Goal: Task Accomplishment & Management: Manage account settings

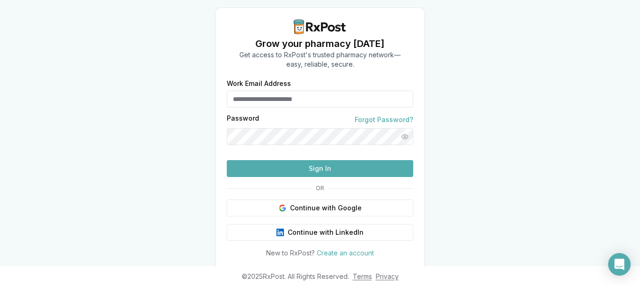
click at [287, 101] on input "Work Email Address" at bounding box center [320, 98] width 187 height 17
paste input "**********"
click at [228, 93] on div at bounding box center [230, 98] width 6 height 17
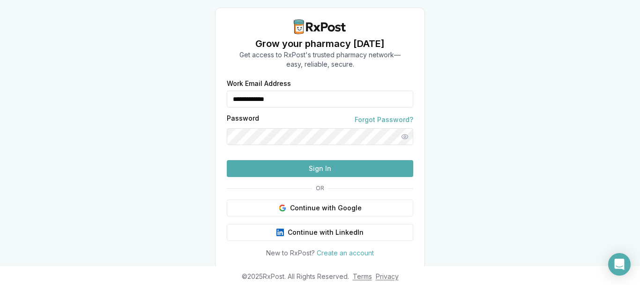
click at [232, 95] on input "**********" at bounding box center [320, 98] width 187 height 17
paste input "******"
type input "**********"
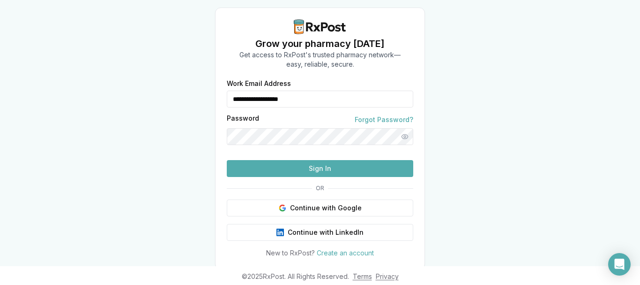
click at [329, 177] on button "Sign In" at bounding box center [320, 168] width 187 height 17
click at [406, 135] on button "Show password" at bounding box center [405, 136] width 17 height 17
click at [351, 177] on button "Sign In" at bounding box center [320, 168] width 187 height 17
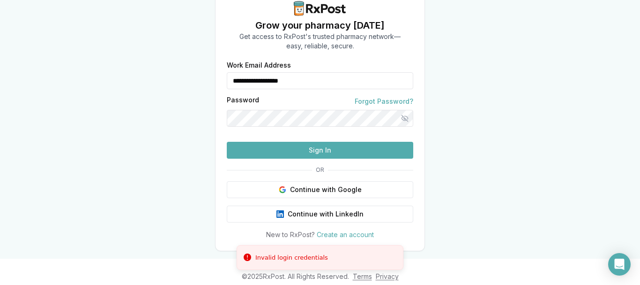
scroll to position [5, 0]
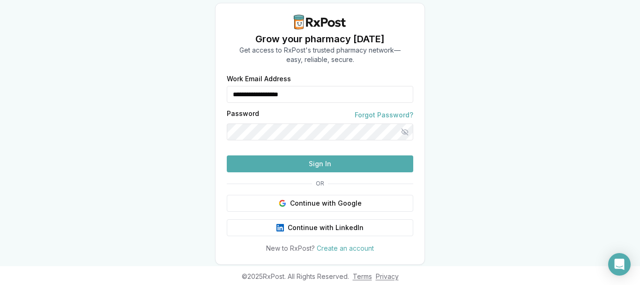
click at [380, 172] on button "Sign In" at bounding box center [320, 163] width 187 height 17
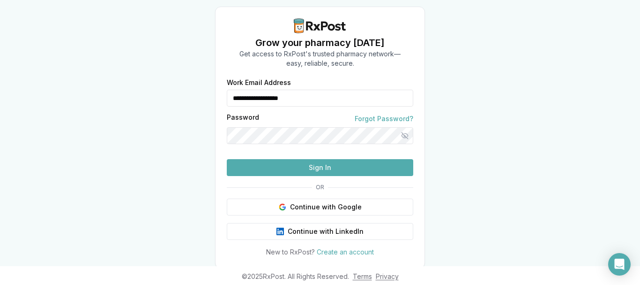
scroll to position [0, 0]
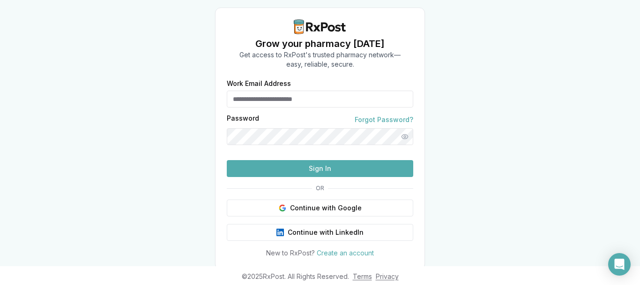
click at [284, 104] on input "Work Email Address" at bounding box center [320, 98] width 187 height 17
paste input "**********"
type input "*"
click at [287, 100] on input "Work Email Address" at bounding box center [320, 98] width 187 height 17
paste input "**********"
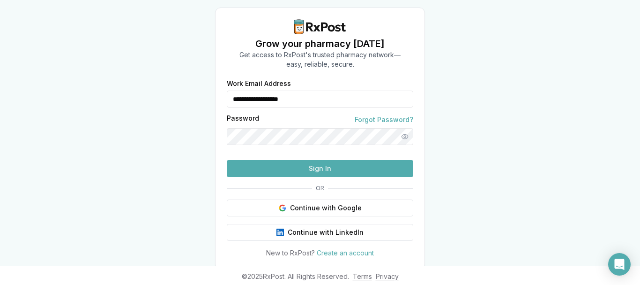
type input "**********"
click at [404, 136] on button "Show password" at bounding box center [405, 136] width 17 height 17
click at [303, 102] on input "**********" at bounding box center [320, 98] width 187 height 17
click at [304, 177] on button "Sign In" at bounding box center [320, 168] width 187 height 17
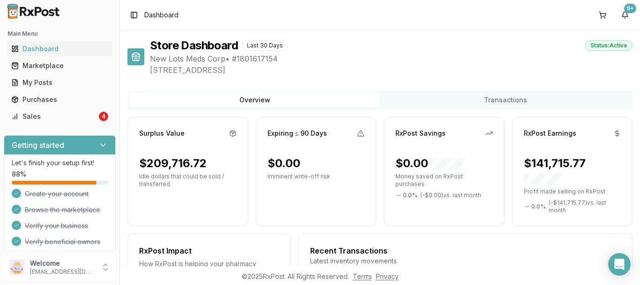
click at [478, 93] on button "Transactions" at bounding box center [505, 99] width 251 height 15
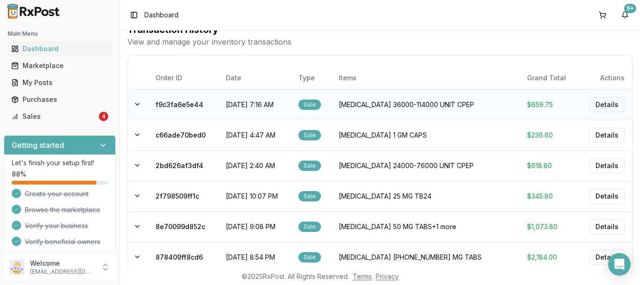
click at [600, 104] on button "Details" at bounding box center [607, 104] width 35 height 15
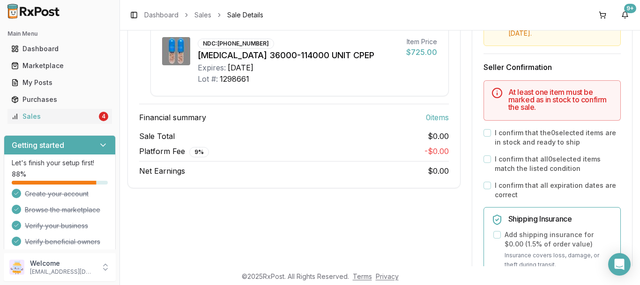
scroll to position [188, 0]
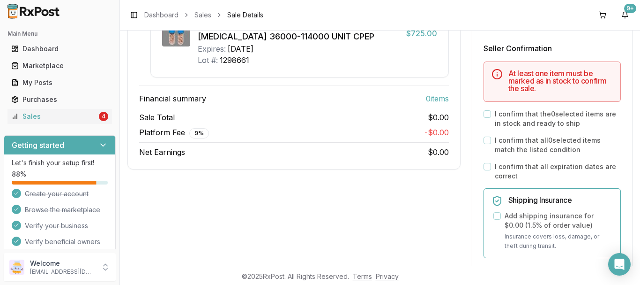
click at [333, 161] on div "Sale Details 1 item sold 09/24/2025 7:16 AM Mark all items as in stock Brand Ne…" at bounding box center [294, 47] width 333 height 244
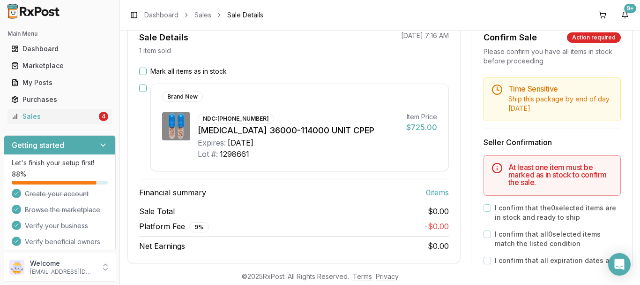
scroll to position [0, 0]
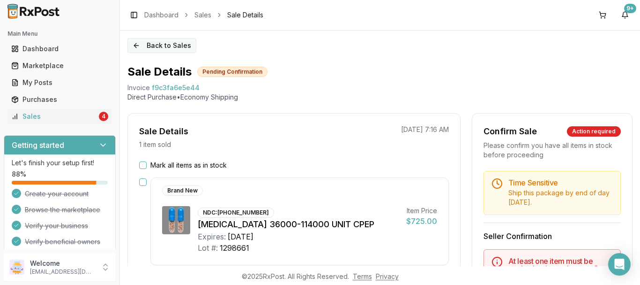
click at [176, 42] on button "Back to Sales" at bounding box center [162, 45] width 69 height 15
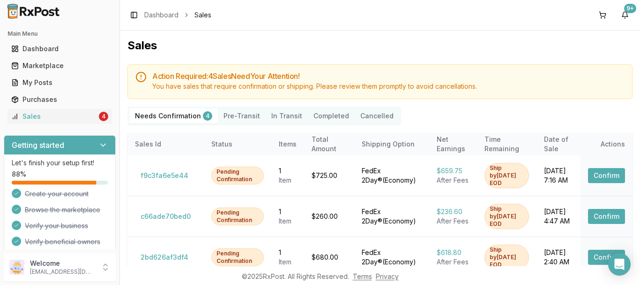
click at [231, 112] on button "Pre-Transit" at bounding box center [242, 115] width 48 height 15
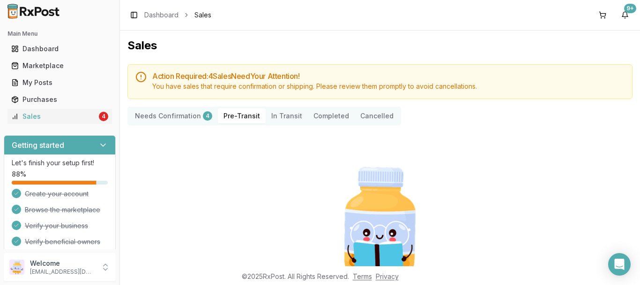
click at [193, 118] on Confirmation "Needs Confirmation 4" at bounding box center [173, 115] width 89 height 15
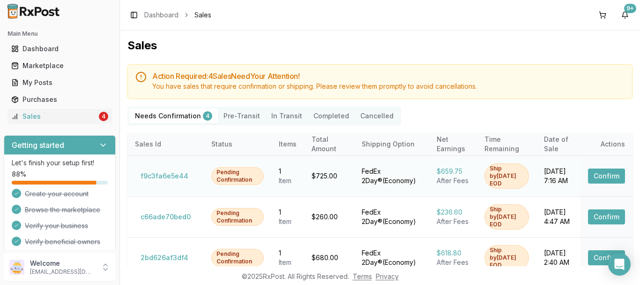
scroll to position [0, 0]
click at [271, 168] on td "1 Item" at bounding box center [287, 175] width 33 height 41
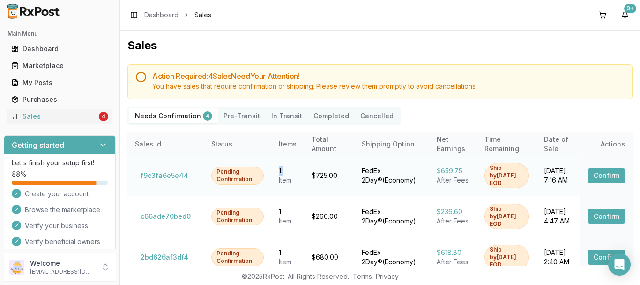
click at [271, 168] on td "1 Item" at bounding box center [287, 175] width 33 height 41
click at [271, 158] on td "1 Item" at bounding box center [287, 175] width 33 height 41
click at [60, 116] on div "Sales" at bounding box center [54, 116] width 86 height 9
click at [219, 111] on button "Pre-Transit" at bounding box center [242, 115] width 48 height 15
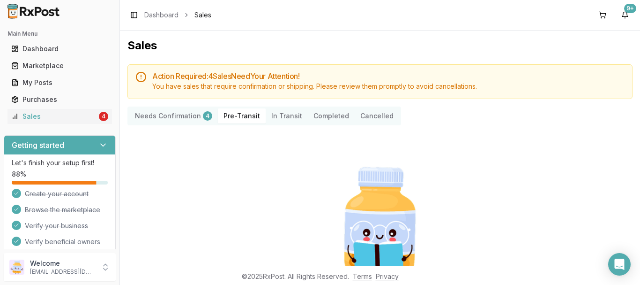
click at [187, 113] on Confirmation "Needs Confirmation 4" at bounding box center [173, 115] width 89 height 15
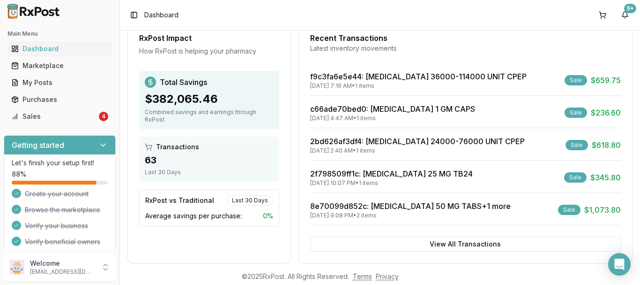
scroll to position [225, 0]
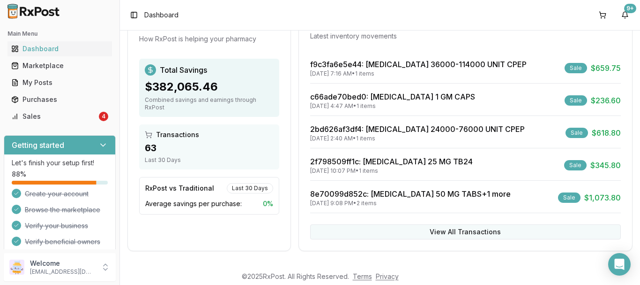
click at [387, 237] on button "View All Transactions" at bounding box center [465, 231] width 311 height 15
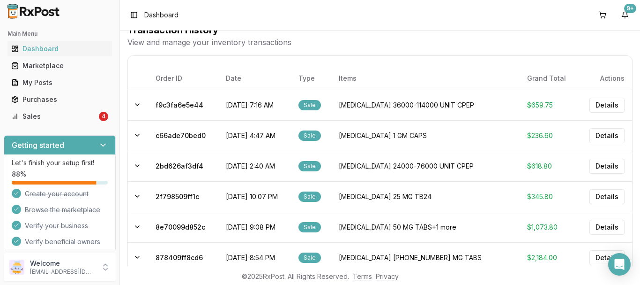
scroll to position [84, 0]
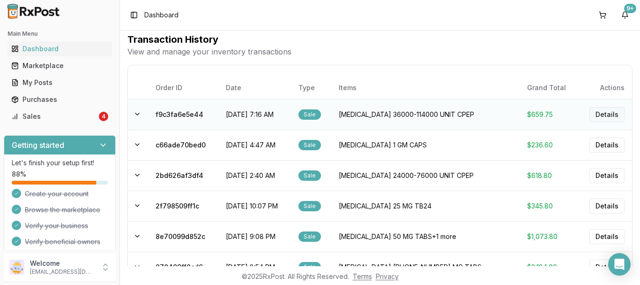
click at [603, 110] on button "Details" at bounding box center [607, 114] width 35 height 15
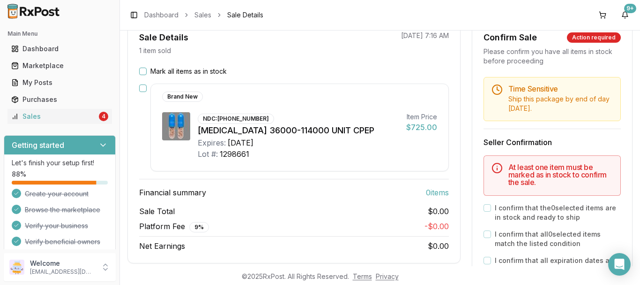
scroll to position [141, 0]
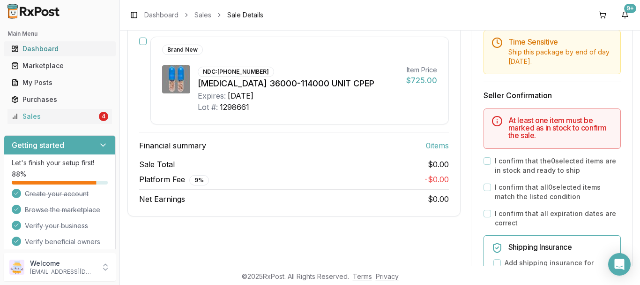
drag, startPoint x: 43, startPoint y: 45, endPoint x: 37, endPoint y: 46, distance: 6.1
click at [42, 46] on div "Dashboard" at bounding box center [59, 48] width 97 height 9
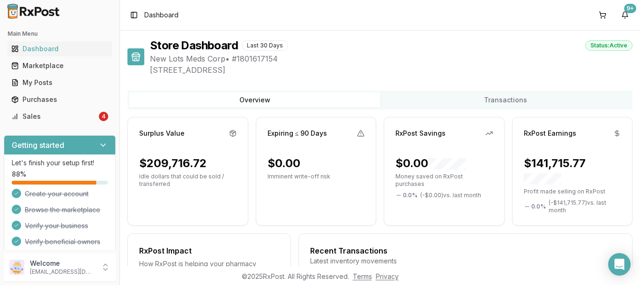
click at [487, 133] on icon at bounding box center [490, 133] width 8 height 8
click at [616, 131] on icon at bounding box center [618, 133] width 8 height 8
click at [233, 131] on icon at bounding box center [233, 133] width 8 height 8
click at [63, 67] on div "Marketplace" at bounding box center [59, 65] width 97 height 9
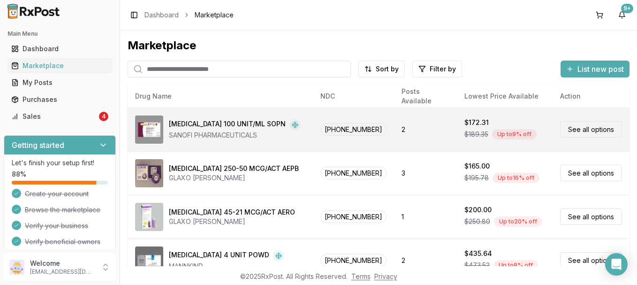
click at [492, 136] on div "Up to 9 % off" at bounding box center [514, 134] width 45 height 10
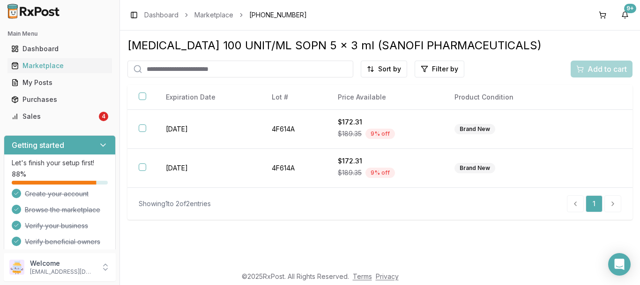
click at [491, 136] on td "Brand New" at bounding box center [502, 129] width 119 height 39
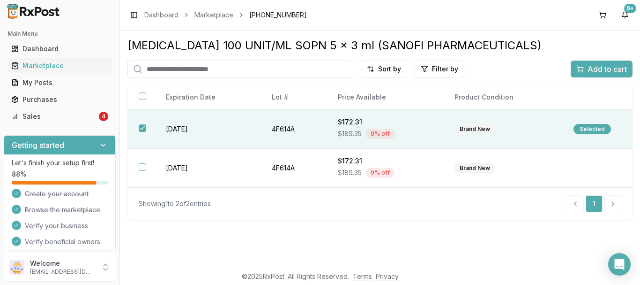
click at [491, 136] on td "Brand New" at bounding box center [502, 129] width 119 height 39
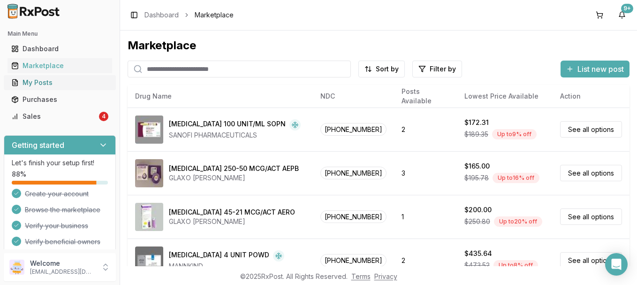
click at [53, 85] on div "My Posts" at bounding box center [59, 82] width 97 height 9
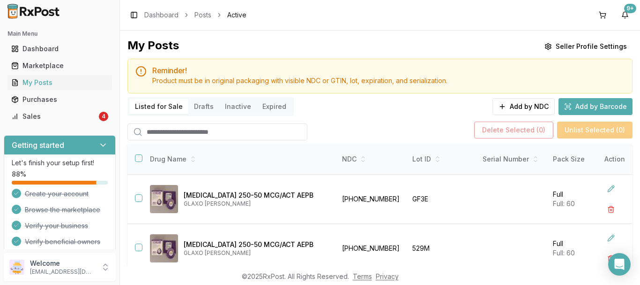
click at [568, 99] on button "Add by Barcode" at bounding box center [596, 106] width 74 height 17
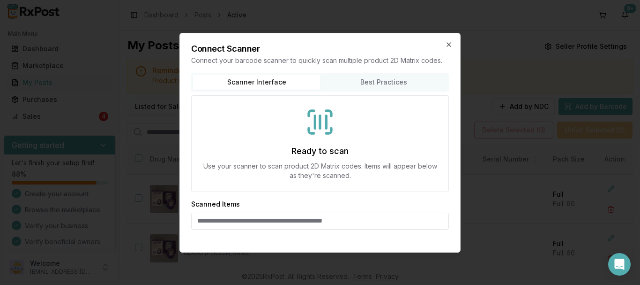
click at [388, 84] on button "Best Practices" at bounding box center [383, 82] width 127 height 15
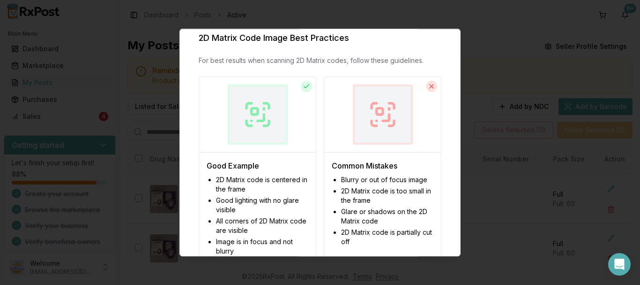
scroll to position [67, 0]
click at [278, 106] on div at bounding box center [258, 115] width 60 height 60
click at [307, 87] on icon at bounding box center [307, 87] width 8 height 8
click at [508, 117] on div at bounding box center [320, 142] width 640 height 285
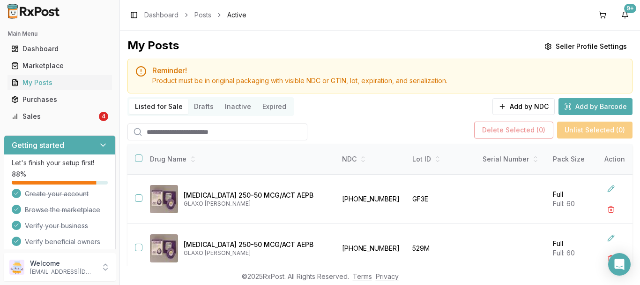
click at [575, 110] on button "Add by Barcode" at bounding box center [596, 106] width 74 height 17
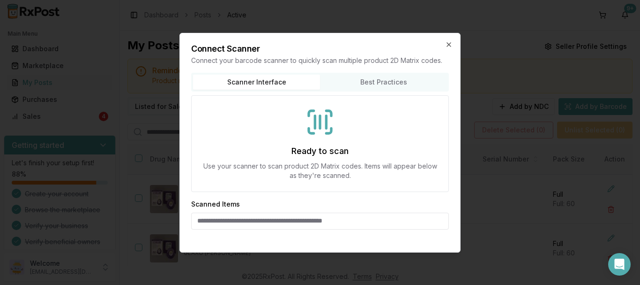
click at [325, 149] on h3 "Ready to scan" at bounding box center [320, 150] width 57 height 13
click at [292, 219] on input at bounding box center [320, 220] width 258 height 17
click at [293, 219] on input at bounding box center [320, 220] width 258 height 17
click at [302, 142] on div "Ready to scan Use your scanner to scan product 2D Matrix codes. Items will appe…" at bounding box center [320, 143] width 258 height 97
click at [304, 152] on h3 "Ready to scan" at bounding box center [320, 150] width 57 height 13
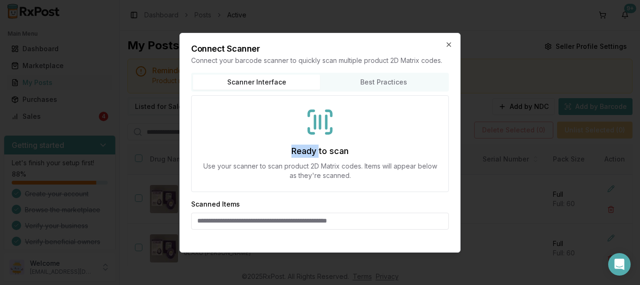
click at [304, 152] on h3 "Ready to scan" at bounding box center [320, 150] width 57 height 13
click at [344, 142] on div "Ready to scan Use your scanner to scan product 2D Matrix codes. Items will appe…" at bounding box center [320, 143] width 258 height 97
click at [380, 82] on button "Best Practices" at bounding box center [383, 82] width 127 height 15
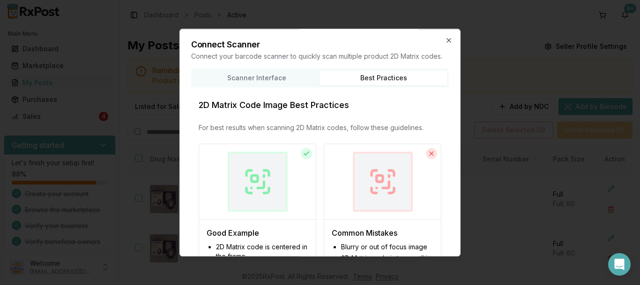
click at [281, 83] on button "Scanner Interface" at bounding box center [256, 77] width 127 height 15
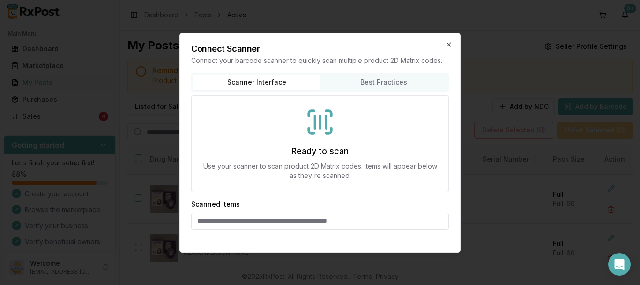
click at [451, 48] on div "Connect Scanner Connect your barcode scanner to quickly scan multiple product 2…" at bounding box center [320, 142] width 281 height 219
click at [451, 44] on icon "button" at bounding box center [449, 45] width 8 height 8
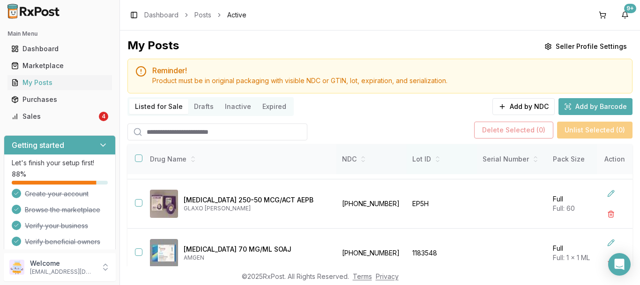
scroll to position [0, 0]
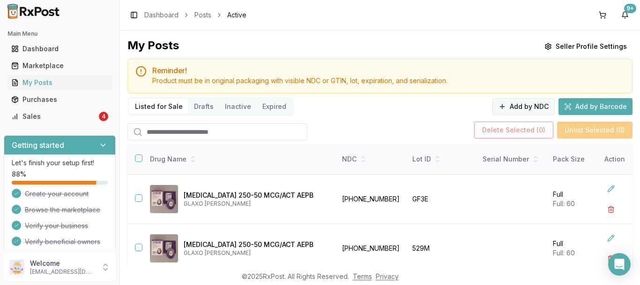
click at [538, 106] on button "Add by NDC" at bounding box center [524, 106] width 62 height 17
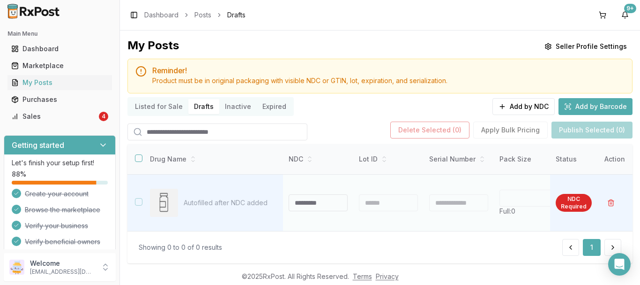
click at [328, 200] on input at bounding box center [318, 202] width 59 height 17
click at [372, 206] on div at bounding box center [388, 202] width 59 height 17
click at [375, 201] on div at bounding box center [388, 202] width 59 height 17
click at [361, 203] on div at bounding box center [362, 202] width 6 height 17
type input "**********"
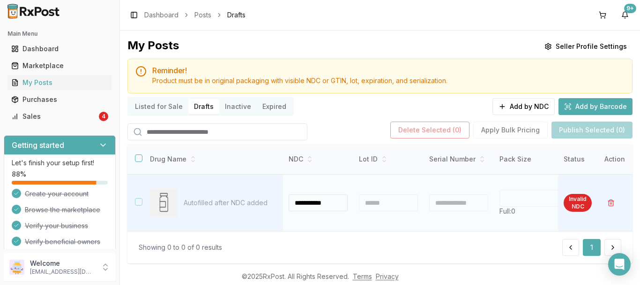
click at [328, 199] on input "**********" at bounding box center [318, 202] width 59 height 17
click at [323, 203] on input at bounding box center [318, 202] width 59 height 17
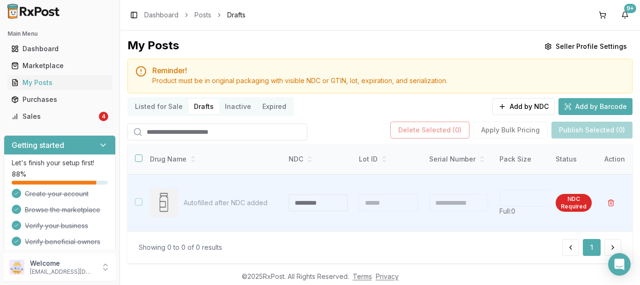
click at [494, 133] on div "Delete Selected ( 0 ) Apply Bulk Pricing Publish Selected (0)" at bounding box center [512, 129] width 242 height 17
click at [438, 103] on div "Listed for Sale Drafts Inactive Expired Add by NDC Add by Barcode" at bounding box center [380, 106] width 505 height 19
click at [363, 122] on div "Delete Selected ( 0 ) Apply Bulk Pricing Publish Selected (0)" at bounding box center [380, 130] width 505 height 21
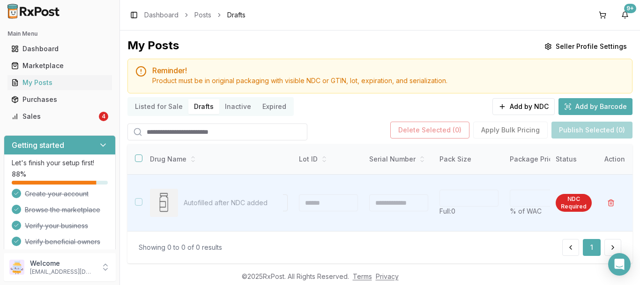
scroll to position [0, 32]
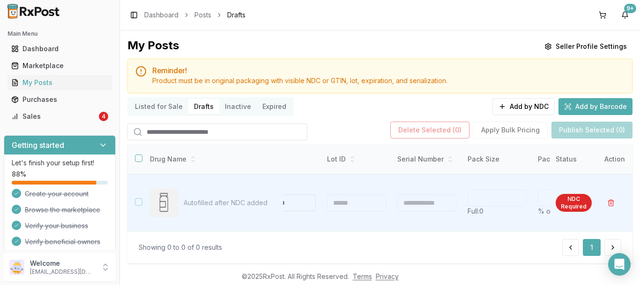
click at [163, 104] on button "Listed for Sale" at bounding box center [158, 106] width 59 height 15
click at [169, 106] on button "Listed for Sale" at bounding box center [158, 106] width 59 height 15
click at [170, 106] on button "Listed for Sale" at bounding box center [158, 106] width 59 height 15
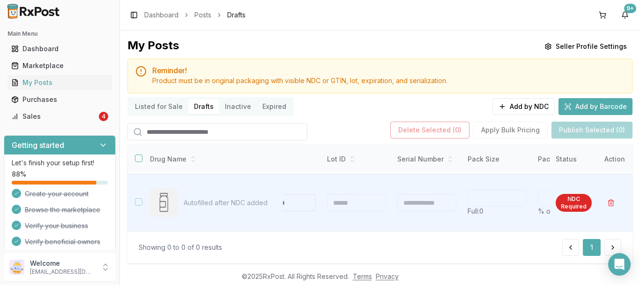
click at [219, 110] on button "Inactive" at bounding box center [238, 106] width 38 height 15
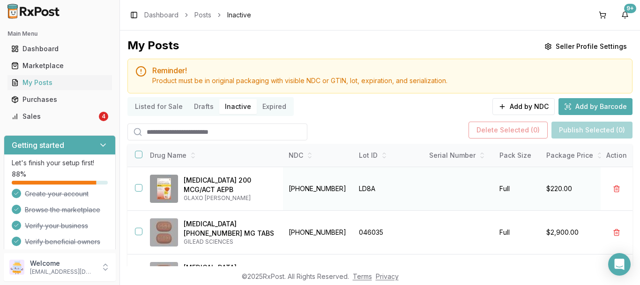
click at [303, 191] on td "00173-0876-10" at bounding box center [318, 188] width 70 height 44
click at [303, 190] on td "00173-0876-10" at bounding box center [318, 188] width 70 height 44
copy td "00173-0876-10"
click at [197, 103] on button "Drafts" at bounding box center [203, 106] width 31 height 15
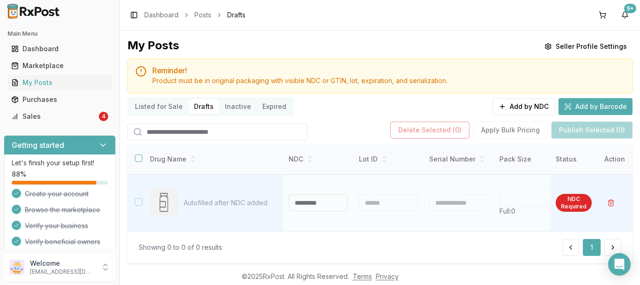
click at [319, 201] on input at bounding box center [318, 202] width 59 height 17
click at [361, 187] on td at bounding box center [388, 202] width 70 height 57
type input "**********"
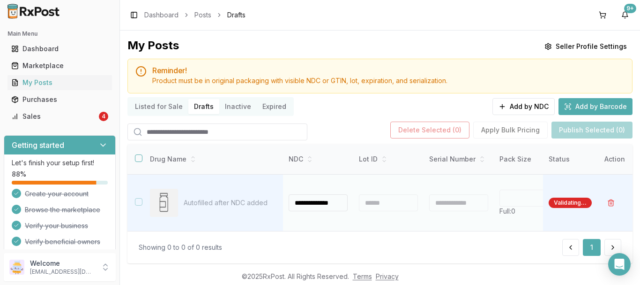
type input "**"
type input "*"
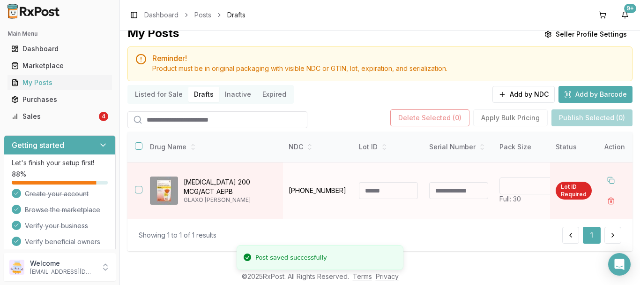
scroll to position [16, 0]
click at [388, 183] on input at bounding box center [388, 190] width 59 height 17
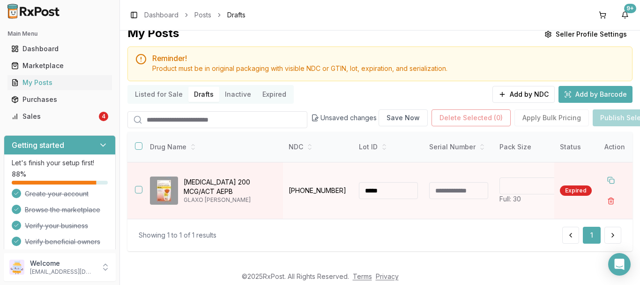
type input "*****"
click at [533, 115] on div "Delete Selected ( 0 ) Apply Bulk Pricing Publish Selected (0)" at bounding box center [553, 117] width 242 height 17
click at [466, 188] on input at bounding box center [458, 190] width 59 height 17
type input "******"
click at [529, 118] on div "Delete Selected ( 0 ) Apply Bulk Pricing Publish Selected (0)" at bounding box center [553, 117] width 242 height 17
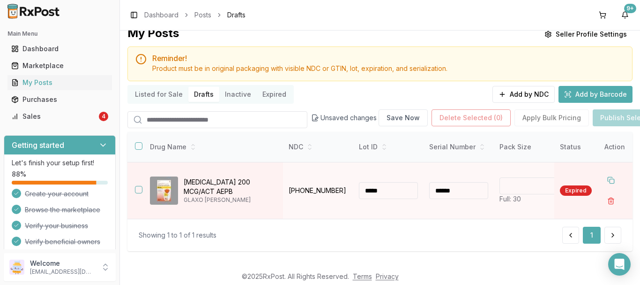
click at [529, 118] on div "Delete Selected ( 0 ) Apply Bulk Pricing Publish Selected (0)" at bounding box center [553, 117] width 242 height 17
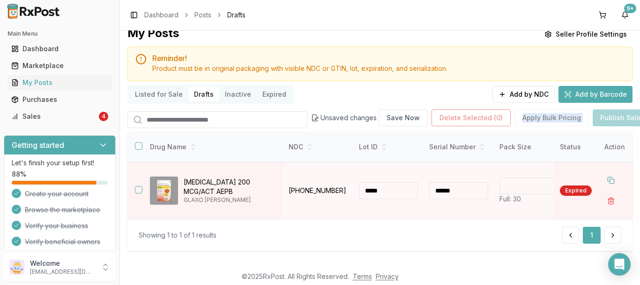
click at [529, 118] on div "Delete Selected ( 0 ) Apply Bulk Pricing Publish Selected (0)" at bounding box center [553, 117] width 242 height 17
click at [376, 189] on input "*****" at bounding box center [388, 190] width 59 height 17
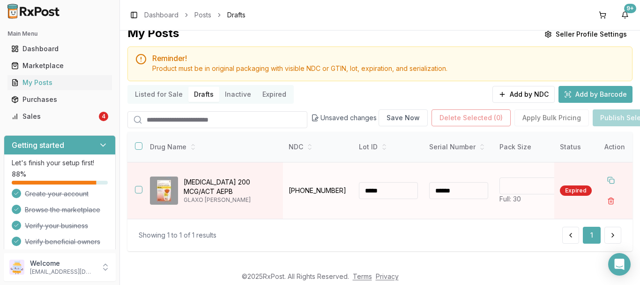
click at [331, 189] on p "00173-0876-10" at bounding box center [318, 190] width 59 height 9
click at [386, 186] on input "*****" at bounding box center [388, 190] width 59 height 17
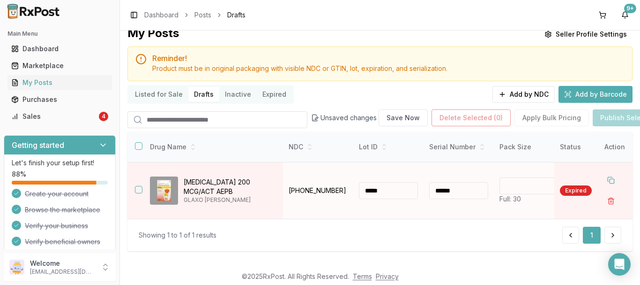
click at [386, 186] on input "*****" at bounding box center [388, 190] width 59 height 17
click at [463, 186] on input "******" at bounding box center [458, 190] width 59 height 17
click at [341, 186] on p "00173-0876-10" at bounding box center [318, 190] width 59 height 9
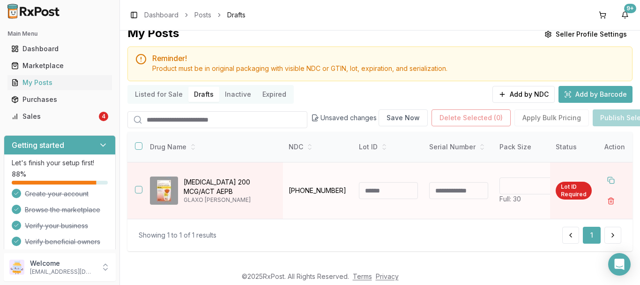
click at [341, 186] on p "00173-0876-10" at bounding box center [318, 190] width 59 height 9
click at [143, 185] on td "Arnuity Ellipta 200 MCG/ACT AEPB GLAXO SMITH KLINE" at bounding box center [213, 190] width 141 height 57
click at [136, 186] on button "button" at bounding box center [139, 190] width 8 height 8
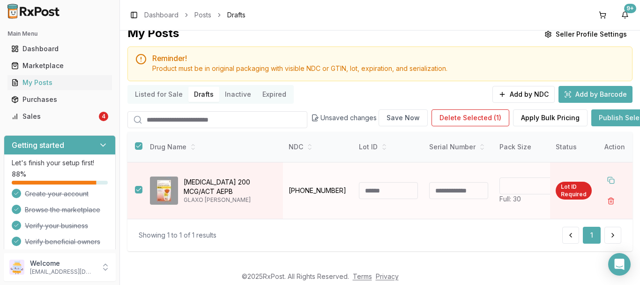
click at [401, 185] on input at bounding box center [388, 190] width 59 height 17
type input "******"
click at [465, 185] on input at bounding box center [458, 190] width 59 height 17
type input "****"
click at [540, 117] on button "Apply Bulk Pricing" at bounding box center [550, 117] width 75 height 17
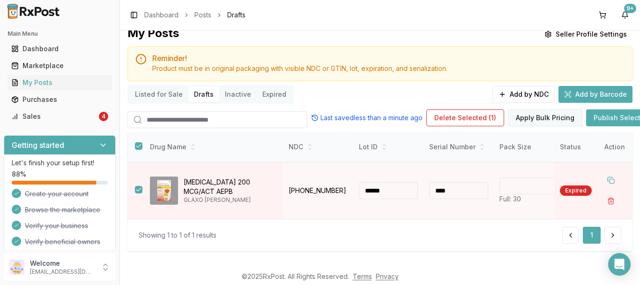
click at [539, 112] on button "Apply Bulk Pricing" at bounding box center [545, 117] width 75 height 17
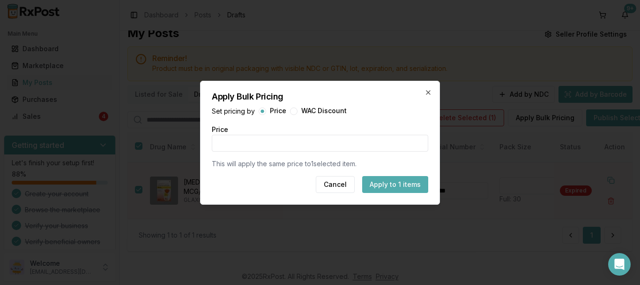
click at [248, 144] on input "*" at bounding box center [320, 143] width 217 height 17
type input "**"
click at [402, 182] on button "Apply to 1 items" at bounding box center [395, 184] width 66 height 17
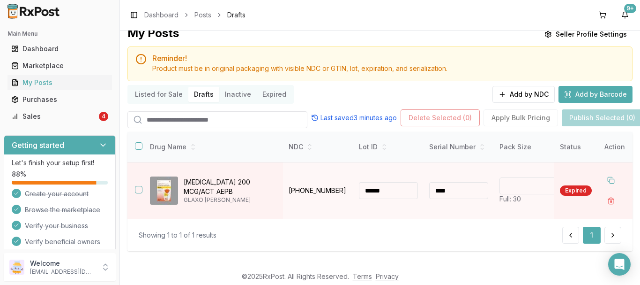
scroll to position [0, 354]
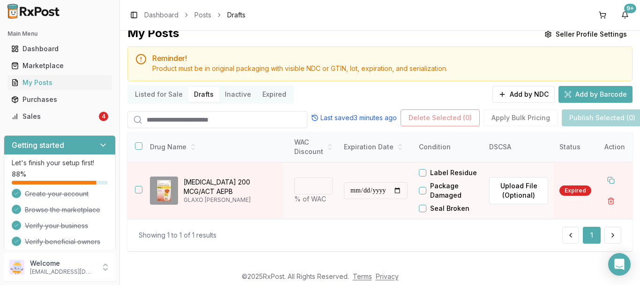
click at [436, 89] on div "Listed for Sale Drafts Inactive Expired Add by NDC Add by Barcode" at bounding box center [380, 94] width 505 height 19
click at [169, 96] on button "Listed for Sale" at bounding box center [158, 94] width 59 height 15
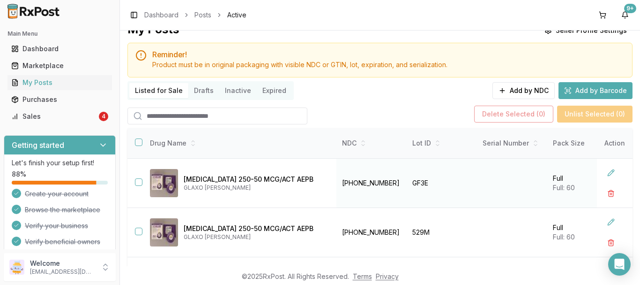
click at [148, 179] on td "Advair Diskus 250-50 MCG/ACT AEPB GLAXO SMITH KLINE" at bounding box center [240, 182] width 194 height 49
click at [139, 183] on button "button" at bounding box center [139, 182] width 8 height 8
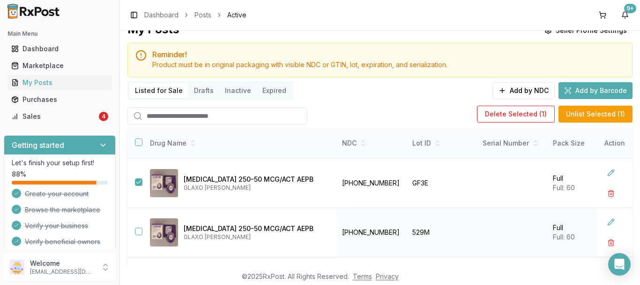
click at [139, 214] on td at bounding box center [135, 232] width 15 height 49
click at [136, 227] on td at bounding box center [135, 232] width 15 height 49
click at [139, 179] on button "button" at bounding box center [139, 182] width 8 height 8
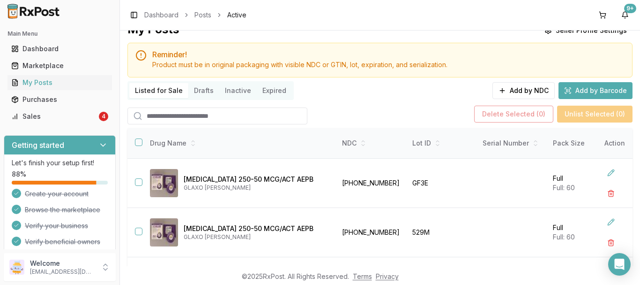
click at [206, 93] on button "Drafts" at bounding box center [203, 90] width 31 height 15
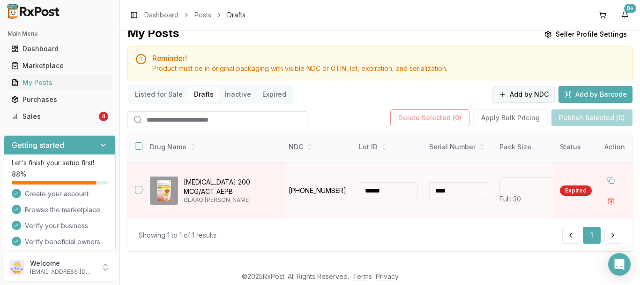
click at [512, 92] on button "Add by NDC" at bounding box center [524, 94] width 62 height 17
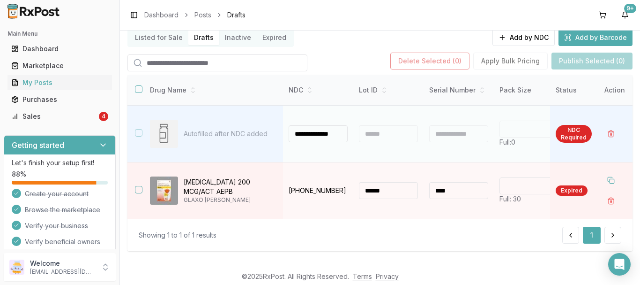
scroll to position [0, 5]
click at [349, 146] on td "**********" at bounding box center [318, 133] width 70 height 57
type input "**********"
type input "**"
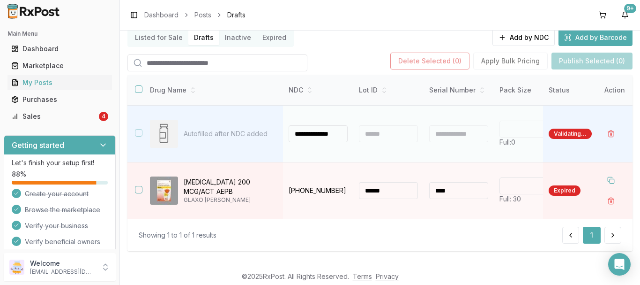
type input "*"
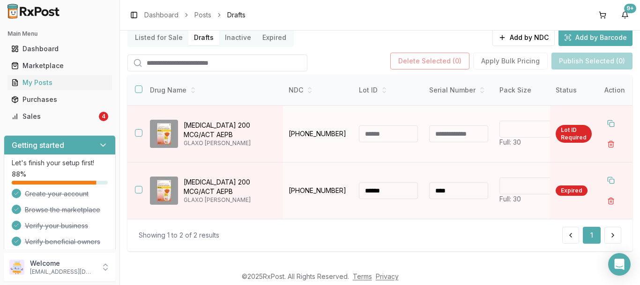
click at [376, 132] on input at bounding box center [388, 133] width 59 height 17
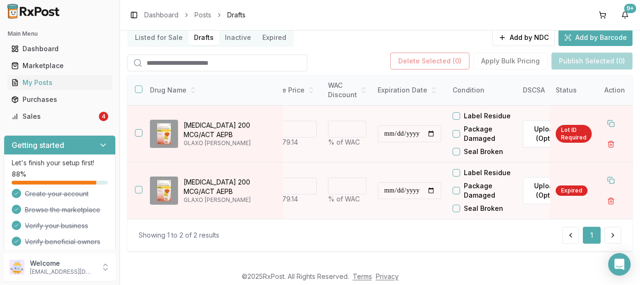
scroll to position [0, 309]
click at [439, 188] on input "**********" at bounding box center [413, 190] width 64 height 17
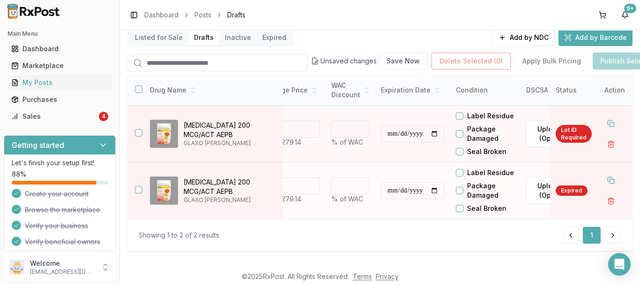
click at [441, 188] on input "**********" at bounding box center [413, 190] width 64 height 17
type input "**********"
click at [439, 185] on input "**********" at bounding box center [413, 190] width 64 height 17
click at [442, 199] on td "**********" at bounding box center [413, 190] width 75 height 57
click at [443, 131] on input "**********" at bounding box center [413, 133] width 64 height 17
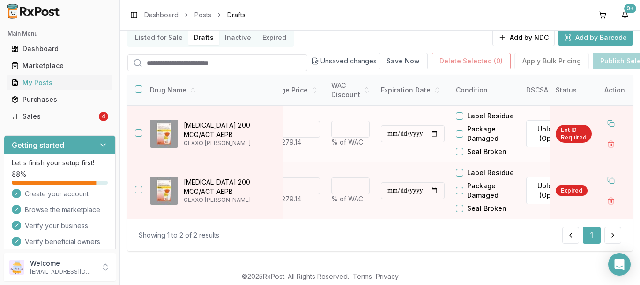
type input "**********"
click at [428, 154] on td "**********" at bounding box center [413, 133] width 75 height 57
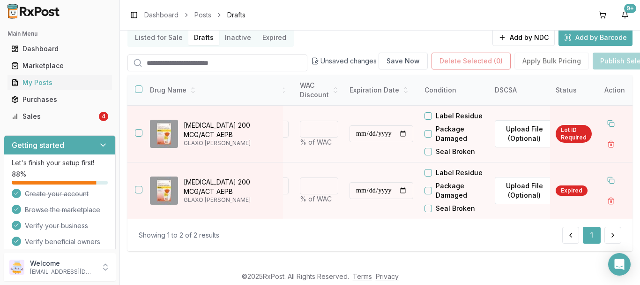
scroll to position [0, 358]
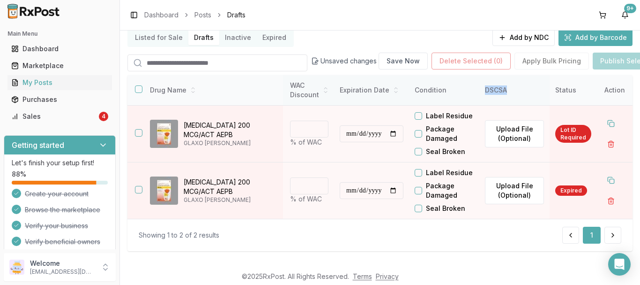
drag, startPoint x: 509, startPoint y: 86, endPoint x: 477, endPoint y: 86, distance: 31.9
click at [477, 86] on tr "Drug Name NDC Lot ID Serial Number Pack Size Package Price WAC Discount Expirat…" at bounding box center [205, 90] width 856 height 30
copy tr "DSCSA"
click at [274, 36] on button "Expired" at bounding box center [274, 37] width 35 height 15
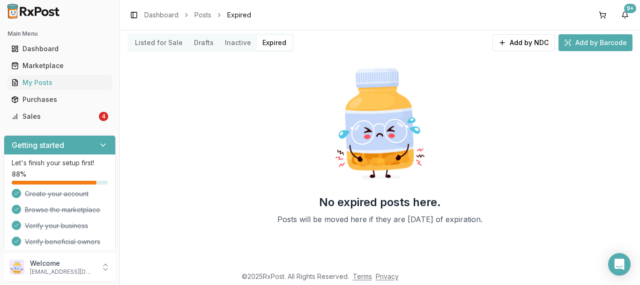
scroll to position [64, 0]
click at [200, 38] on button "Drafts" at bounding box center [203, 42] width 31 height 15
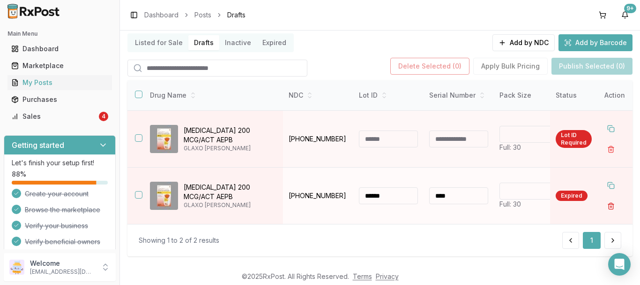
click at [607, 203] on button "button" at bounding box center [611, 205] width 17 height 17
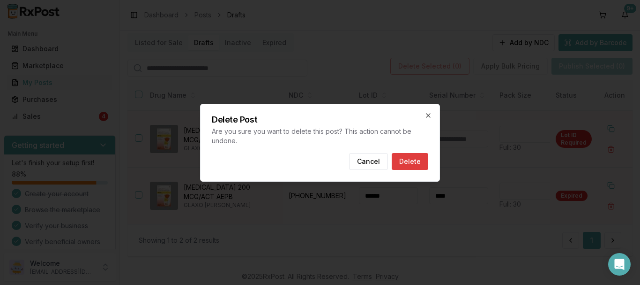
click at [412, 156] on button "Delete" at bounding box center [410, 161] width 37 height 17
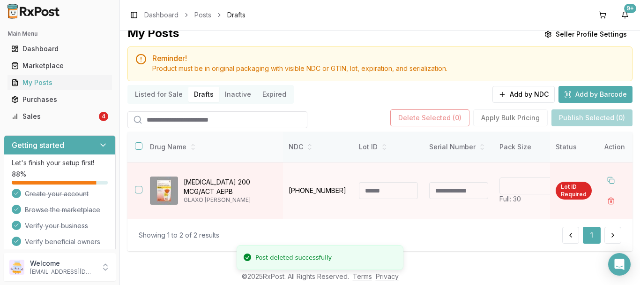
scroll to position [16, 0]
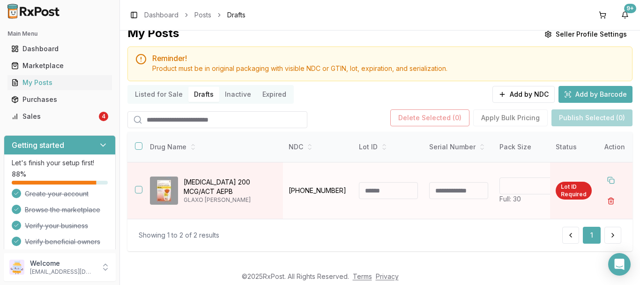
click at [606, 196] on button "button" at bounding box center [611, 200] width 17 height 17
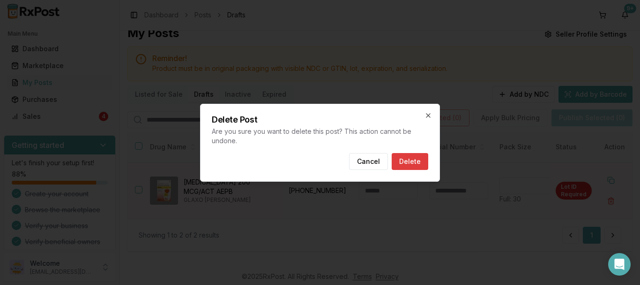
click at [416, 162] on button "Delete" at bounding box center [410, 161] width 37 height 17
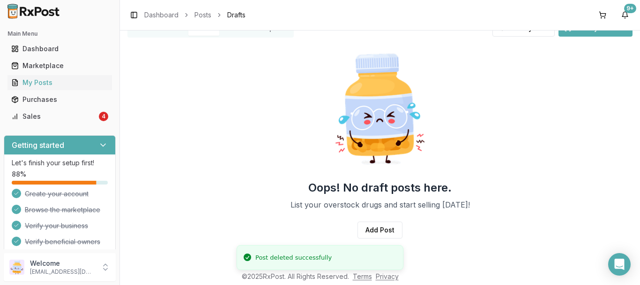
scroll to position [81, 0]
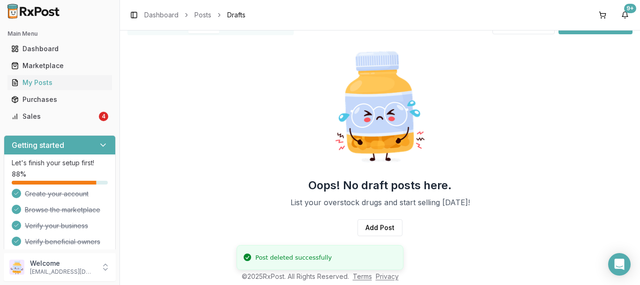
click at [491, 164] on div "Oops! No draft posts here. List your overstock drugs and start selling today! A…" at bounding box center [380, 145] width 505 height 212
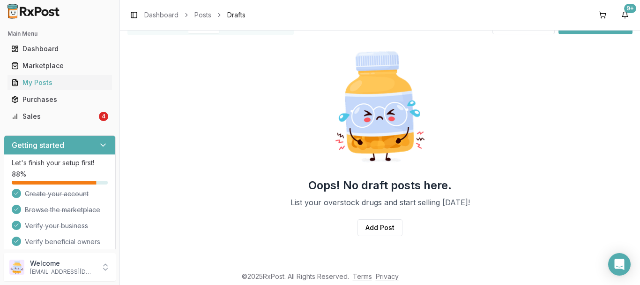
click at [505, 197] on div "Oops! No draft posts here. List your overstock drugs and start selling today! A…" at bounding box center [380, 145] width 505 height 212
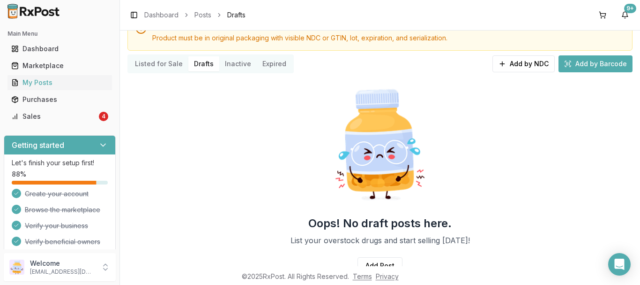
scroll to position [0, 0]
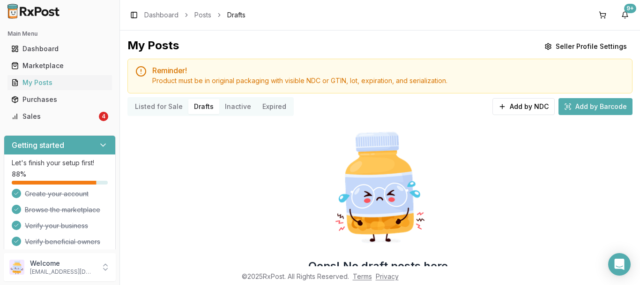
click at [570, 178] on div "Oops! No draft posts here. List your overstock drugs and start selling today! A…" at bounding box center [380, 226] width 505 height 212
click at [496, 184] on div "Oops! No draft posts here. List your overstock drugs and start selling today! A…" at bounding box center [380, 226] width 505 height 212
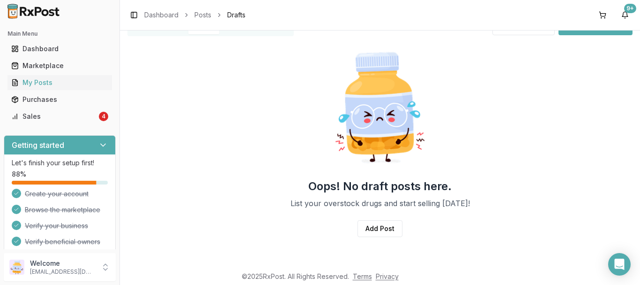
scroll to position [81, 0]
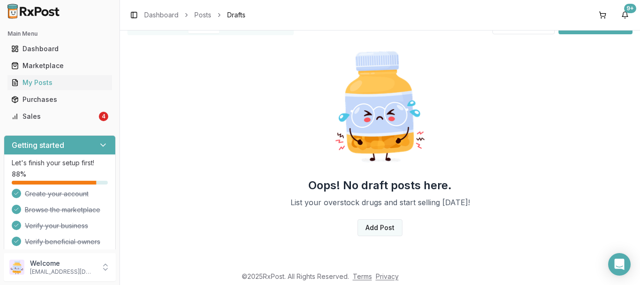
click at [375, 226] on link "Add Post" at bounding box center [380, 227] width 45 height 17
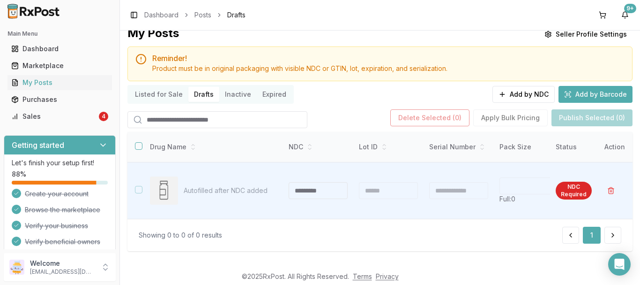
scroll to position [16, 0]
click at [521, 121] on div "Delete Selected ( 0 ) Apply Bulk Pricing Publish Selected (0)" at bounding box center [512, 117] width 242 height 17
click at [539, 95] on button "Add by NDC" at bounding box center [524, 94] width 62 height 17
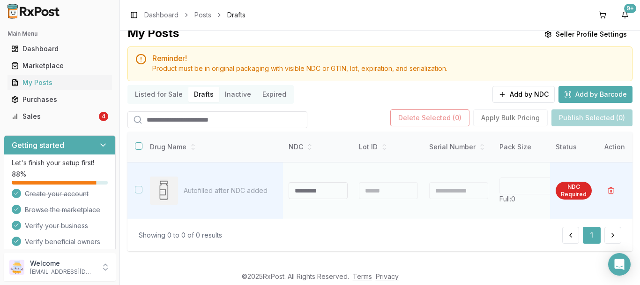
click at [318, 183] on input at bounding box center [318, 190] width 59 height 17
drag, startPoint x: 318, startPoint y: 183, endPoint x: 291, endPoint y: 181, distance: 26.8
click at [291, 182] on div at bounding box center [292, 190] width 6 height 17
click at [308, 184] on input at bounding box center [318, 190] width 59 height 17
paste input "**********"
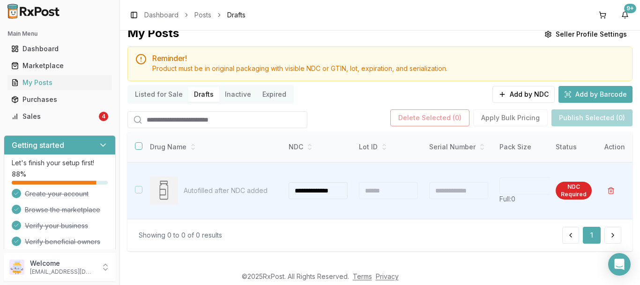
scroll to position [0, 5]
type input "**********"
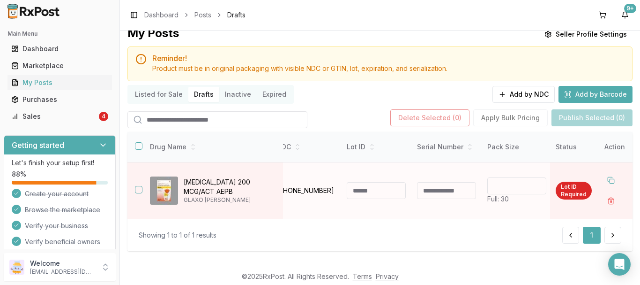
scroll to position [0, 11]
click at [530, 91] on button "Add by NDC" at bounding box center [524, 94] width 62 height 17
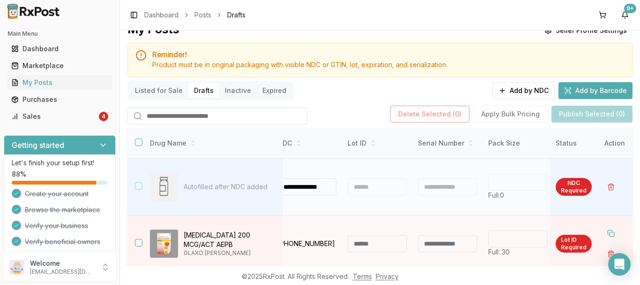
scroll to position [0, 5]
click at [360, 203] on td at bounding box center [377, 186] width 70 height 57
click at [367, 185] on div at bounding box center [377, 186] width 59 height 17
type input "**********"
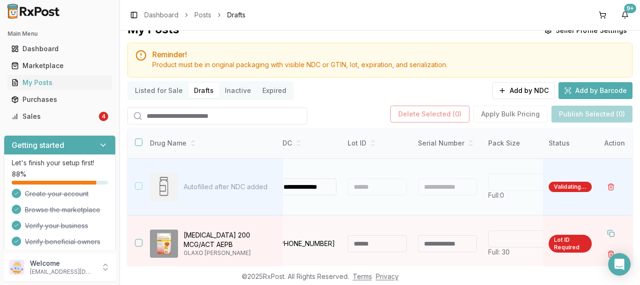
type input "**"
type input "*"
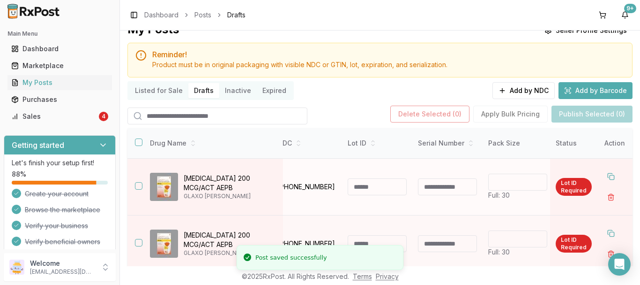
click at [140, 185] on button "button" at bounding box center [139, 186] width 8 height 8
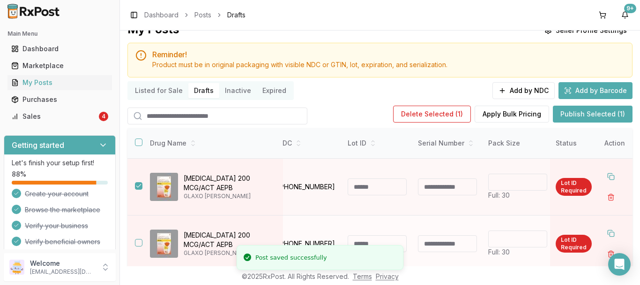
click at [140, 245] on button "button" at bounding box center [139, 243] width 8 height 8
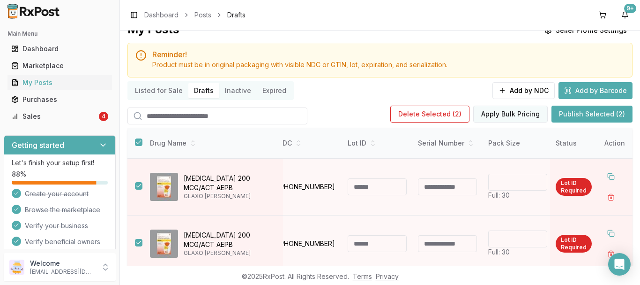
click at [494, 113] on button "Apply Bulk Pricing" at bounding box center [510, 113] width 75 height 17
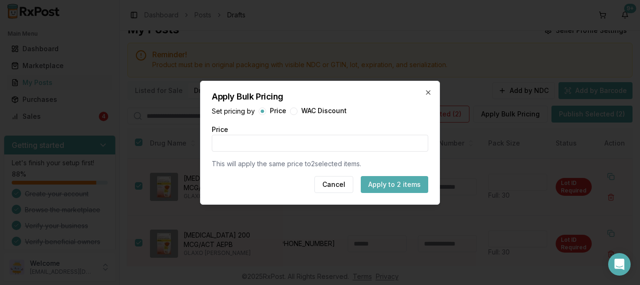
click at [295, 113] on button "button" at bounding box center [294, 111] width 8 height 8
type input "*"
click at [346, 123] on div "Default WAC Discount (%) *" at bounding box center [320, 137] width 217 height 28
click at [430, 89] on icon "button" at bounding box center [429, 93] width 8 height 8
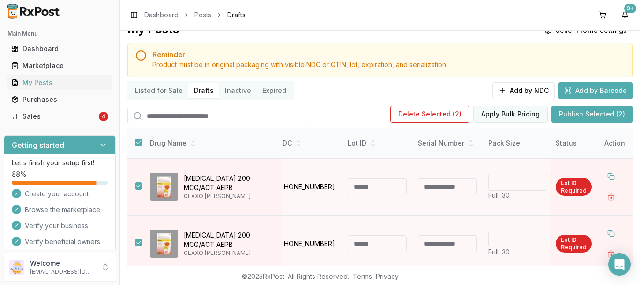
click at [488, 115] on button "Apply Bulk Pricing" at bounding box center [510, 113] width 75 height 17
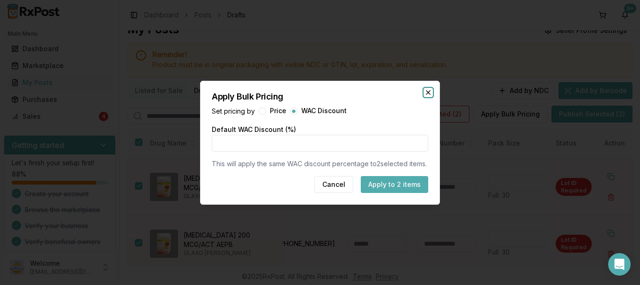
click at [431, 89] on icon "button" at bounding box center [429, 93] width 8 height 8
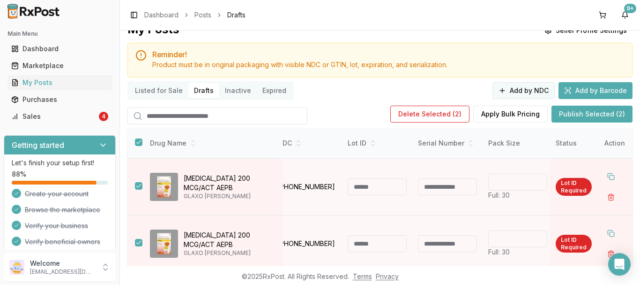
click at [539, 90] on button "Add by NDC" at bounding box center [524, 90] width 62 height 17
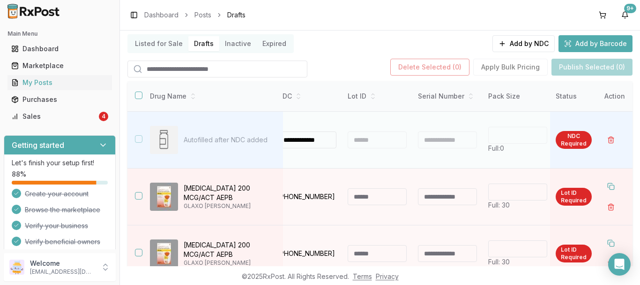
scroll to position [0, 0]
type input "**********"
click at [376, 161] on td at bounding box center [377, 140] width 70 height 57
type input "**"
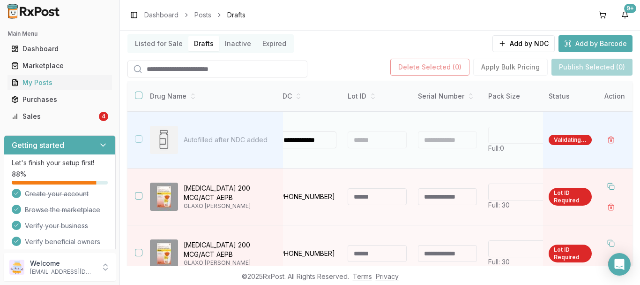
type input "*"
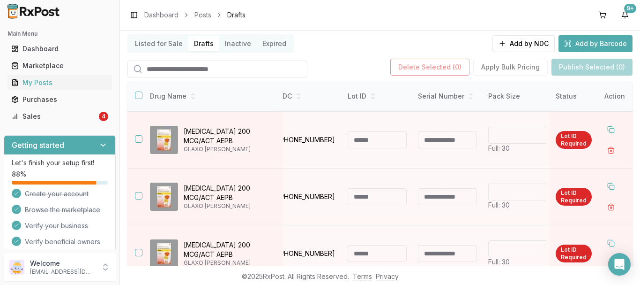
click at [508, 68] on div "Delete Selected ( 0 ) Apply Bulk Pricing Publish Selected (0)" at bounding box center [512, 67] width 242 height 17
click at [137, 137] on button "button" at bounding box center [139, 139] width 8 height 8
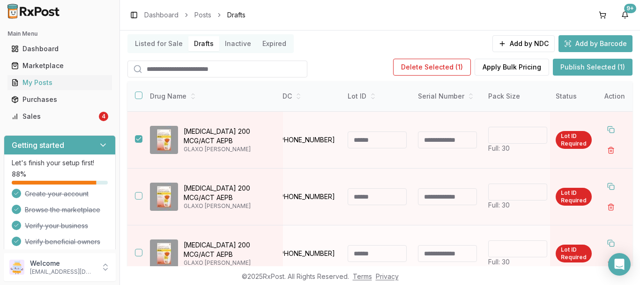
click at [137, 251] on button "button" at bounding box center [139, 252] width 8 height 8
click at [483, 72] on button "Apply Bulk Pricing" at bounding box center [510, 67] width 75 height 17
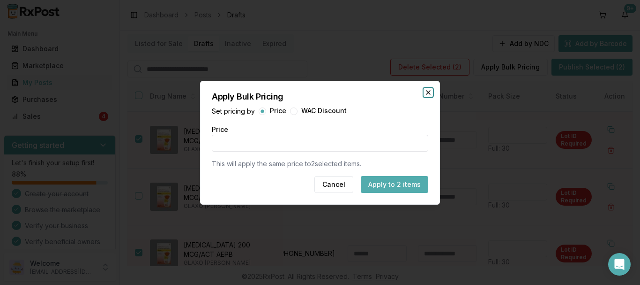
click at [426, 91] on icon "button" at bounding box center [429, 93] width 8 height 8
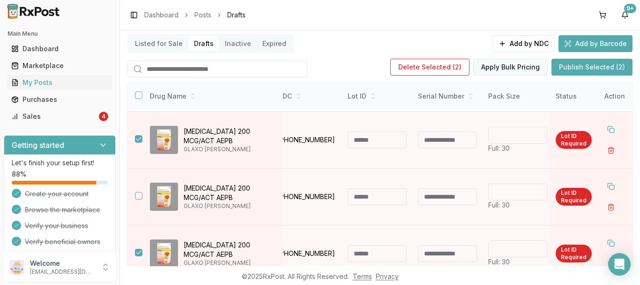
click at [485, 71] on button "Apply Bulk Pricing" at bounding box center [510, 67] width 75 height 17
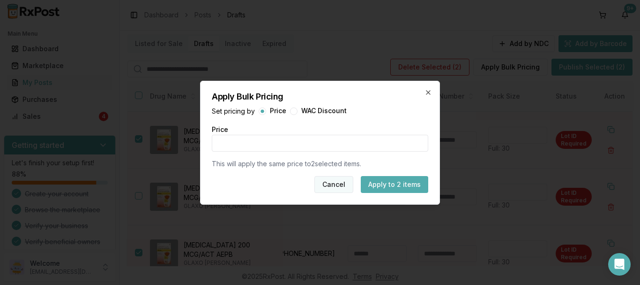
click at [342, 189] on button "Cancel" at bounding box center [334, 184] width 39 height 17
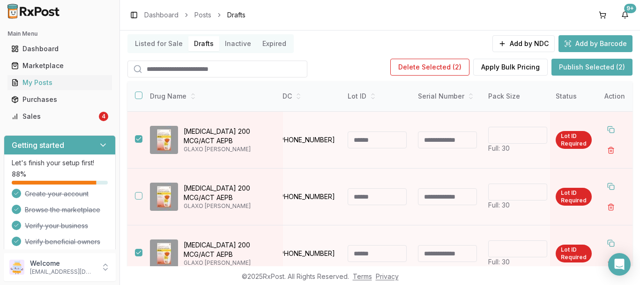
click at [233, 49] on button "Inactive" at bounding box center [238, 43] width 38 height 15
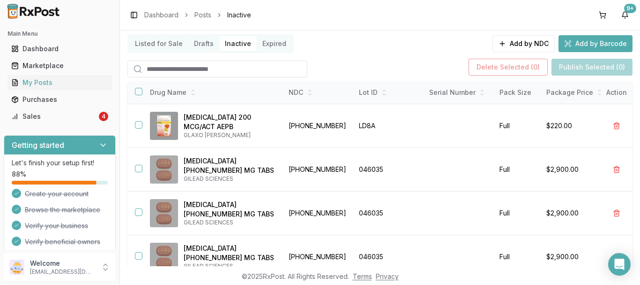
click at [207, 48] on button "Drafts" at bounding box center [203, 43] width 31 height 15
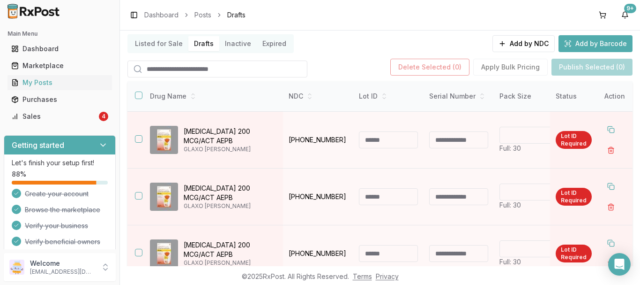
click at [207, 46] on button "Drafts" at bounding box center [203, 43] width 31 height 15
click at [604, 130] on button at bounding box center [611, 129] width 17 height 17
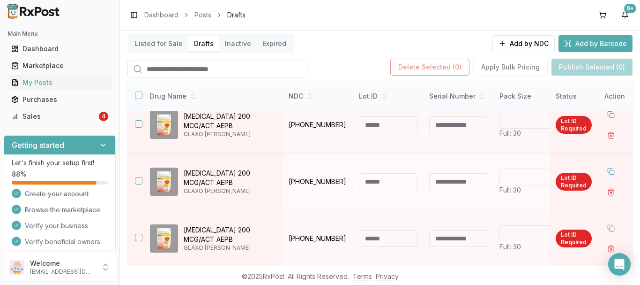
click at [604, 187] on button "button" at bounding box center [611, 191] width 17 height 17
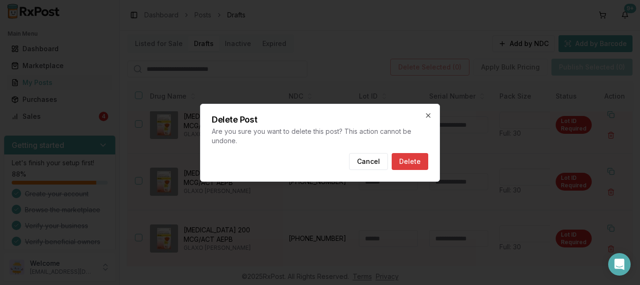
click at [409, 159] on button "Delete" at bounding box center [410, 161] width 37 height 17
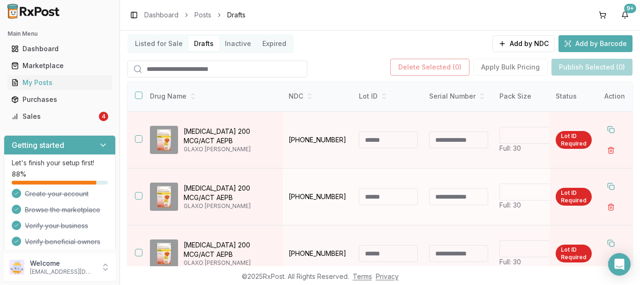
scroll to position [16, 0]
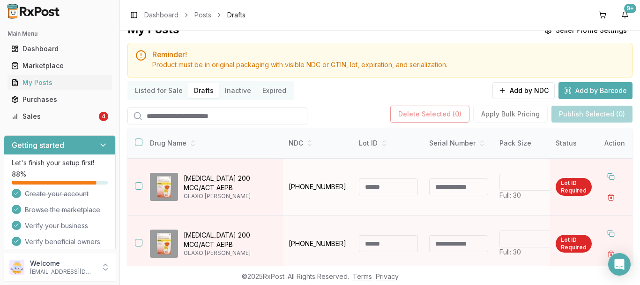
click at [605, 195] on button "button" at bounding box center [611, 196] width 17 height 17
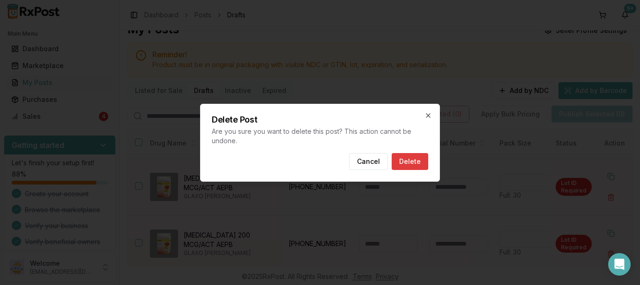
click at [416, 160] on button "Delete" at bounding box center [410, 161] width 37 height 17
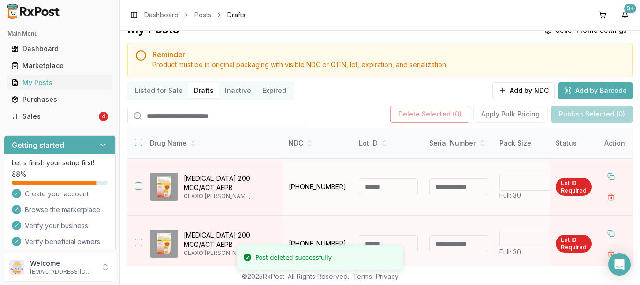
click at [604, 194] on button "button" at bounding box center [611, 196] width 17 height 17
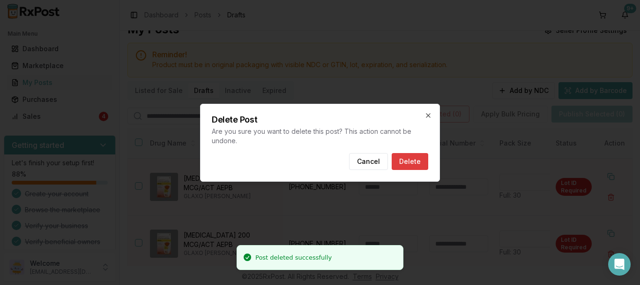
click at [415, 166] on button "Delete" at bounding box center [410, 161] width 37 height 17
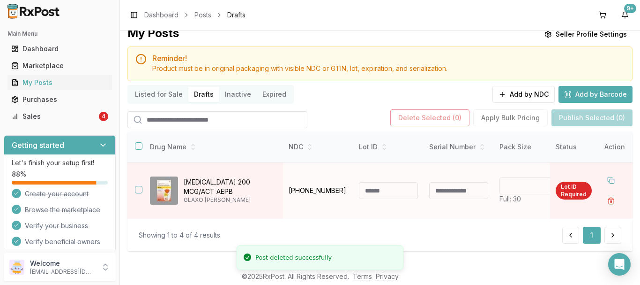
click at [605, 200] on button "button" at bounding box center [611, 200] width 17 height 17
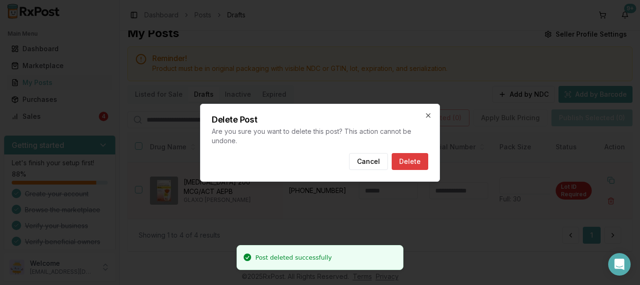
click at [417, 160] on button "Delete" at bounding box center [410, 161] width 37 height 17
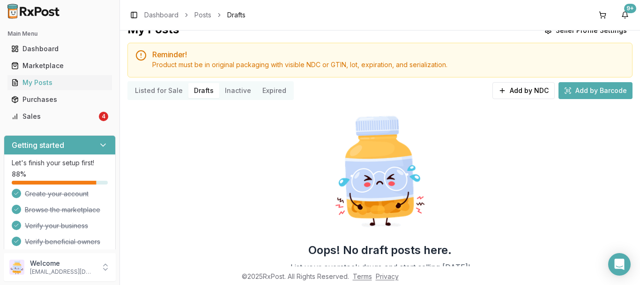
click at [531, 188] on div "Oops! No draft posts here. List your overstock drugs and start selling today! A…" at bounding box center [380, 210] width 505 height 212
click at [175, 93] on button "Listed for Sale" at bounding box center [158, 90] width 59 height 15
click at [268, 91] on button "Expired" at bounding box center [274, 90] width 35 height 15
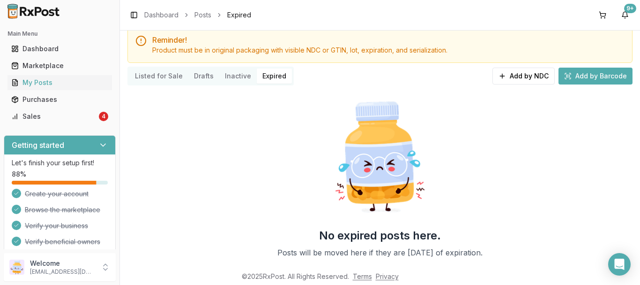
scroll to position [17, 0]
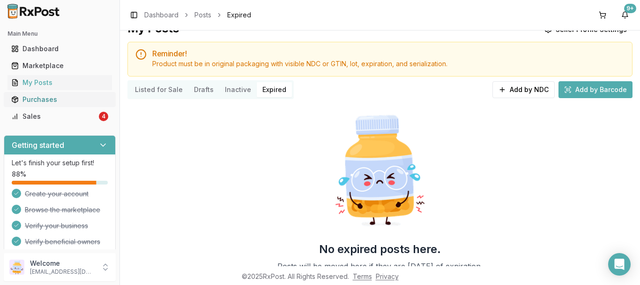
click at [57, 97] on div "Purchases" at bounding box center [59, 99] width 97 height 9
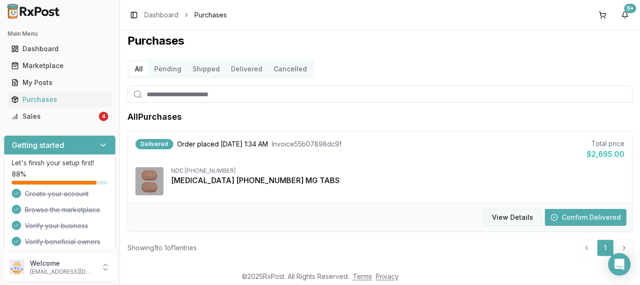
click at [507, 224] on button "View Details" at bounding box center [512, 217] width 57 height 17
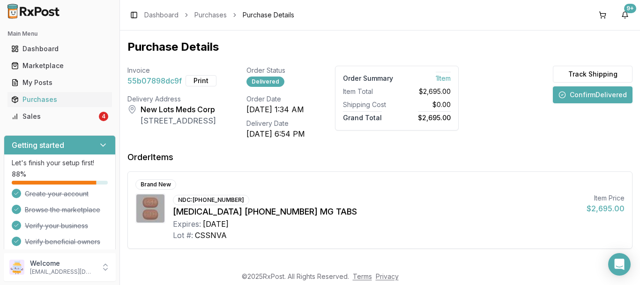
scroll to position [34, 0]
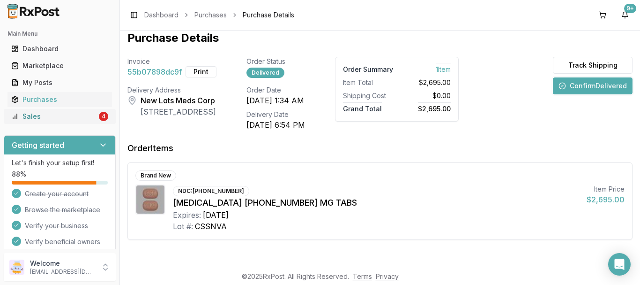
click at [45, 114] on div "Sales" at bounding box center [54, 116] width 86 height 9
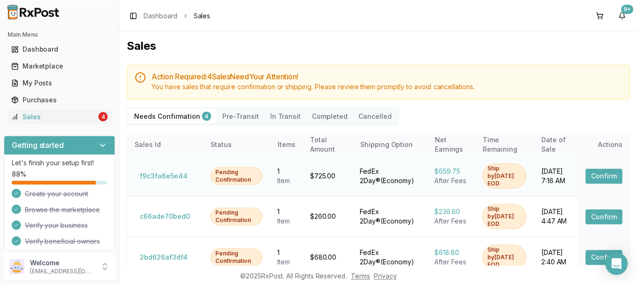
scroll to position [0, 0]
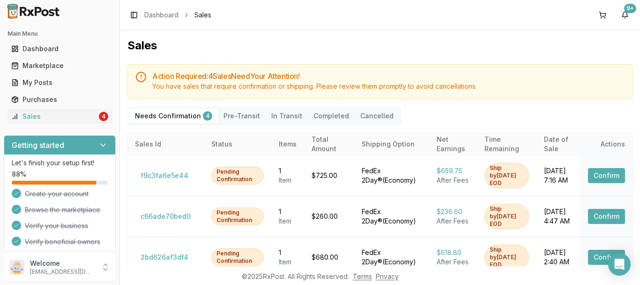
click at [236, 117] on button "Pre-Transit" at bounding box center [242, 115] width 48 height 15
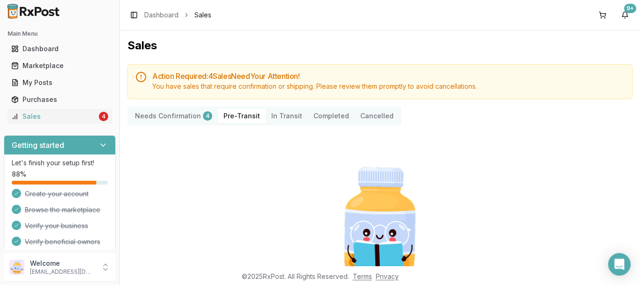
click at [143, 112] on Confirmation "Needs Confirmation 4" at bounding box center [173, 115] width 89 height 15
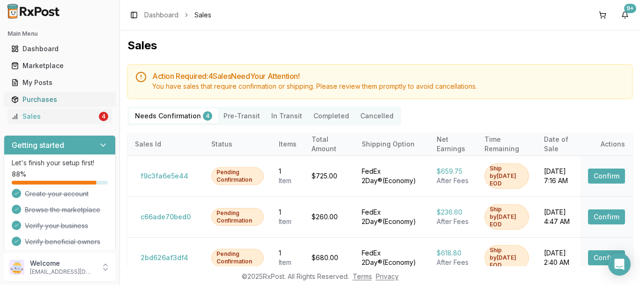
click at [62, 98] on div "Purchases" at bounding box center [59, 99] width 97 height 9
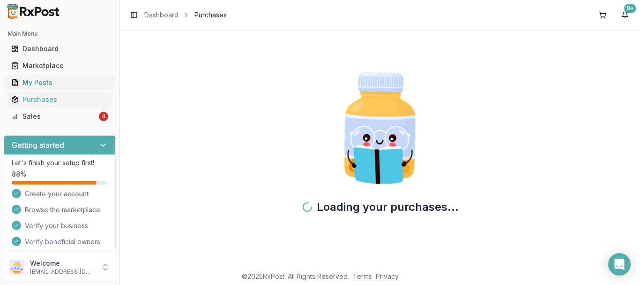
click at [63, 80] on div "My Posts" at bounding box center [59, 82] width 97 height 9
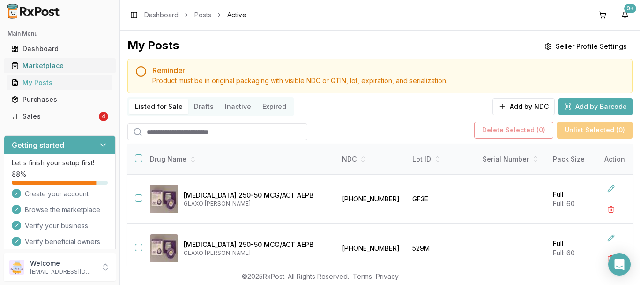
click at [79, 68] on div "Marketplace" at bounding box center [59, 65] width 97 height 9
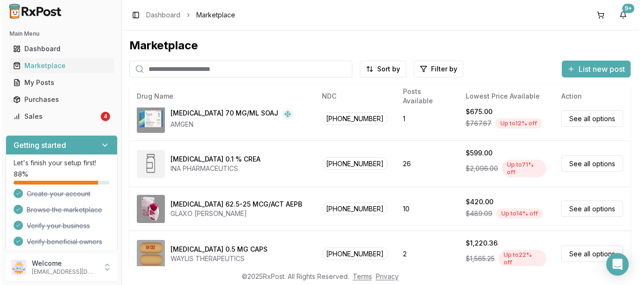
scroll to position [188, 0]
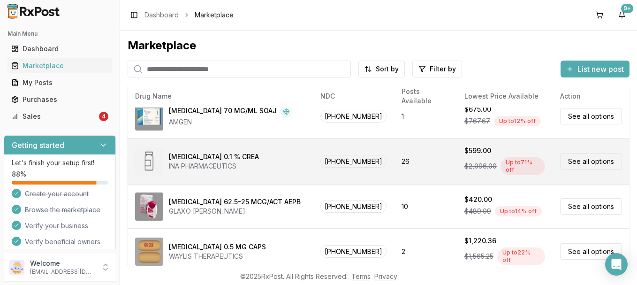
click at [561, 159] on link "See all options" at bounding box center [591, 161] width 62 height 16
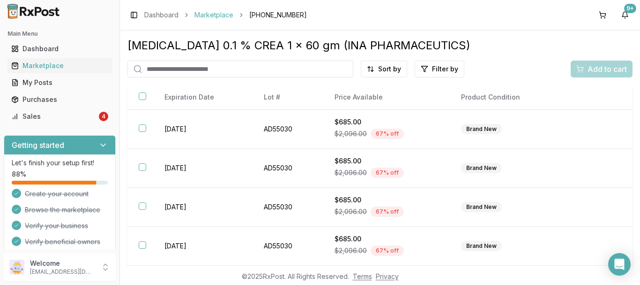
click at [212, 18] on link "Marketplace" at bounding box center [214, 14] width 39 height 9
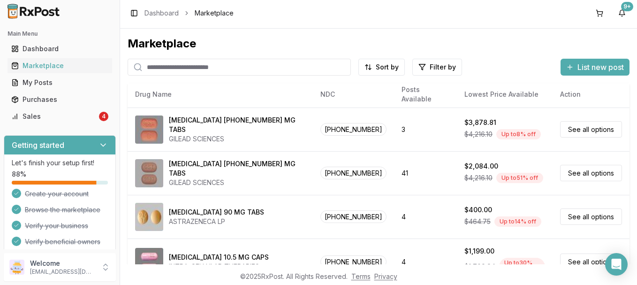
scroll to position [375, 0]
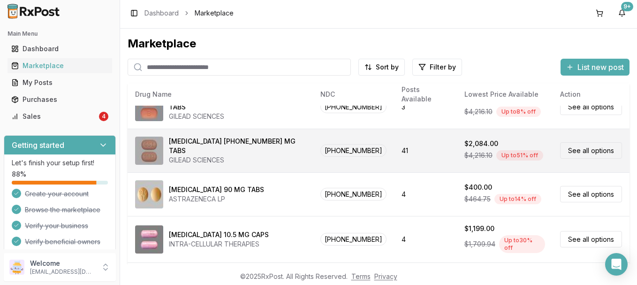
click at [285, 142] on div "[MEDICAL_DATA] [PHONE_NUMBER] MG TABS GILEAD SCIENCES" at bounding box center [220, 150] width 170 height 28
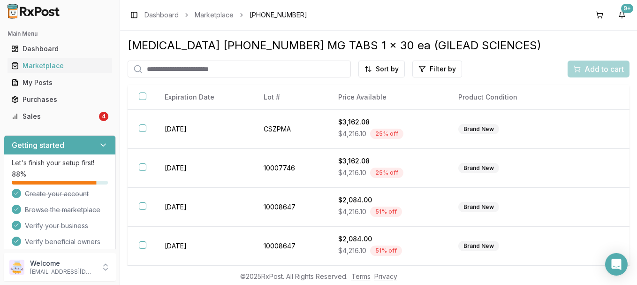
click at [265, 17] on span "[PHONE_NUMBER]" at bounding box center [278, 14] width 58 height 9
click at [49, 44] on div "Dashboard" at bounding box center [59, 48] width 97 height 9
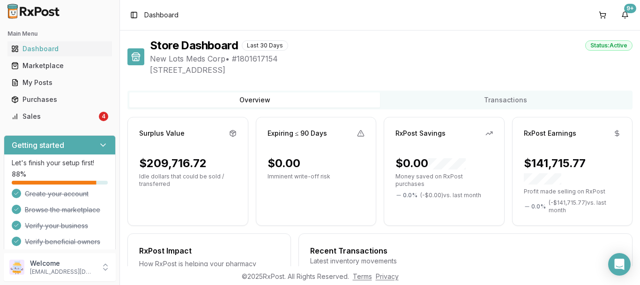
click at [398, 98] on button "Transactions" at bounding box center [505, 99] width 251 height 15
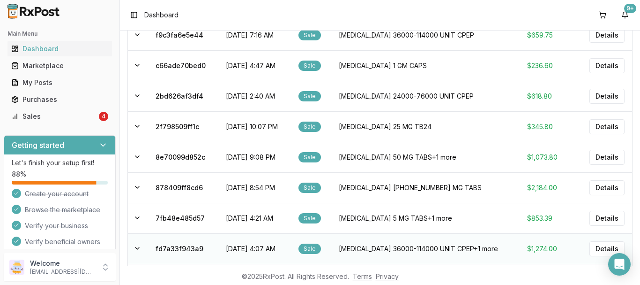
scroll to position [86, 0]
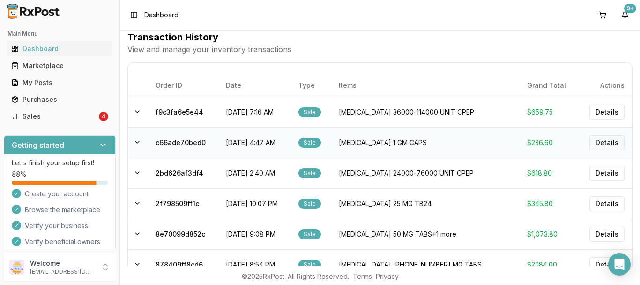
click at [590, 145] on button "Details" at bounding box center [607, 142] width 35 height 15
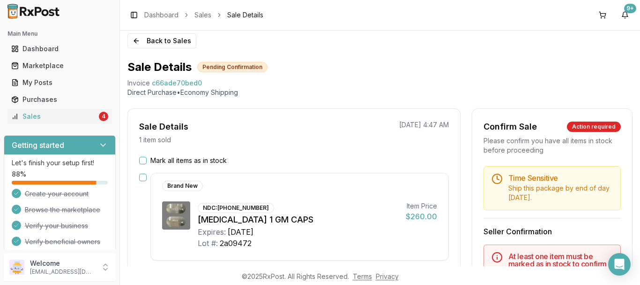
scroll to position [145, 0]
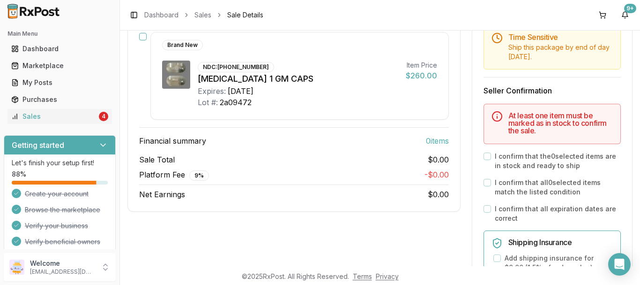
click at [178, 174] on span "Platform Fee 9 %" at bounding box center [174, 175] width 70 height 12
click at [247, 199] on div "Net Earnings $0.00" at bounding box center [294, 193] width 310 height 11
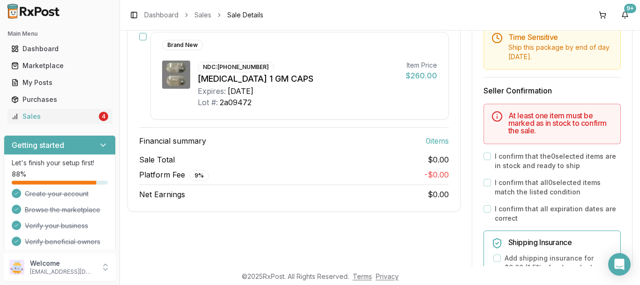
click at [435, 173] on span "- $0.00" at bounding box center [437, 174] width 24 height 9
click at [344, 156] on div "Sale Total $0.00" at bounding box center [294, 159] width 310 height 11
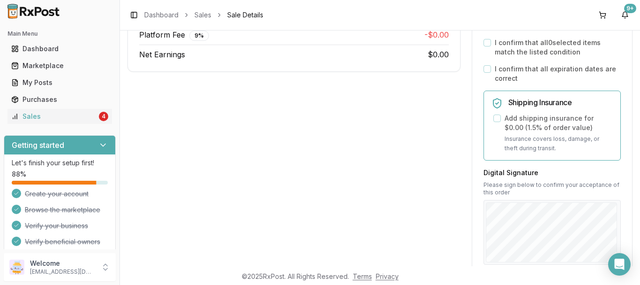
scroll to position [286, 0]
click at [346, 168] on div "Sale Details 1 item sold 09/24/2025 4:47 AM Mark all items as in stock Brand Ne…" at bounding box center [294, 124] width 333 height 595
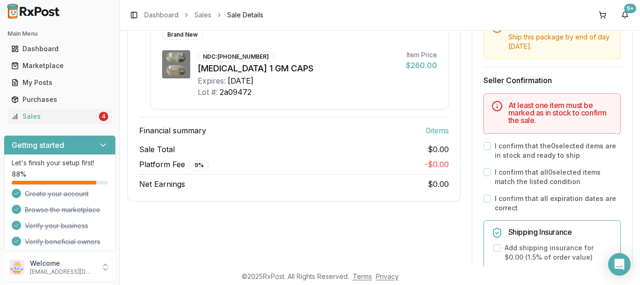
scroll to position [145, 0]
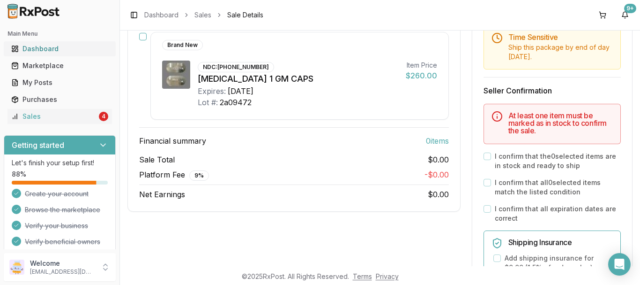
click at [53, 50] on div "Dashboard" at bounding box center [59, 48] width 97 height 9
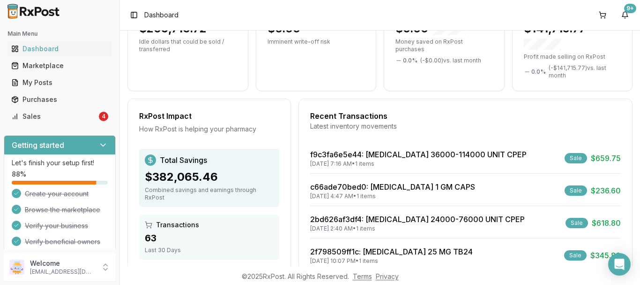
scroll to position [141, 0]
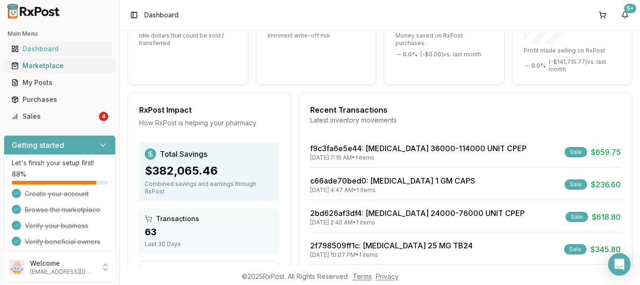
click at [57, 71] on link "Marketplace" at bounding box center [60, 65] width 105 height 17
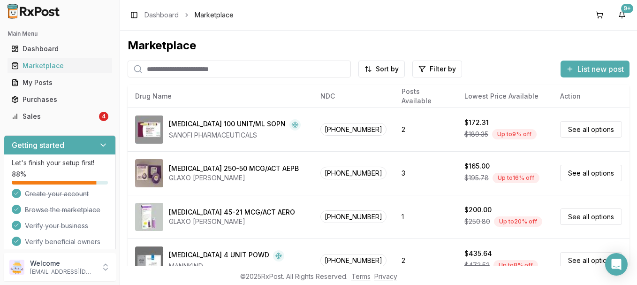
click at [594, 71] on span "List new post" at bounding box center [600, 68] width 46 height 11
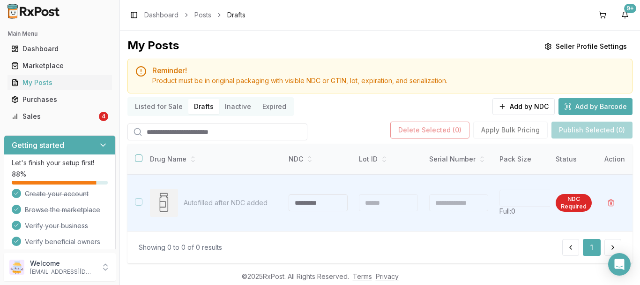
click at [180, 132] on input "search" at bounding box center [218, 131] width 180 height 17
click at [224, 108] on button "Inactive" at bounding box center [238, 106] width 38 height 15
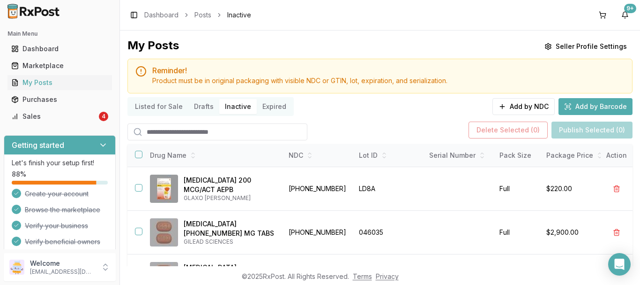
click at [278, 108] on button "Expired" at bounding box center [274, 106] width 35 height 15
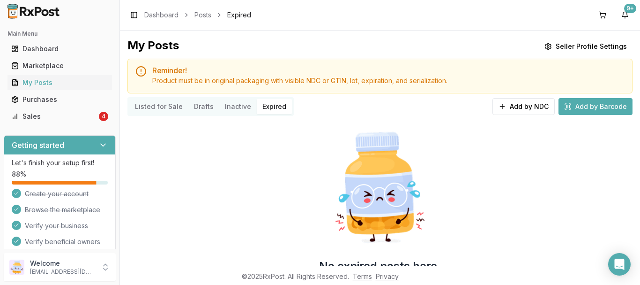
click at [132, 105] on button "Listed for Sale" at bounding box center [158, 106] width 59 height 15
click at [138, 105] on button "Listed for Sale" at bounding box center [158, 106] width 59 height 15
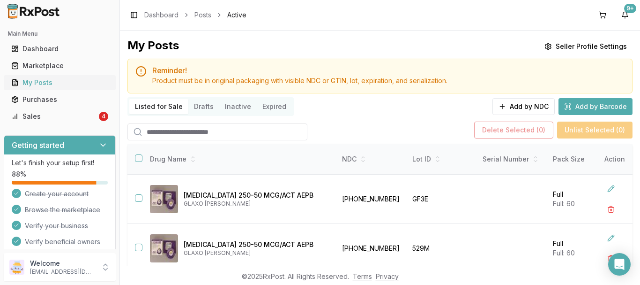
click at [51, 90] on link "My Posts" at bounding box center [60, 82] width 105 height 17
click at [608, 189] on button at bounding box center [611, 188] width 17 height 17
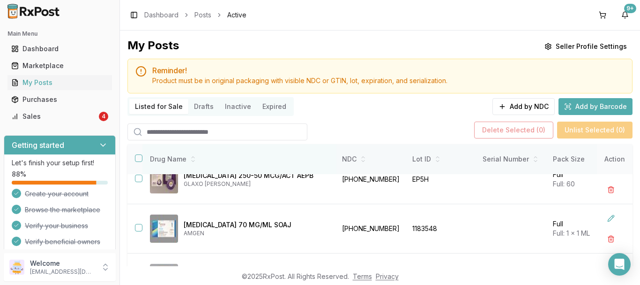
scroll to position [141, 0]
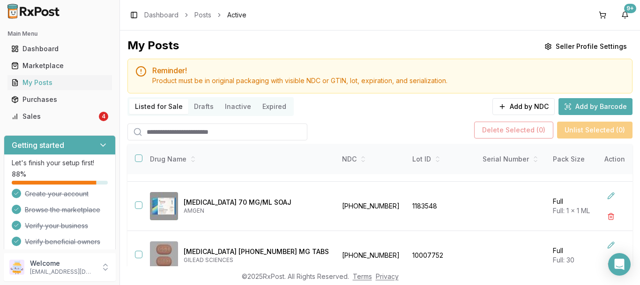
click at [206, 102] on button "Drafts" at bounding box center [203, 106] width 31 height 15
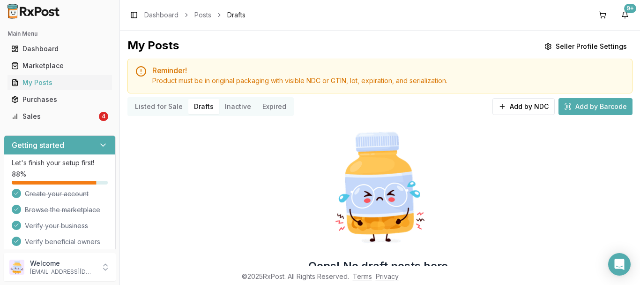
click at [240, 103] on button "Inactive" at bounding box center [238, 106] width 38 height 15
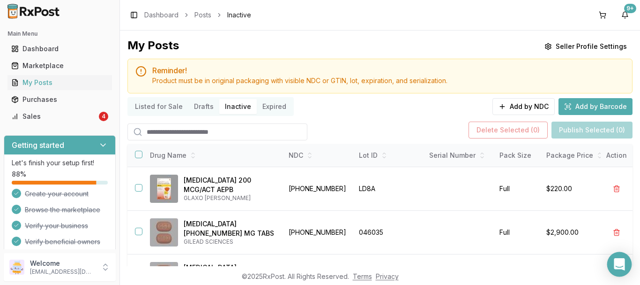
click at [620, 269] on div "Open Intercom Messenger" at bounding box center [620, 264] width 25 height 25
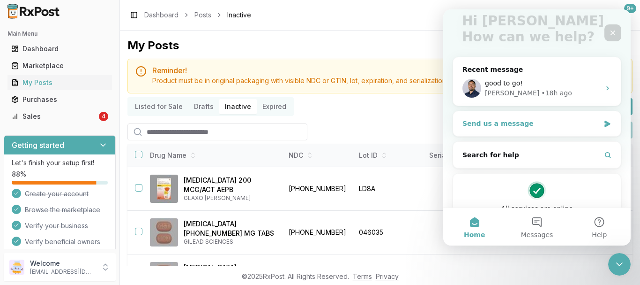
scroll to position [103, 0]
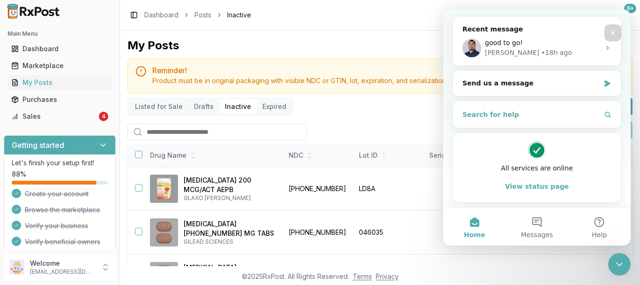
click at [607, 117] on icon "Intercom messenger" at bounding box center [608, 115] width 8 height 8
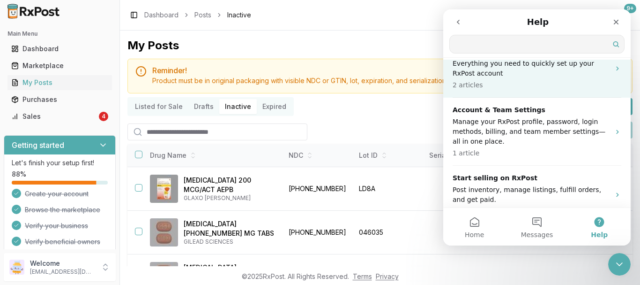
scroll to position [63, 0]
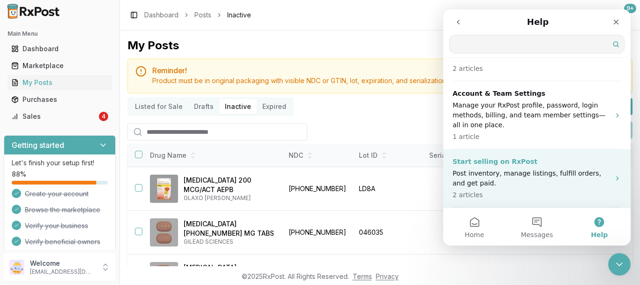
click at [572, 173] on p "Post inventory, manage listings, fulfill orders, and get paid." at bounding box center [532, 178] width 158 height 20
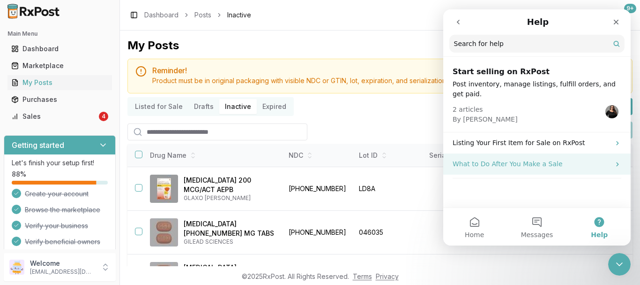
click at [557, 159] on p "What to Do After You Make a Sale" at bounding box center [532, 164] width 158 height 10
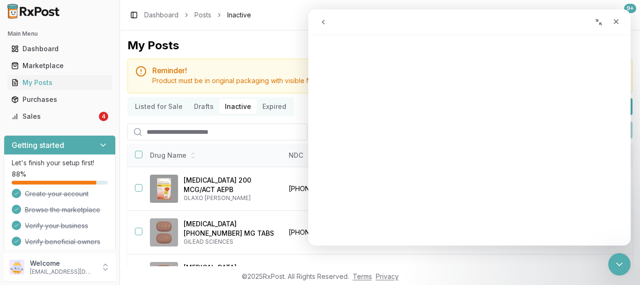
scroll to position [0, 0]
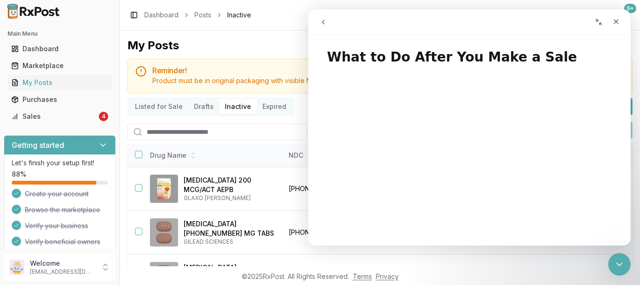
click at [327, 28] on button "go back" at bounding box center [324, 22] width 18 height 18
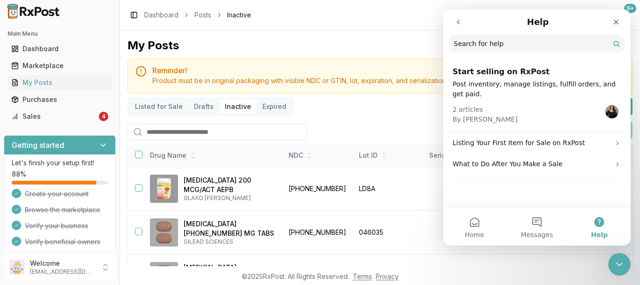
click at [488, 48] on input "Search for help" at bounding box center [537, 44] width 175 height 18
click at [457, 22] on icon "go back" at bounding box center [459, 22] width 8 height 8
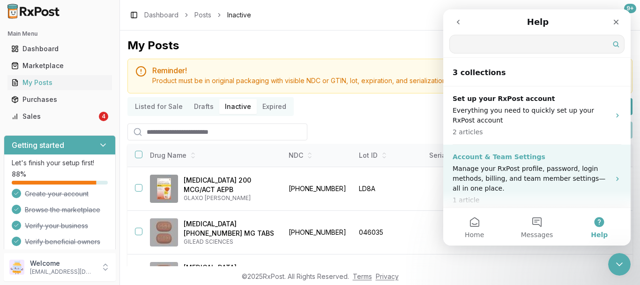
scroll to position [63, 0]
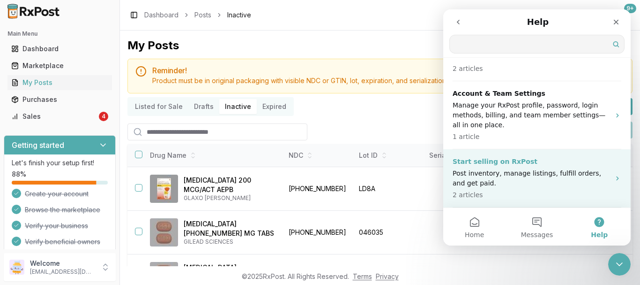
click at [553, 165] on p "Start selling on RxPost" at bounding box center [532, 162] width 158 height 10
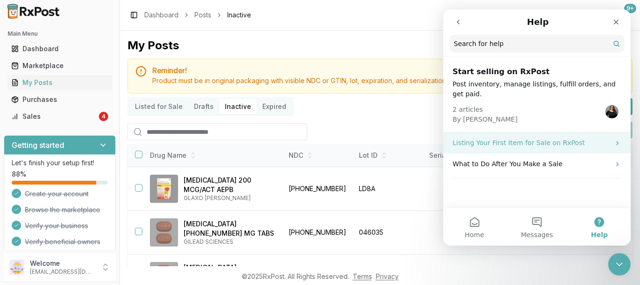
click at [563, 138] on p "Listing Your First Item for Sale on RxPost" at bounding box center [532, 143] width 158 height 10
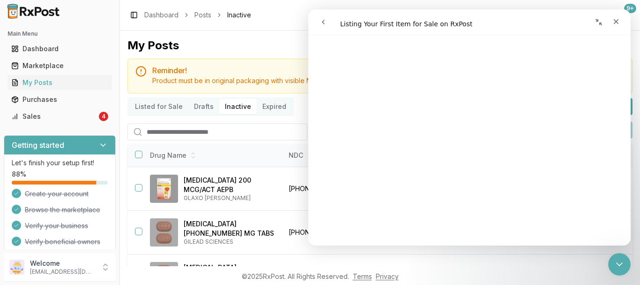
scroll to position [0, 0]
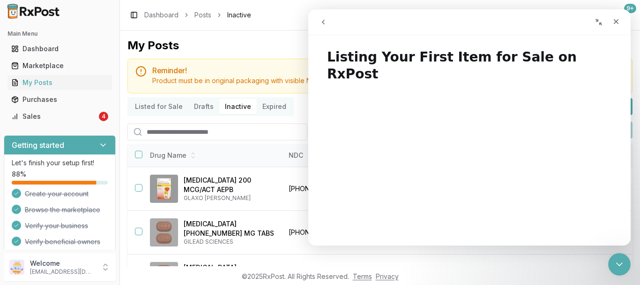
click at [328, 22] on button "go back" at bounding box center [324, 22] width 18 height 18
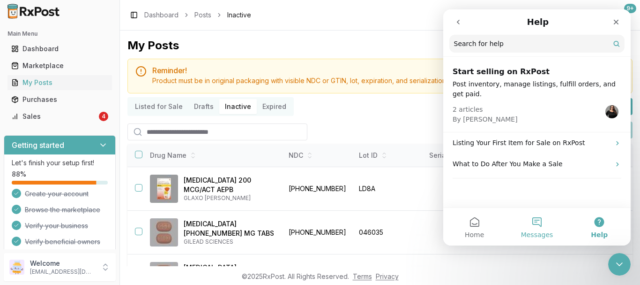
click at [533, 224] on button "Messages" at bounding box center [537, 227] width 62 height 38
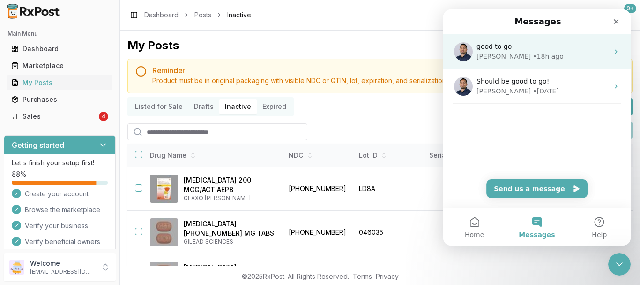
click at [533, 54] on div "• 18h ago" at bounding box center [548, 57] width 30 height 10
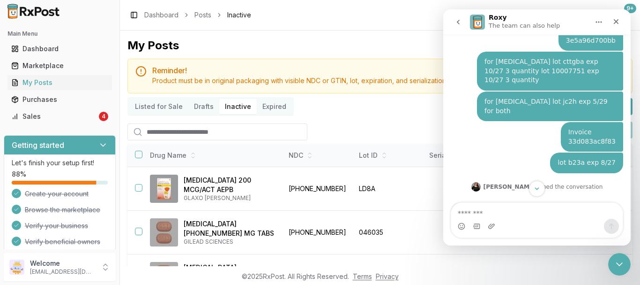
scroll to position [813, 0]
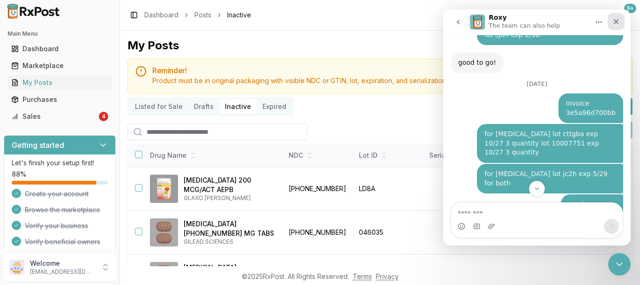
click at [616, 19] on icon "Close" at bounding box center [617, 22] width 8 height 8
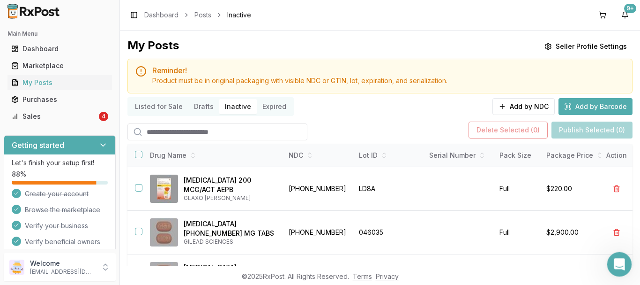
scroll to position [2360, 0]
click at [618, 263] on icon "Open Intercom Messenger" at bounding box center [618, 263] width 7 height 8
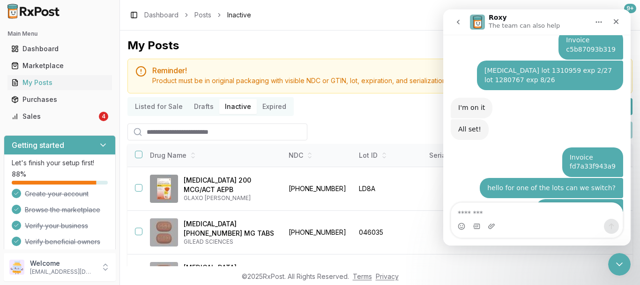
click at [603, 16] on button "Home" at bounding box center [599, 22] width 18 height 18
click at [458, 24] on icon "go back" at bounding box center [459, 22] width 8 height 8
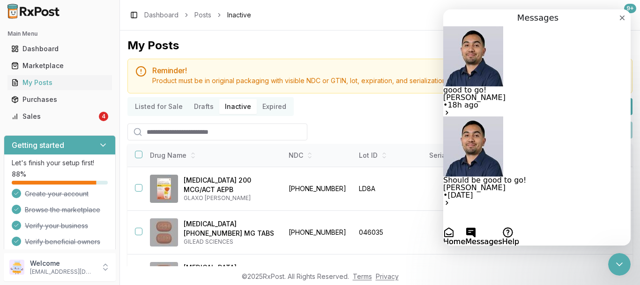
scroll to position [0, 0]
click at [504, 175] on span "Should be good to go!" at bounding box center [484, 179] width 83 height 9
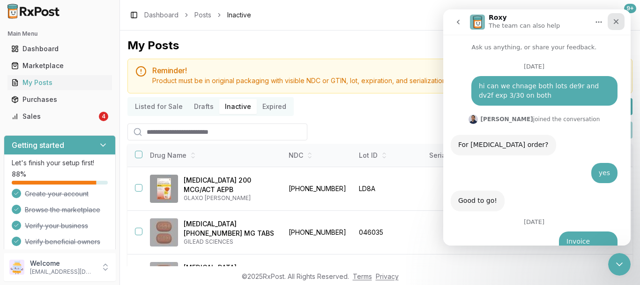
click at [622, 14] on div "Close" at bounding box center [616, 21] width 17 height 17
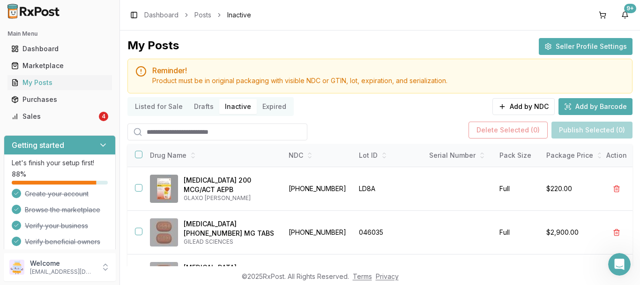
click at [572, 43] on button "Seller Profile Settings" at bounding box center [586, 46] width 94 height 17
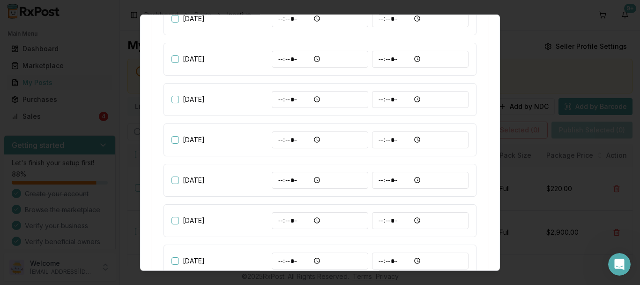
scroll to position [234, 0]
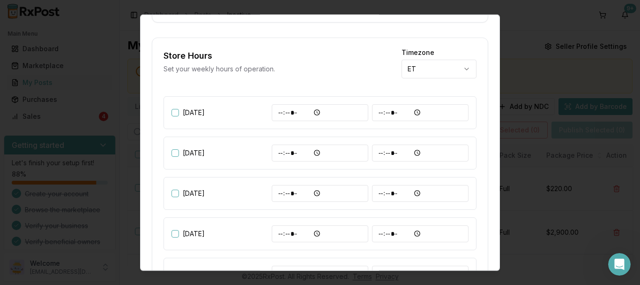
click at [420, 68] on body "Main Menu Dashboard Marketplace My Posts Purchases Sales 4 Getting started Let'…" at bounding box center [320, 142] width 640 height 285
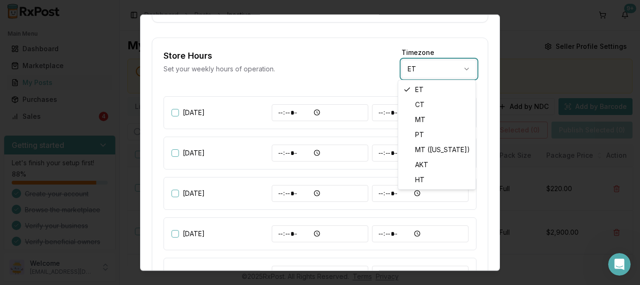
click at [420, 68] on body "Main Menu Dashboard Marketplace My Posts Purchases Sales 4 Getting started Let'…" at bounding box center [320, 142] width 640 height 285
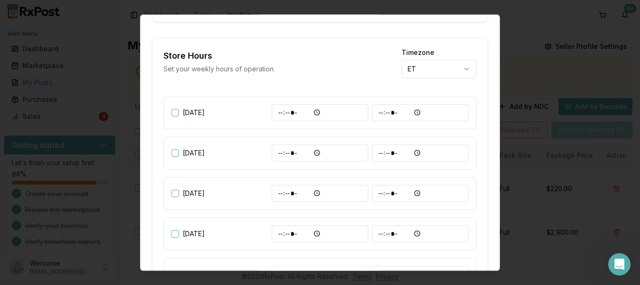
click at [363, 70] on div "**********" at bounding box center [320, 63] width 313 height 29
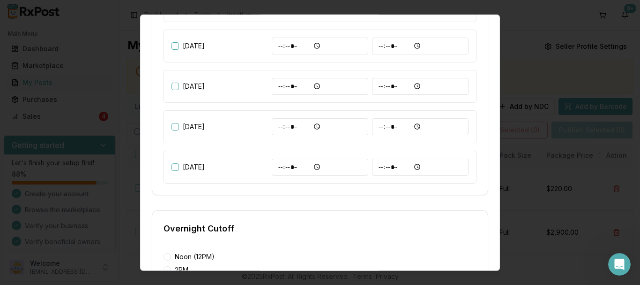
scroll to position [506, 0]
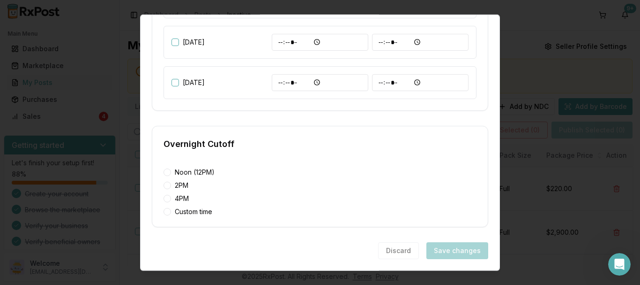
click at [405, 246] on div "Discard Save changes" at bounding box center [433, 249] width 110 height 17
click at [402, 248] on div "Discard Save changes" at bounding box center [433, 249] width 110 height 17
click at [541, 148] on div at bounding box center [320, 142] width 640 height 285
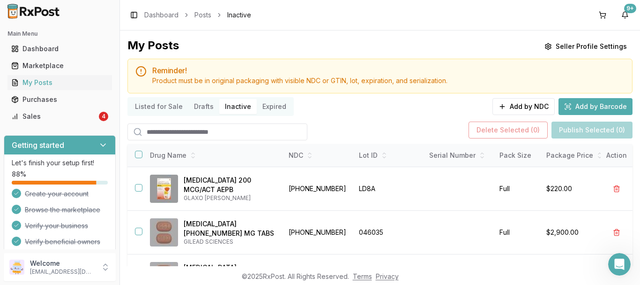
click at [209, 108] on button "Drafts" at bounding box center [203, 106] width 31 height 15
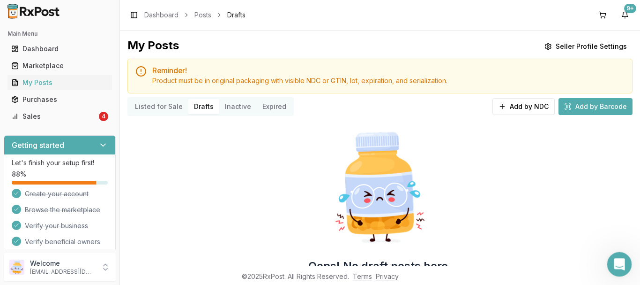
click at [612, 264] on icon "Open Intercom Messenger" at bounding box center [618, 262] width 15 height 15
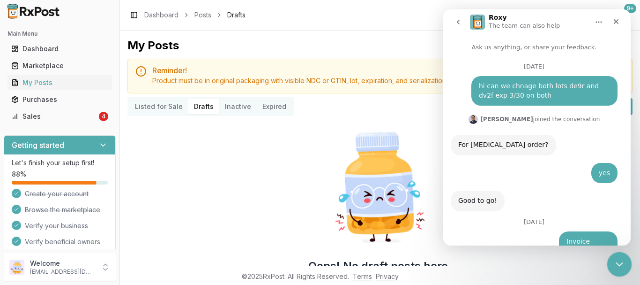
scroll to position [483, 0]
click at [457, 24] on icon "go back" at bounding box center [459, 22] width 8 height 8
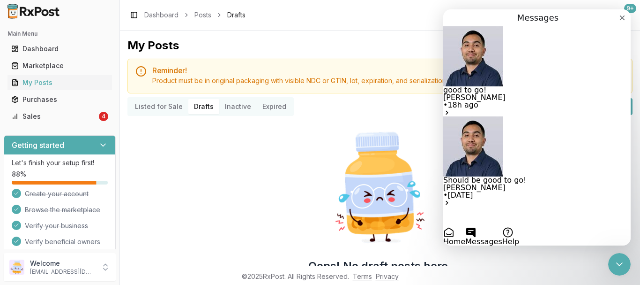
click at [519, 226] on button "Help" at bounding box center [511, 235] width 17 height 19
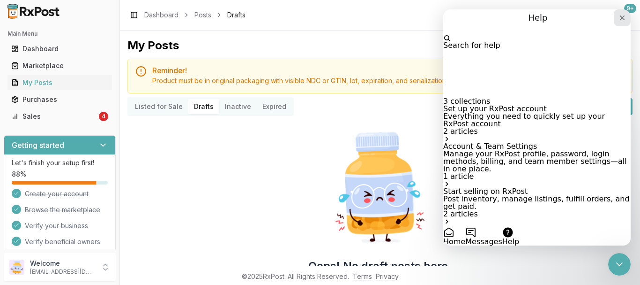
click at [620, 25] on div "Close" at bounding box center [622, 17] width 17 height 17
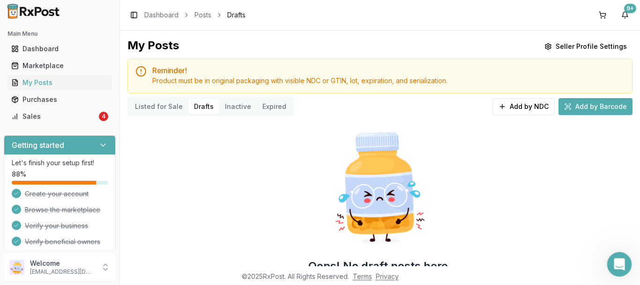
click at [620, 263] on icon "Open Intercom Messenger" at bounding box center [618, 262] width 15 height 15
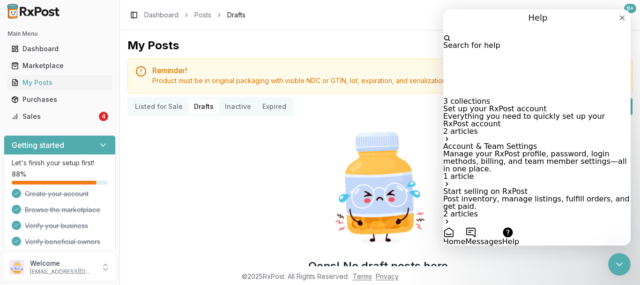
click at [507, 34] on input "Search for help" at bounding box center [480, 30] width 75 height 8
click at [559, 188] on p "Start selling on RxPost" at bounding box center [537, 192] width 188 height 8
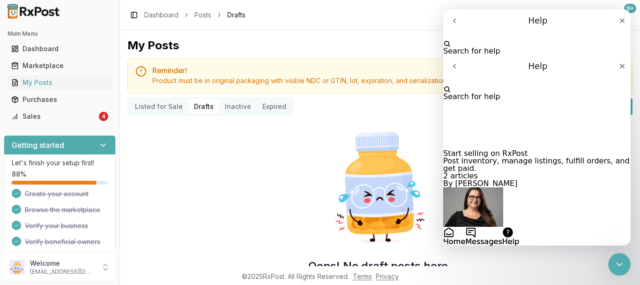
scroll to position [61, 0]
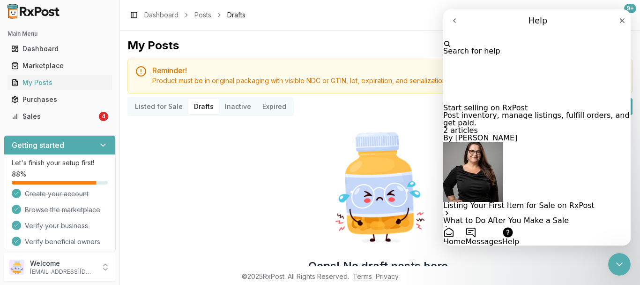
click at [503, 142] on img "Intercom messenger" at bounding box center [473, 172] width 60 height 60
click at [519, 112] on p "Post inventory, manage listings, fulfill orders, and get paid." at bounding box center [537, 119] width 188 height 15
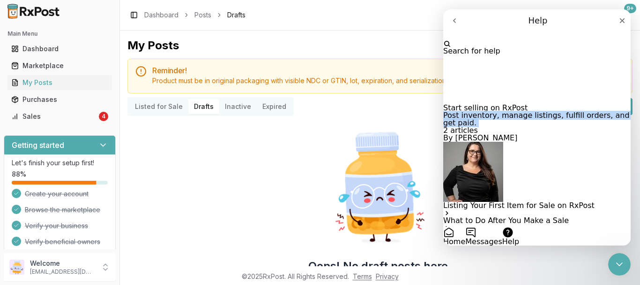
click at [519, 112] on p "Post inventory, manage listings, fulfill orders, and get paid." at bounding box center [537, 119] width 188 height 15
click at [616, 27] on div "Close" at bounding box center [622, 20] width 17 height 17
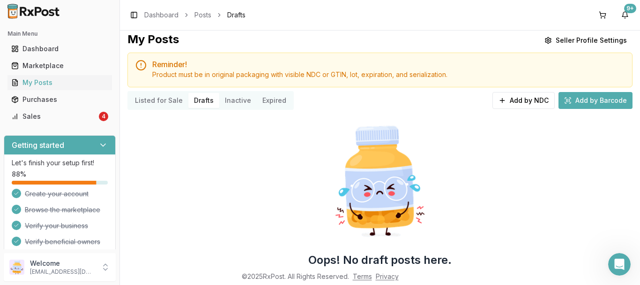
scroll to position [0, 0]
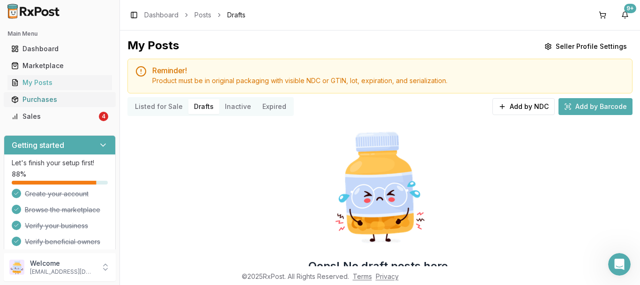
click at [81, 100] on div "Purchases" at bounding box center [59, 99] width 97 height 9
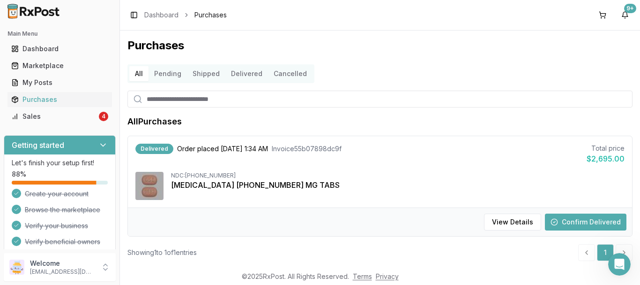
scroll to position [17, 0]
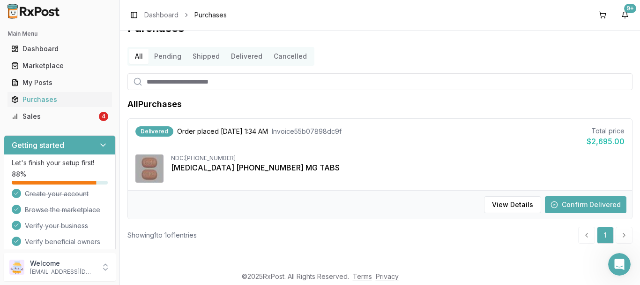
click at [158, 53] on button "Pending" at bounding box center [168, 56] width 38 height 15
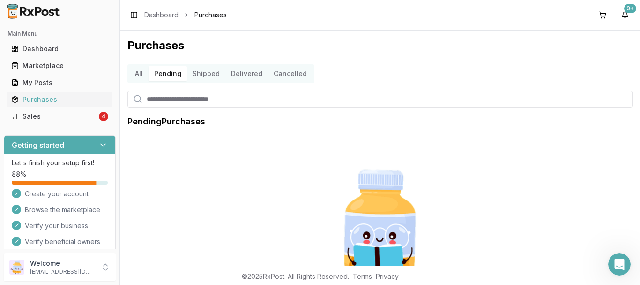
click at [193, 76] on button "Shipped" at bounding box center [206, 73] width 38 height 15
click at [238, 71] on button "Delivered" at bounding box center [246, 73] width 43 height 15
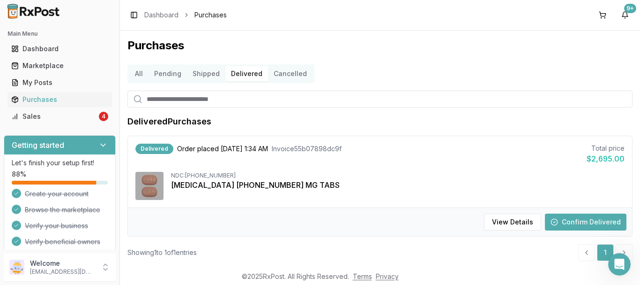
click at [293, 75] on button "Cancelled" at bounding box center [290, 73] width 45 height 15
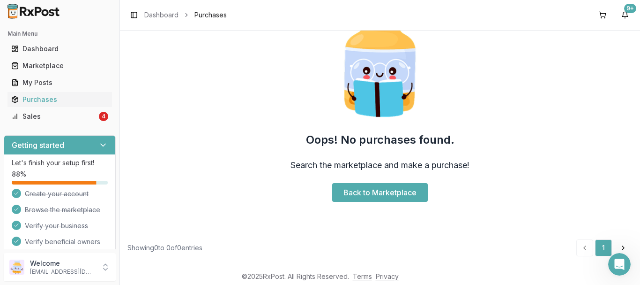
scroll to position [177, 0]
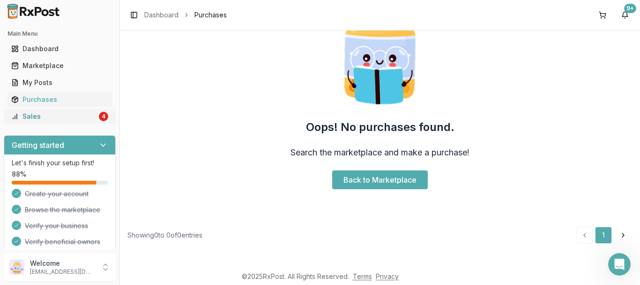
click at [75, 122] on link "Sales 4" at bounding box center [60, 116] width 105 height 17
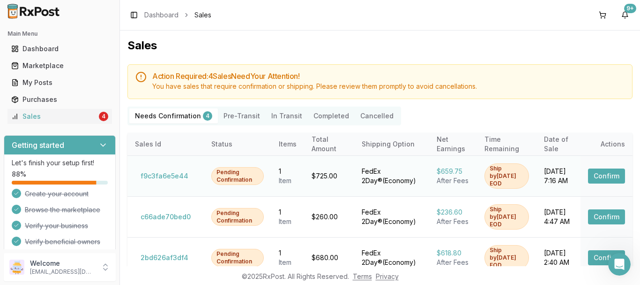
click at [440, 180] on div "After Fees" at bounding box center [453, 180] width 33 height 9
click at [247, 119] on button "Pre-Transit" at bounding box center [242, 115] width 48 height 15
click at [308, 111] on button "Completed" at bounding box center [331, 115] width 47 height 15
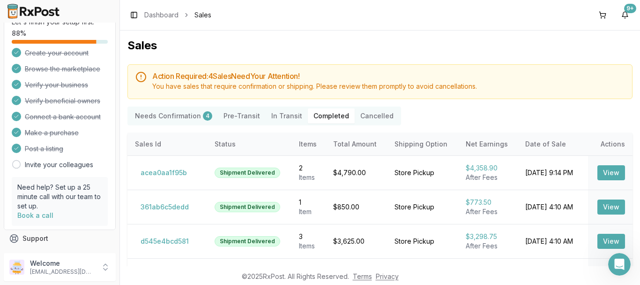
scroll to position [159, 0]
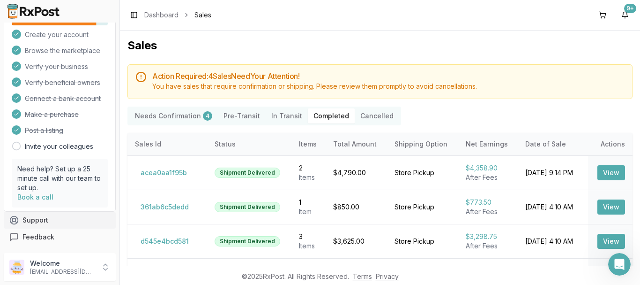
click at [52, 221] on button "Support" at bounding box center [60, 219] width 112 height 17
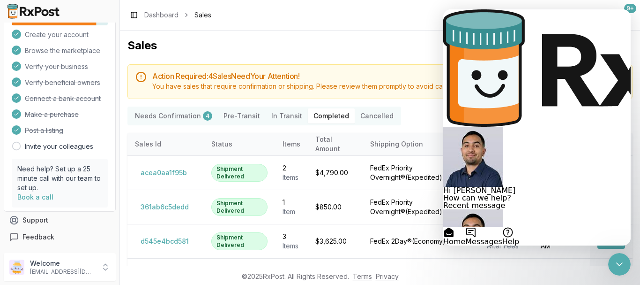
scroll to position [103, 0]
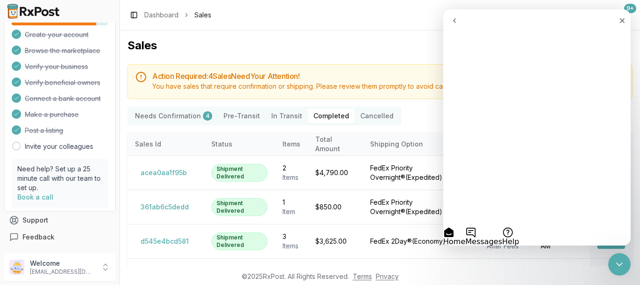
scroll to position [65, 0]
click at [458, 23] on icon "go back" at bounding box center [455, 21] width 8 height 8
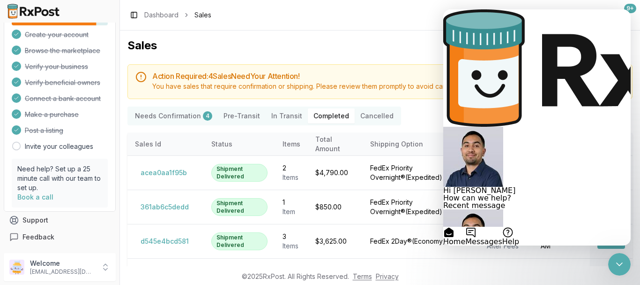
scroll to position [103, 0]
click at [365, 51] on h1 "Sales" at bounding box center [380, 45] width 505 height 15
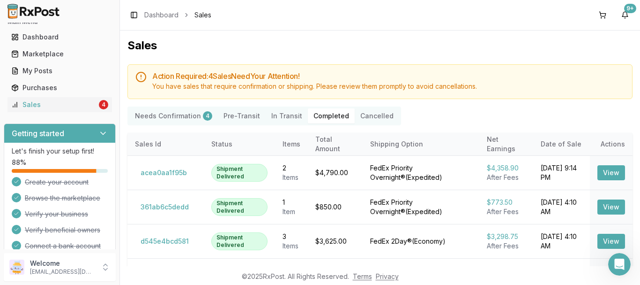
scroll to position [0, 0]
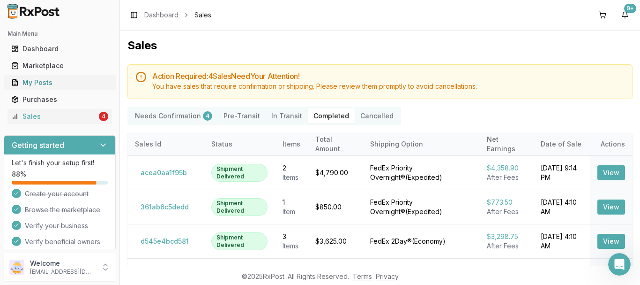
click at [63, 85] on div "My Posts" at bounding box center [59, 82] width 97 height 9
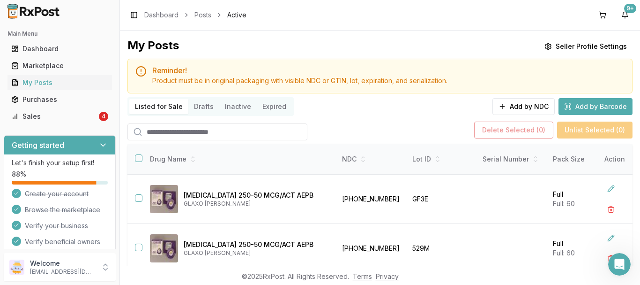
click at [565, 102] on button "Add by Barcode" at bounding box center [596, 106] width 74 height 17
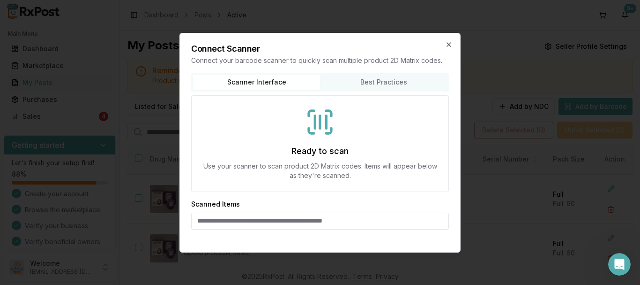
click at [447, 50] on h2 "Connect Scanner" at bounding box center [320, 49] width 258 height 8
click at [448, 49] on h2 "Connect Scanner" at bounding box center [320, 49] width 258 height 8
click at [450, 45] on icon "button" at bounding box center [449, 45] width 4 height 4
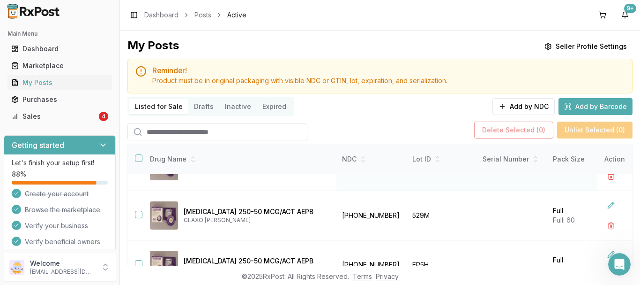
scroll to position [94, 0]
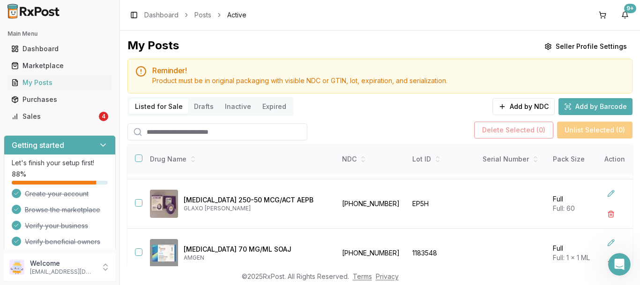
click at [208, 111] on button "Drafts" at bounding box center [203, 106] width 31 height 15
click at [514, 99] on button "Add by NDC" at bounding box center [524, 106] width 62 height 17
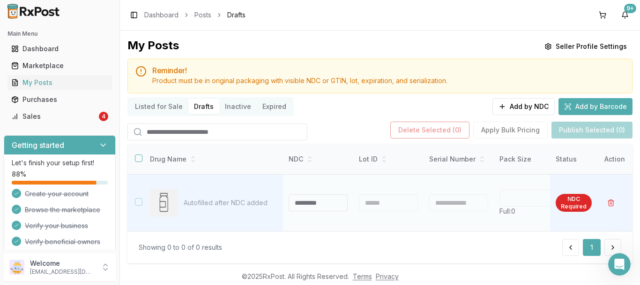
click at [301, 202] on input at bounding box center [318, 202] width 59 height 17
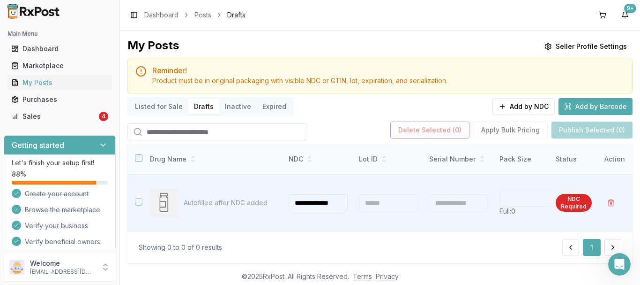
scroll to position [0, 5]
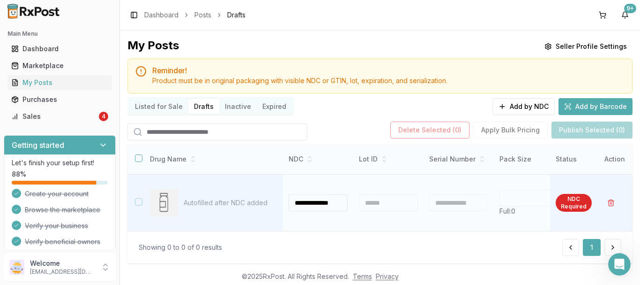
click at [400, 185] on td at bounding box center [388, 202] width 70 height 57
type input "**********"
type input "**"
type input "*"
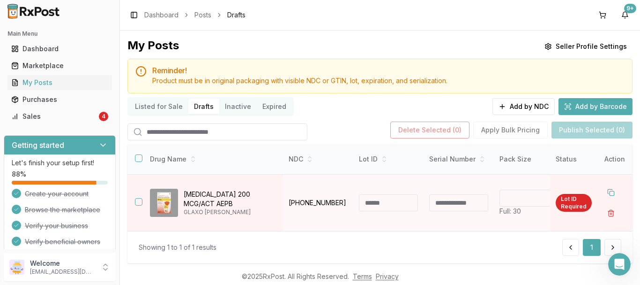
click at [518, 132] on div "Delete Selected ( 0 ) Apply Bulk Pricing Publish Selected (0)" at bounding box center [512, 129] width 242 height 17
click at [138, 201] on button "button" at bounding box center [139, 202] width 8 height 8
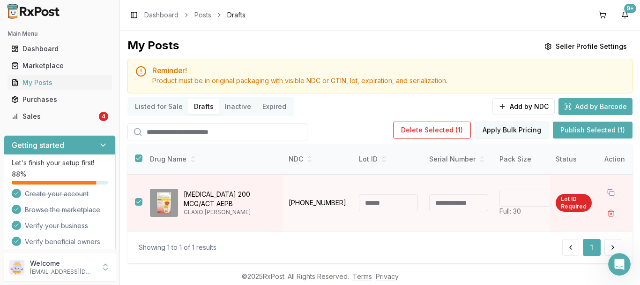
click at [513, 129] on button "Apply Bulk Pricing" at bounding box center [512, 129] width 75 height 17
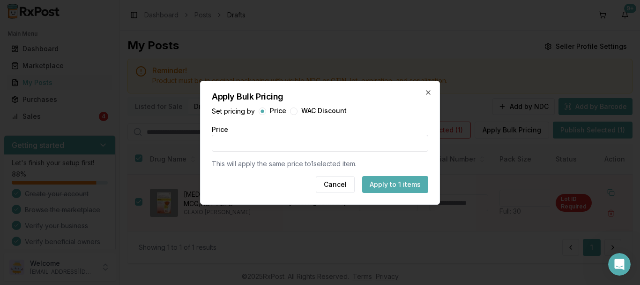
type button "bulk-price"
click at [427, 87] on div "Apply Bulk Pricing Set pricing by Price WAC Discount Price * This will apply th…" at bounding box center [320, 143] width 240 height 124
click at [428, 91] on icon "button" at bounding box center [429, 92] width 4 height 4
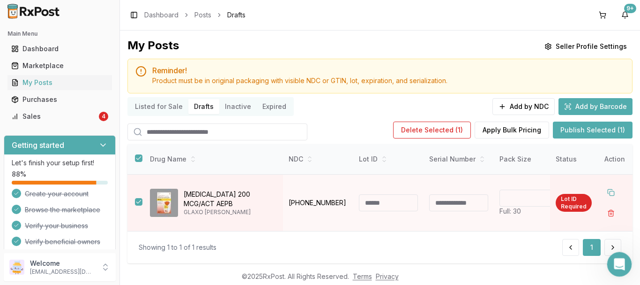
click at [614, 266] on icon "Open Intercom Messenger" at bounding box center [618, 262] width 15 height 15
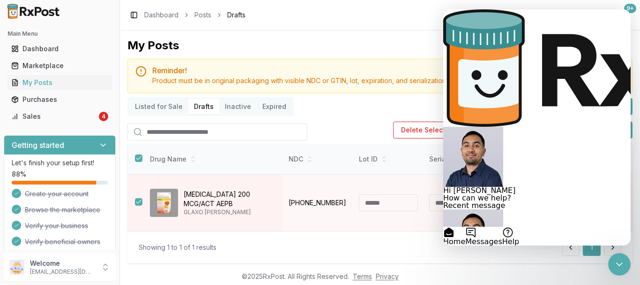
click at [519, 227] on button "Help" at bounding box center [511, 235] width 17 height 19
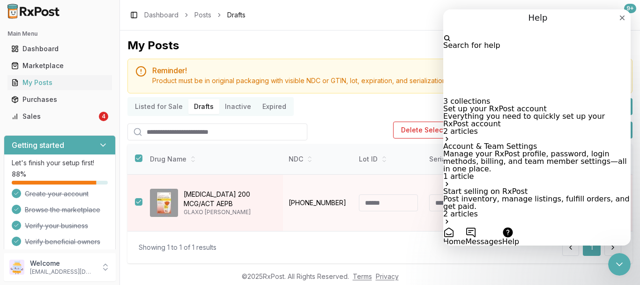
scroll to position [61, 0]
click at [539, 150] on p "Manage your RxPost profile, password, login methods, billing, and team member s…" at bounding box center [537, 161] width 188 height 23
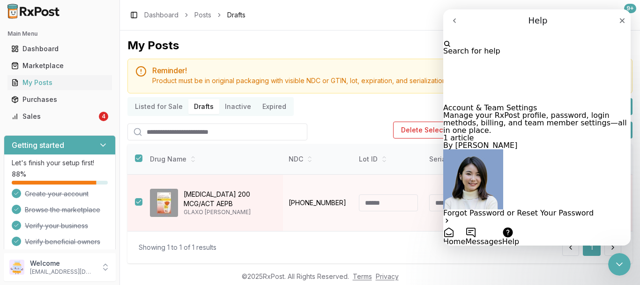
click at [536, 209] on p "Forgot Password or Reset Your Password" at bounding box center [537, 213] width 188 height 8
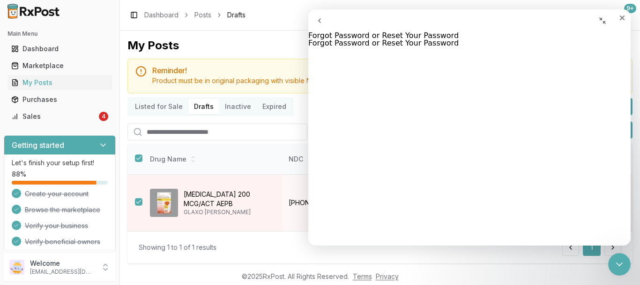
scroll to position [234, 0]
click at [594, 23] on button "Collapse window" at bounding box center [603, 20] width 23 height 23
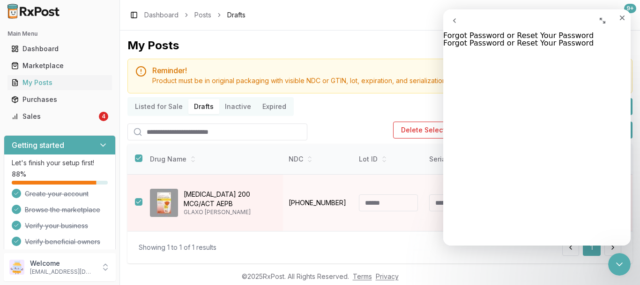
scroll to position [248, 0]
click at [452, 22] on button "go back" at bounding box center [454, 20] width 23 height 23
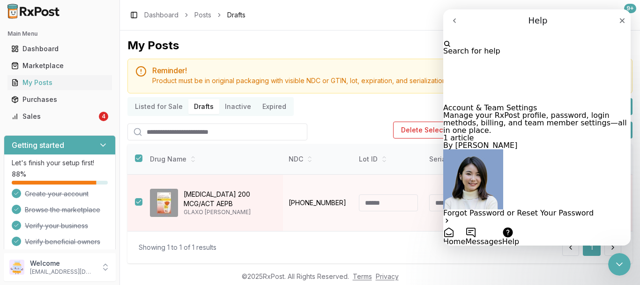
click at [457, 22] on icon "go back" at bounding box center [455, 21] width 8 height 8
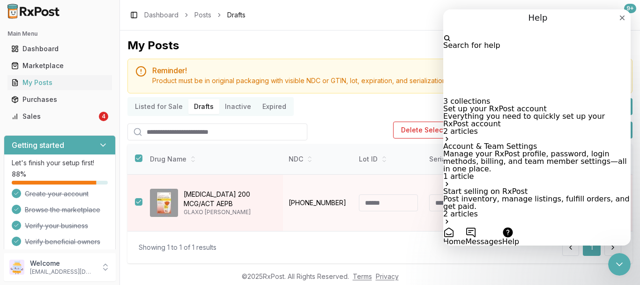
click at [457, 22] on div "Help" at bounding box center [537, 17] width 188 height 17
click at [619, 22] on icon "Close" at bounding box center [623, 18] width 8 height 8
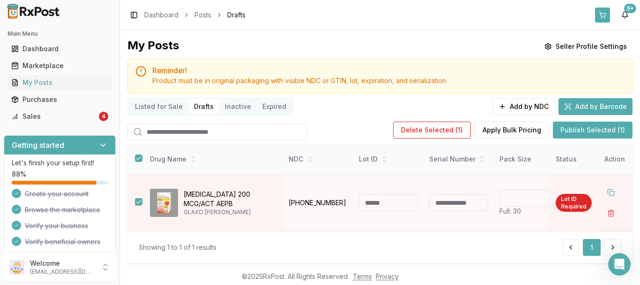
click at [606, 17] on button at bounding box center [602, 15] width 15 height 15
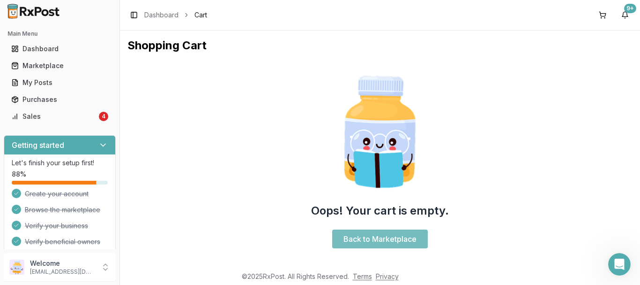
click at [371, 240] on link "Back to Marketplace" at bounding box center [380, 238] width 96 height 19
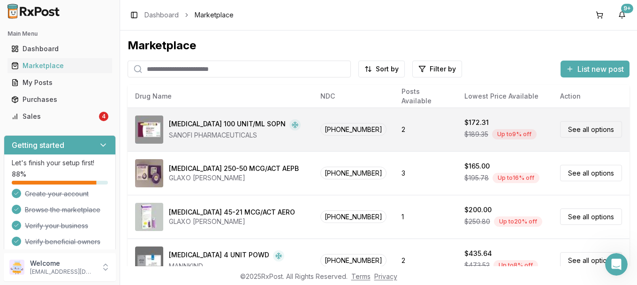
click at [510, 136] on div "Up to 9 % off" at bounding box center [514, 134] width 45 height 10
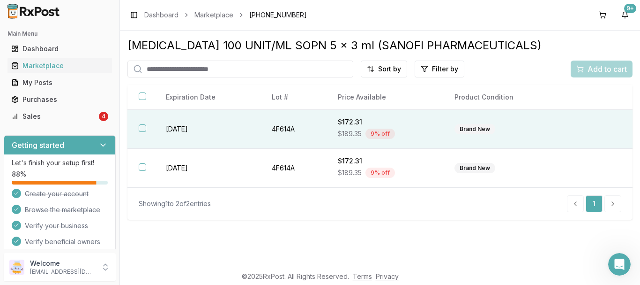
click at [505, 137] on td "Brand New" at bounding box center [502, 129] width 119 height 39
click at [617, 69] on span "Add to cart" at bounding box center [607, 68] width 39 height 11
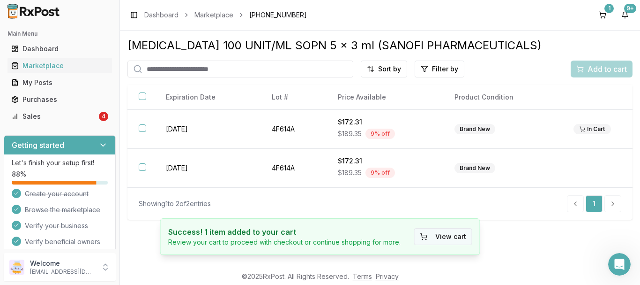
click at [459, 238] on button "View cart" at bounding box center [443, 236] width 58 height 17
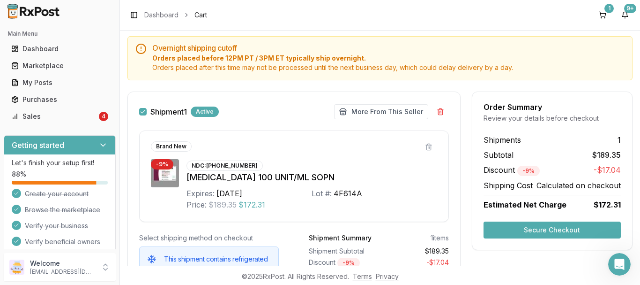
scroll to position [141, 0]
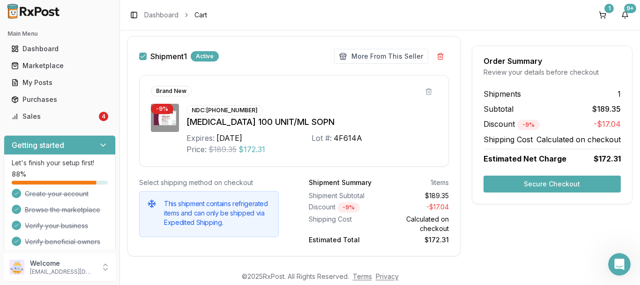
click at [564, 138] on span "Calculated on checkout" at bounding box center [579, 139] width 84 height 11
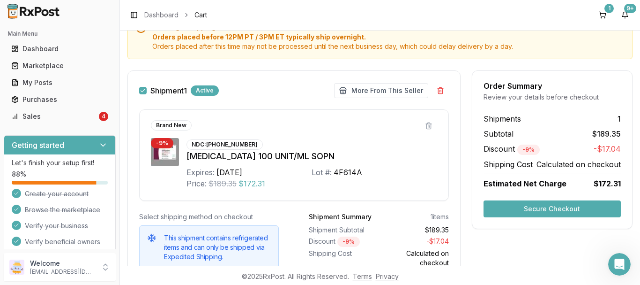
scroll to position [110, 0]
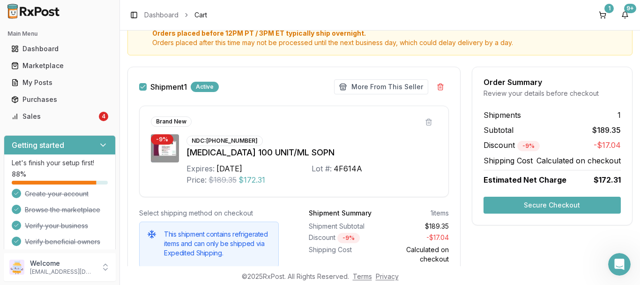
click at [128, 102] on div "Shipment 1 Active More From This Seller Make Offer More From This Seller Brand …" at bounding box center [294, 177] width 333 height 220
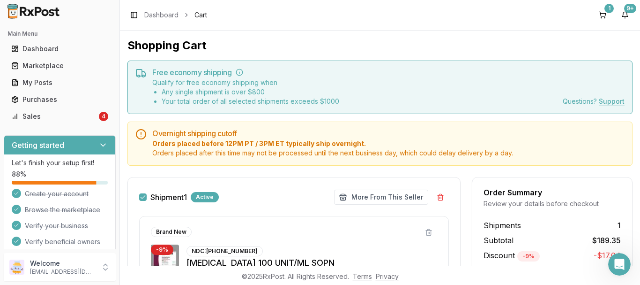
scroll to position [47, 0]
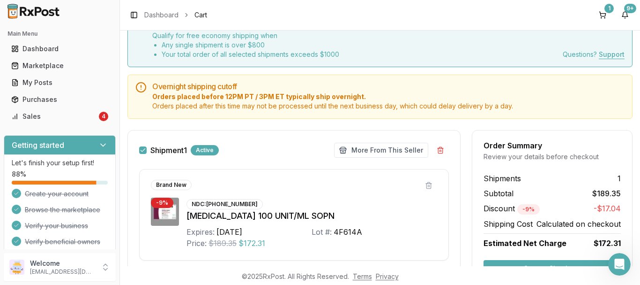
click at [205, 149] on div "Active" at bounding box center [205, 150] width 28 height 10
click at [214, 148] on div "Active" at bounding box center [205, 150] width 28 height 10
click at [262, 155] on div "Shipment 1 Active More From This Seller Make Offer More From This Seller" at bounding box center [294, 150] width 310 height 17
click at [263, 155] on div "Shipment 1 Active More From This Seller Make Offer More From This Seller" at bounding box center [294, 150] width 310 height 17
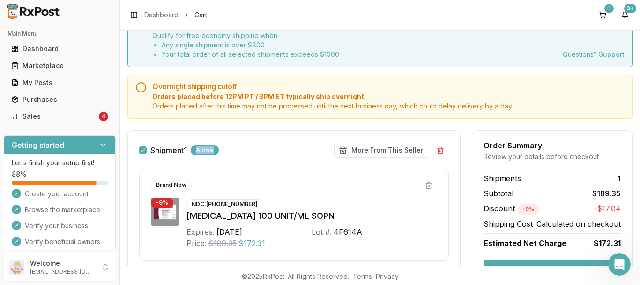
click at [264, 155] on div "Shipment 1 Active More From This Seller Make Offer More From This Seller" at bounding box center [294, 150] width 310 height 17
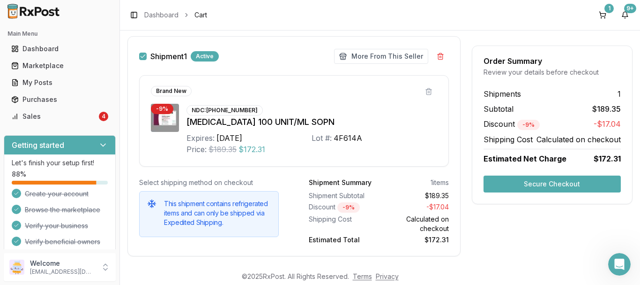
scroll to position [157, 0]
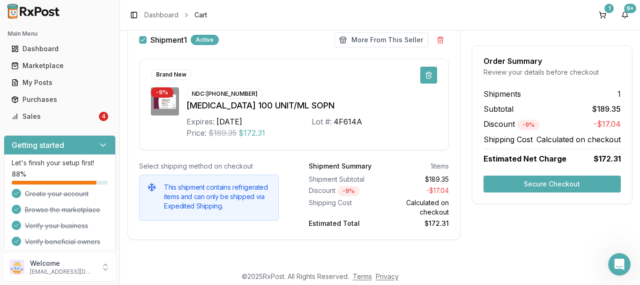
click at [425, 74] on button at bounding box center [429, 75] width 17 height 17
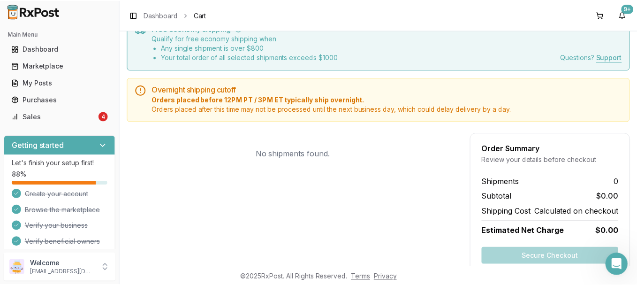
scroll to position [0, 0]
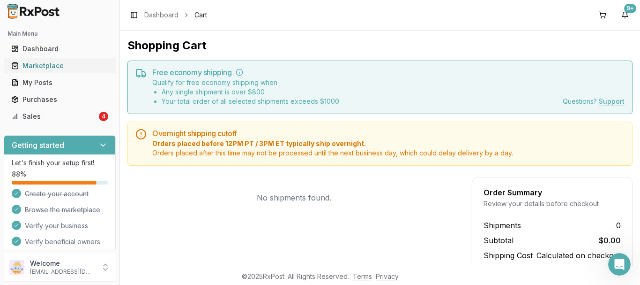
click at [45, 66] on div "Marketplace" at bounding box center [59, 65] width 97 height 9
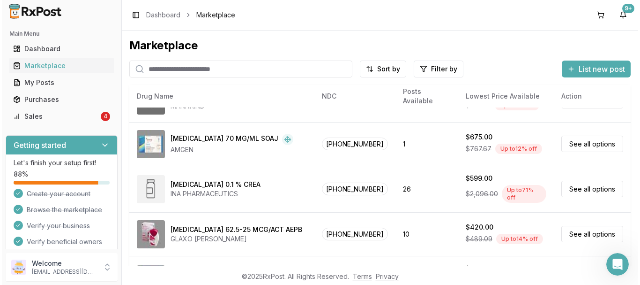
scroll to position [188, 0]
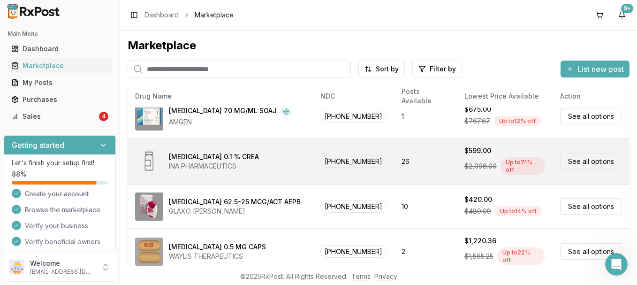
click at [577, 160] on link "See all options" at bounding box center [591, 161] width 62 height 16
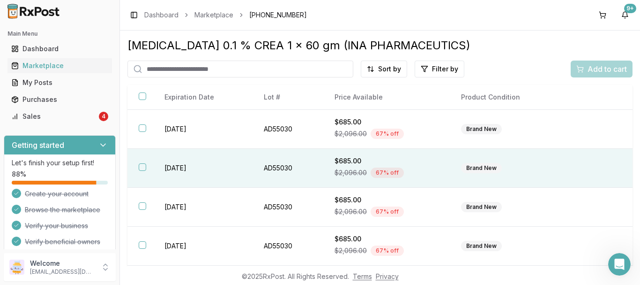
click at [522, 172] on div "Brand New" at bounding box center [506, 168] width 90 height 10
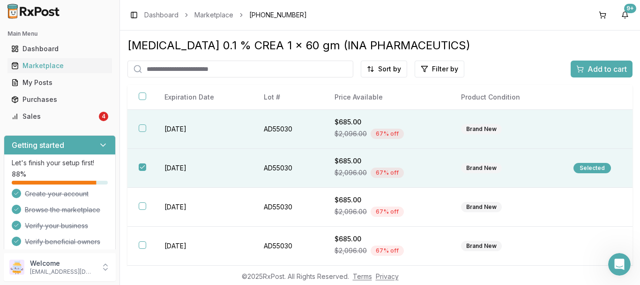
click at [533, 132] on div "Brand New" at bounding box center [506, 129] width 90 height 10
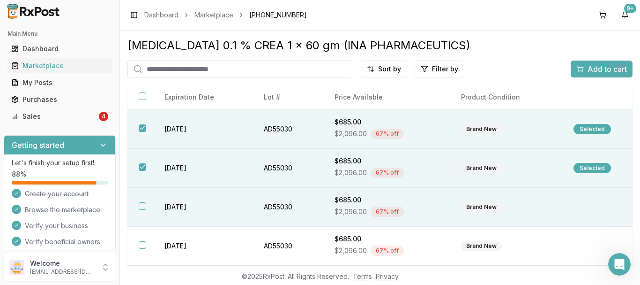
click at [563, 210] on td at bounding box center [598, 207] width 70 height 39
click at [580, 69] on div "Add to cart" at bounding box center [602, 68] width 51 height 11
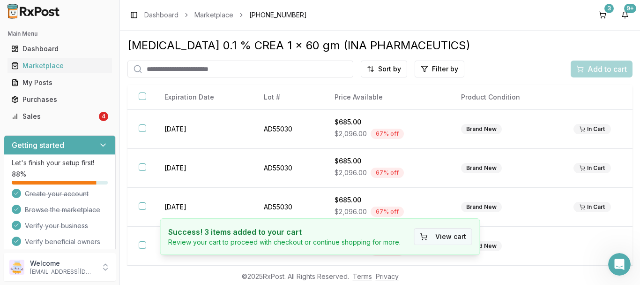
click at [458, 234] on button "View cart" at bounding box center [443, 236] width 58 height 17
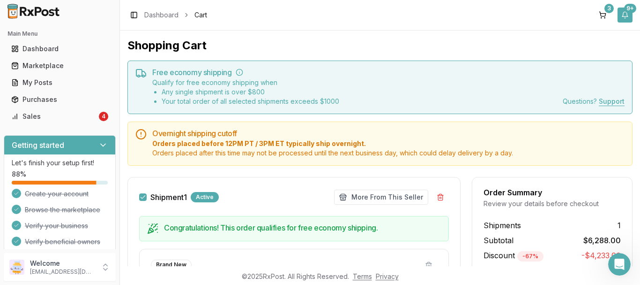
click at [629, 13] on div "9+" at bounding box center [630, 8] width 12 height 9
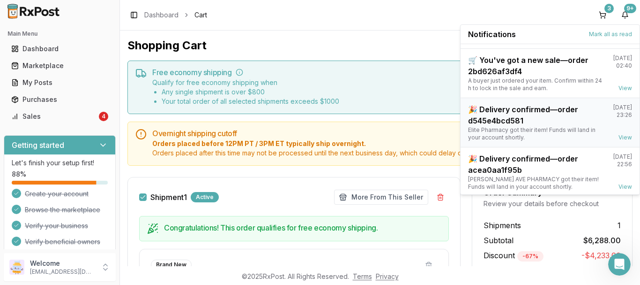
scroll to position [123, 0]
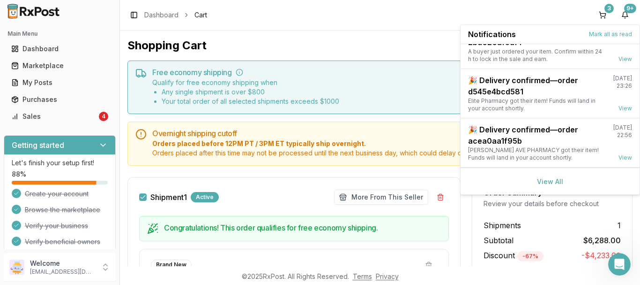
click at [563, 180] on div "View All" at bounding box center [550, 180] width 179 height 27
click at [553, 180] on link "View All" at bounding box center [550, 181] width 26 height 8
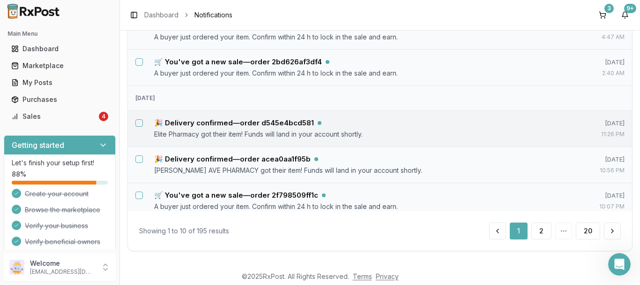
click at [138, 122] on button "Select notification: 🎉 Delivery confirmed—order d545e4bcd581" at bounding box center [139, 123] width 8 height 8
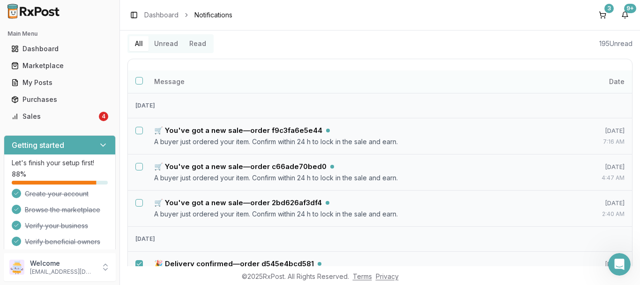
click at [141, 82] on button "Select all notifications" at bounding box center [139, 81] width 8 height 8
click at [141, 130] on button "Select notification: 🛒 You've got a new sale—order f9c3fa6e5e44" at bounding box center [139, 131] width 8 height 8
click at [179, 134] on h5 "🛒 You've got a new sale—order f9c3fa6e5e44" at bounding box center [238, 130] width 168 height 9
click at [227, 130] on h5 "🛒 You've got a new sale—order f9c3fa6e5e44" at bounding box center [238, 130] width 168 height 9
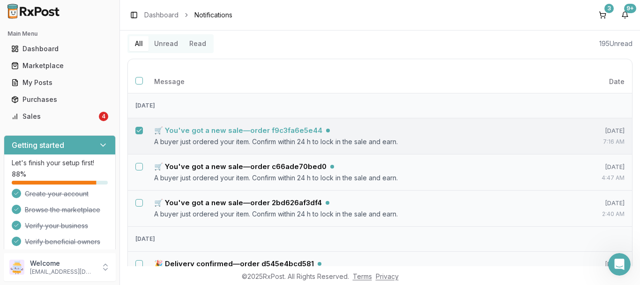
click at [338, 130] on div "🛒 You've got a new sale—order f9c3fa6e5e44" at bounding box center [359, 130] width 410 height 9
click at [391, 129] on div "🛒 You've got a new sale—order f9c3fa6e5e44" at bounding box center [359, 130] width 410 height 9
click at [445, 136] on td "🛒 You've got a new sale—order f9c3fa6e5e44 A buyer just ordered your item. Conf…" at bounding box center [359, 136] width 425 height 36
click at [172, 45] on button "Unread" at bounding box center [166, 43] width 35 height 15
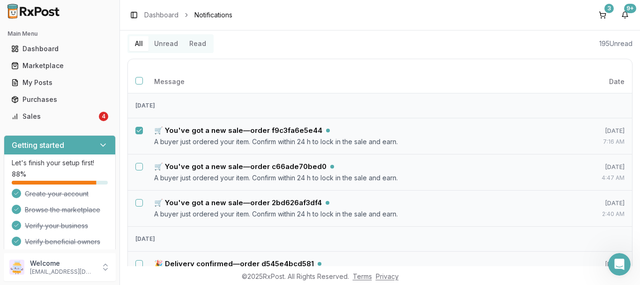
click at [169, 45] on button "Unread" at bounding box center [166, 43] width 35 height 15
click at [167, 45] on button "Unread" at bounding box center [166, 43] width 35 height 15
click at [139, 130] on button "Select notification: 🛒 You've got a new sale—order f9c3fa6e5e44" at bounding box center [139, 131] width 8 height 8
click at [171, 45] on button "Unread" at bounding box center [166, 43] width 35 height 15
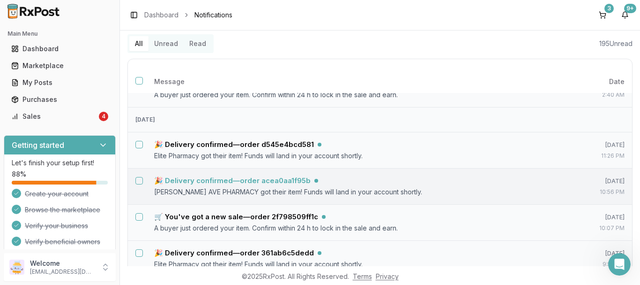
scroll to position [152, 0]
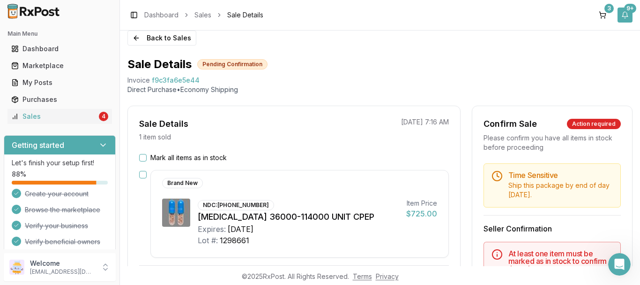
click at [624, 12] on button "9+" at bounding box center [625, 15] width 15 height 15
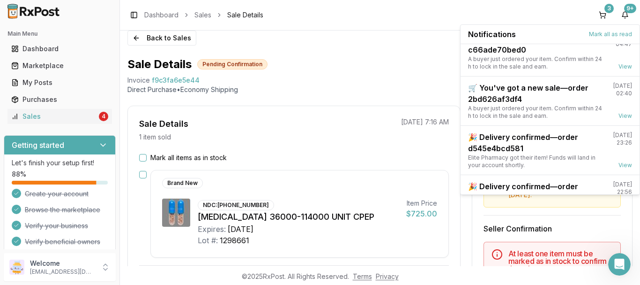
scroll to position [123, 0]
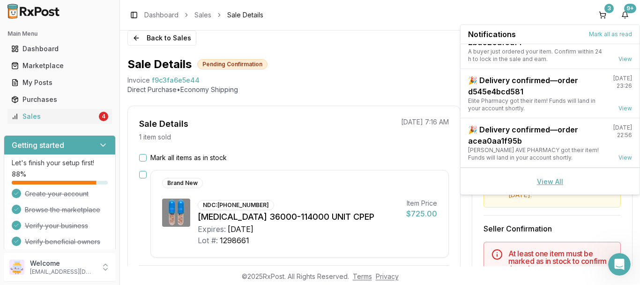
click at [548, 180] on link "View All" at bounding box center [550, 181] width 26 height 8
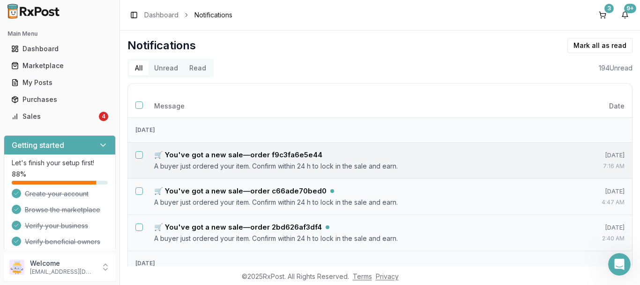
click at [138, 154] on button "Select notification: 🛒 You've got a new sale—order f9c3fa6e5e44" at bounding box center [139, 155] width 8 height 8
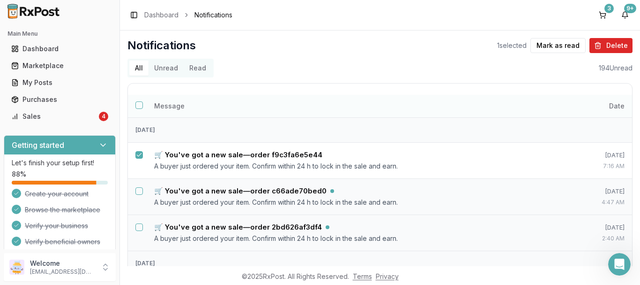
type button "on"
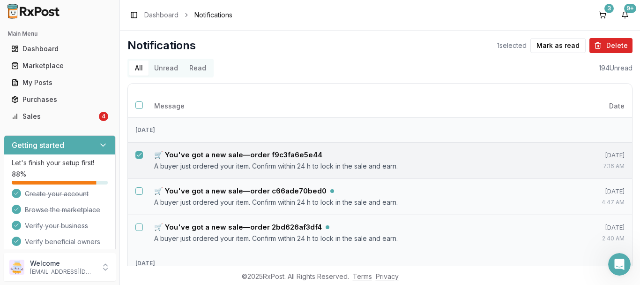
click at [146, 159] on td at bounding box center [137, 154] width 19 height 23
click at [141, 157] on button "Select notification: 🛒 You've got a new sale—order f9c3fa6e5e44" at bounding box center [139, 155] width 8 height 8
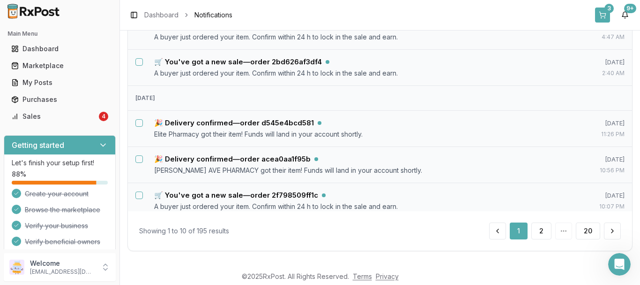
click at [602, 15] on button "3" at bounding box center [602, 15] width 15 height 15
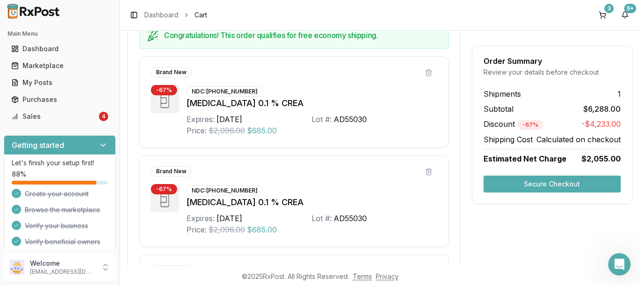
scroll to position [286, 0]
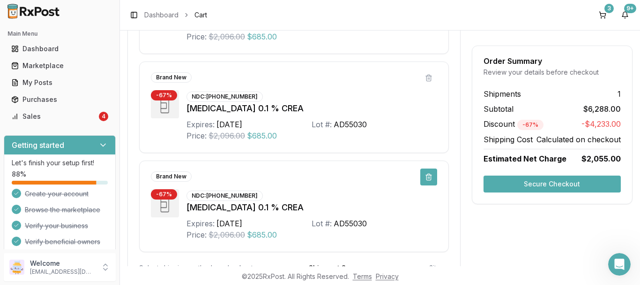
click at [426, 178] on button at bounding box center [429, 176] width 17 height 17
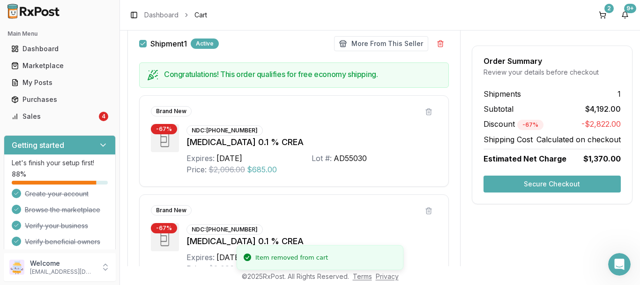
scroll to position [145, 0]
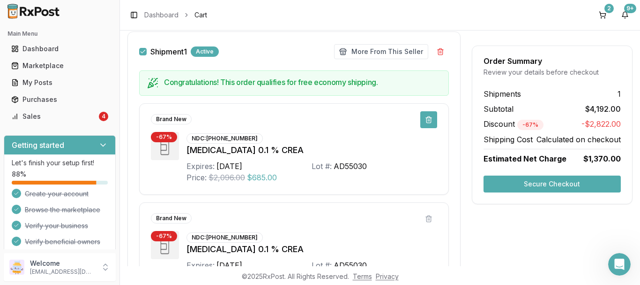
click at [423, 116] on button at bounding box center [429, 119] width 17 height 17
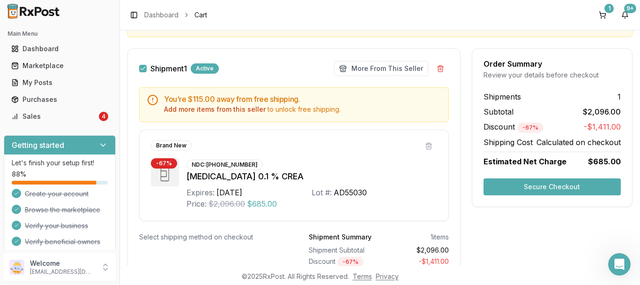
scroll to position [105, 0]
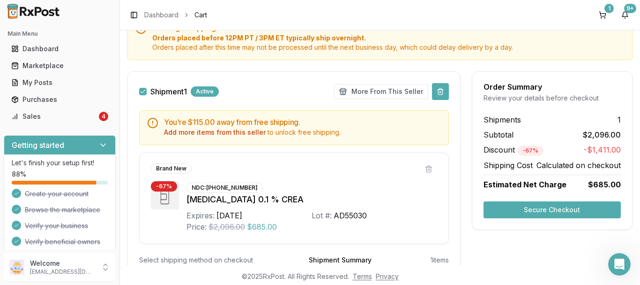
click at [438, 90] on button at bounding box center [440, 91] width 17 height 17
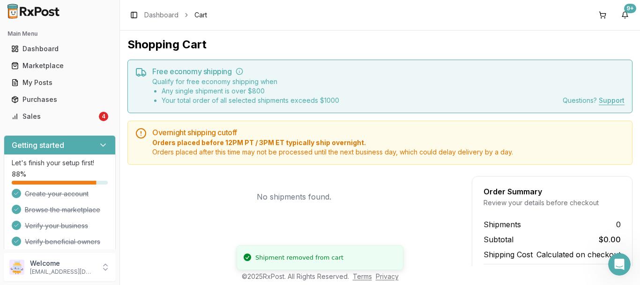
scroll to position [0, 0]
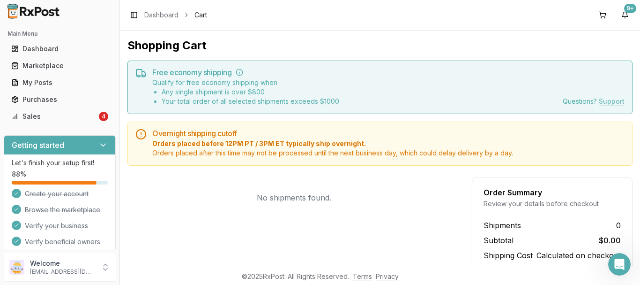
click at [616, 101] on button "Support" at bounding box center [612, 101] width 26 height 0
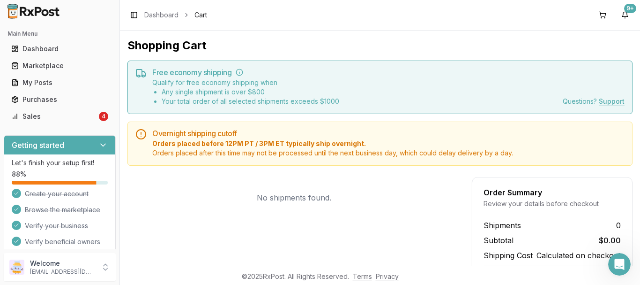
click at [573, 100] on div "Questions? Support" at bounding box center [594, 101] width 62 height 9
click at [43, 94] on link "Purchases" at bounding box center [60, 99] width 105 height 17
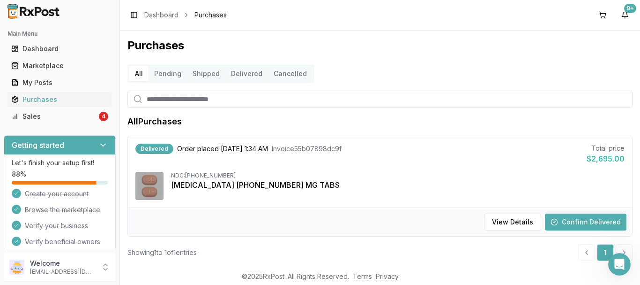
click at [170, 67] on button "Pending" at bounding box center [168, 73] width 38 height 15
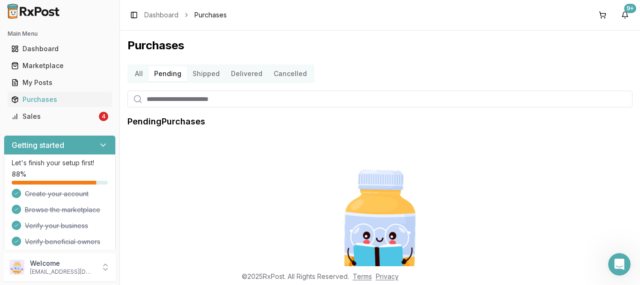
click at [216, 75] on button "Shipped" at bounding box center [206, 73] width 38 height 15
click at [227, 70] on button "Delivered" at bounding box center [246, 73] width 43 height 15
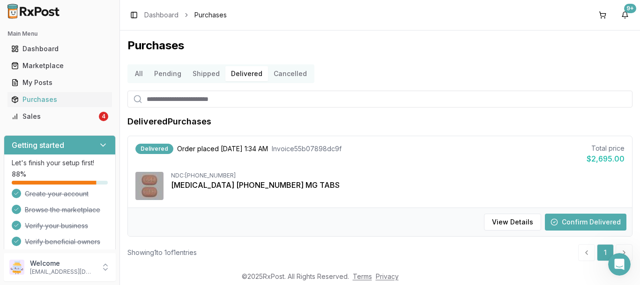
click at [280, 75] on button "Cancelled" at bounding box center [290, 73] width 45 height 15
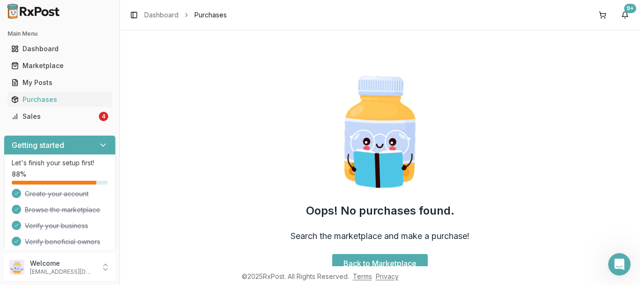
scroll to position [177, 0]
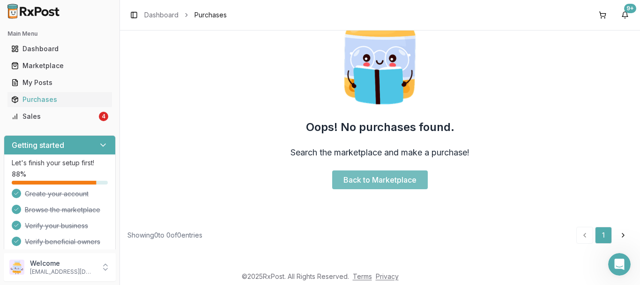
click at [394, 180] on link "Back to Marketplace" at bounding box center [380, 179] width 96 height 19
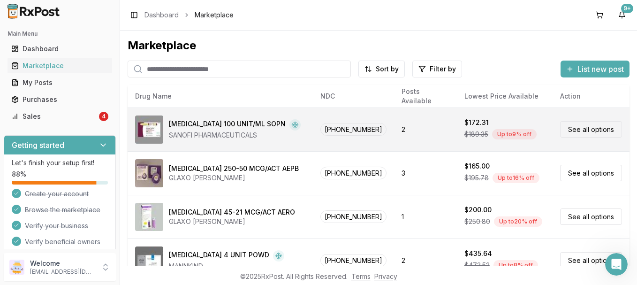
click at [571, 132] on link "See all options" at bounding box center [591, 129] width 62 height 16
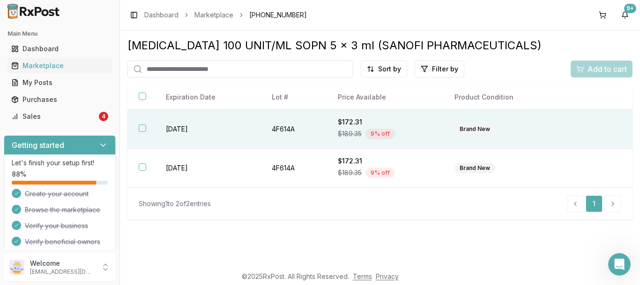
click at [494, 126] on div "Brand New" at bounding box center [475, 129] width 41 height 10
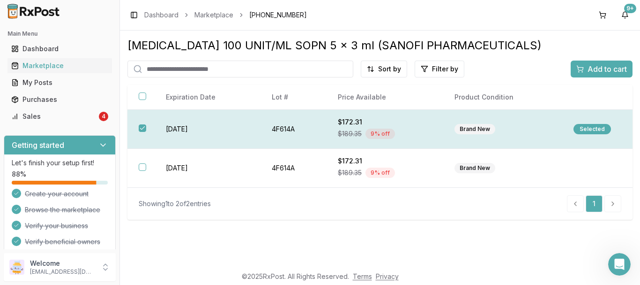
click at [494, 126] on div "Brand New" at bounding box center [475, 129] width 41 height 10
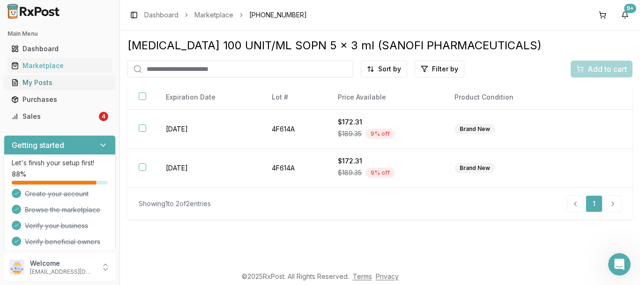
click at [66, 84] on div "My Posts" at bounding box center [59, 82] width 97 height 9
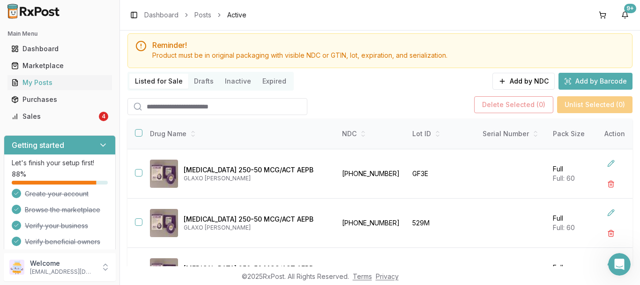
scroll to position [24, 0]
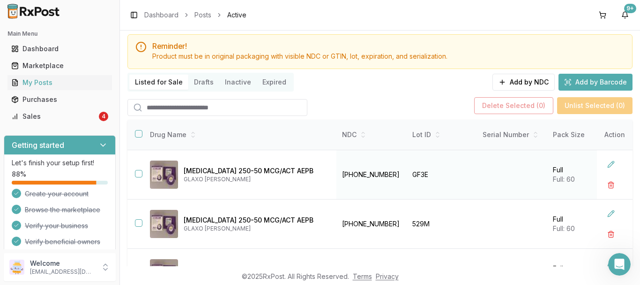
click at [140, 176] on button "button" at bounding box center [139, 174] width 8 height 8
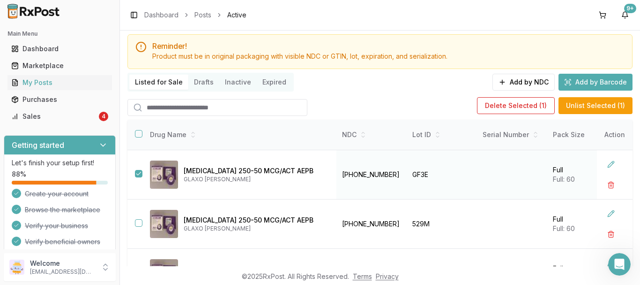
click at [140, 176] on button "button" at bounding box center [139, 174] width 8 height 8
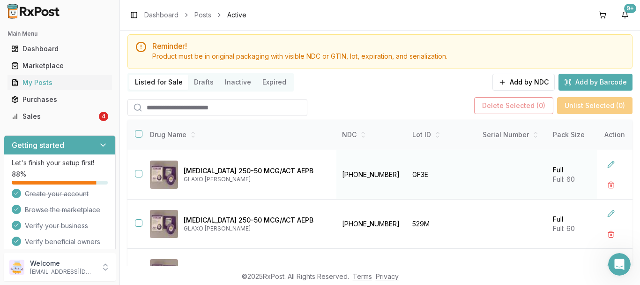
click at [141, 175] on button "button" at bounding box center [139, 174] width 8 height 8
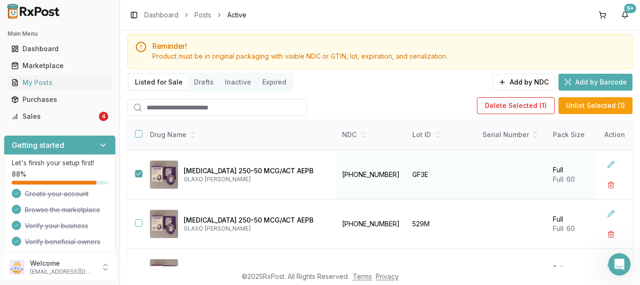
click at [141, 175] on button "button" at bounding box center [139, 174] width 8 height 8
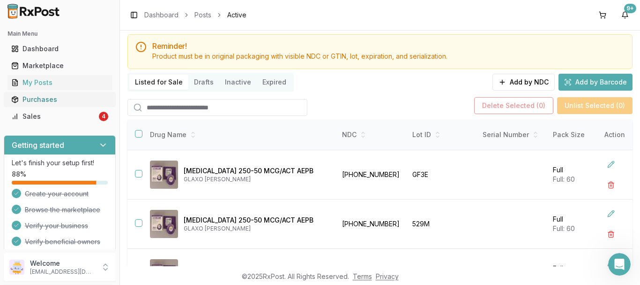
click at [66, 98] on div "Purchases" at bounding box center [59, 99] width 97 height 9
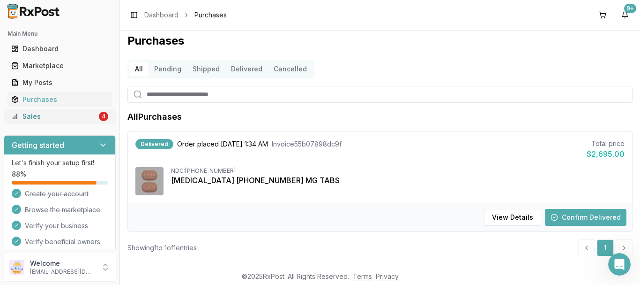
click at [66, 112] on div "Sales" at bounding box center [54, 116] width 86 height 9
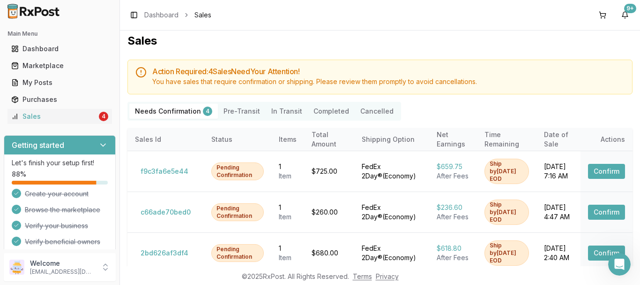
click at [266, 105] on Transit "In Transit" at bounding box center [287, 111] width 42 height 15
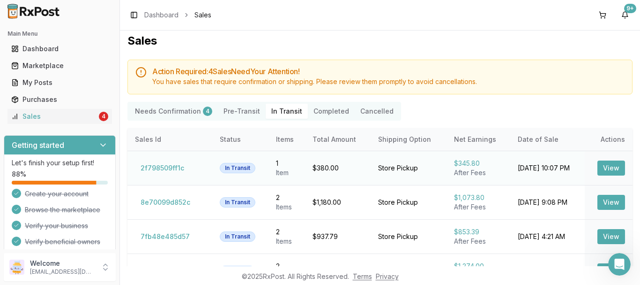
click at [609, 163] on button "View" at bounding box center [612, 167] width 28 height 15
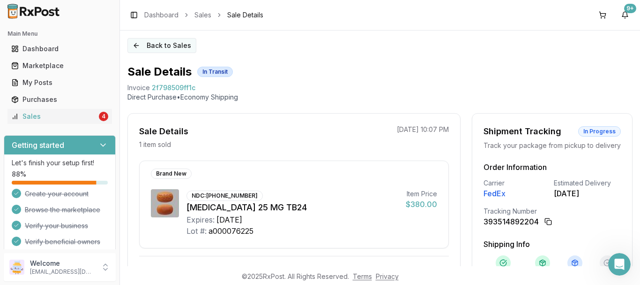
click at [170, 43] on button "Back to Sales" at bounding box center [162, 45] width 69 height 15
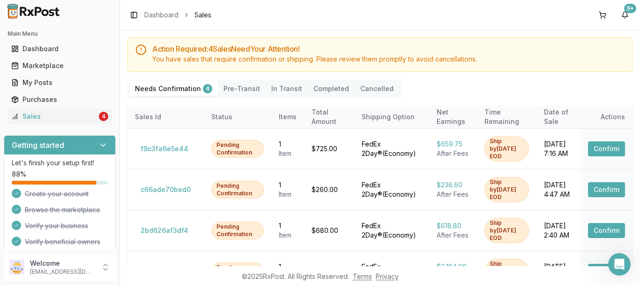
scroll to position [5, 0]
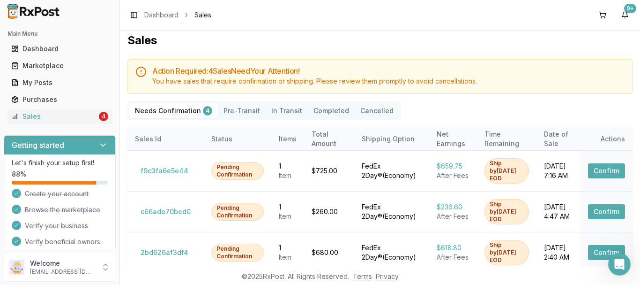
click at [137, 73] on icon at bounding box center [140, 71] width 11 height 11
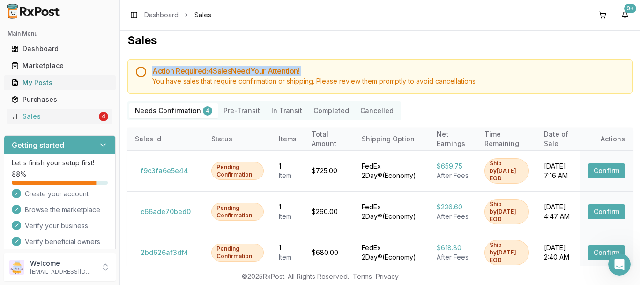
click at [82, 83] on div "My Posts" at bounding box center [59, 82] width 97 height 9
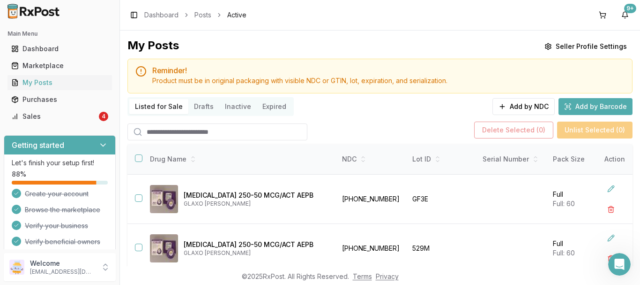
click at [219, 106] on button "Inactive" at bounding box center [238, 106] width 38 height 15
click at [240, 105] on button "Inactive" at bounding box center [238, 106] width 38 height 15
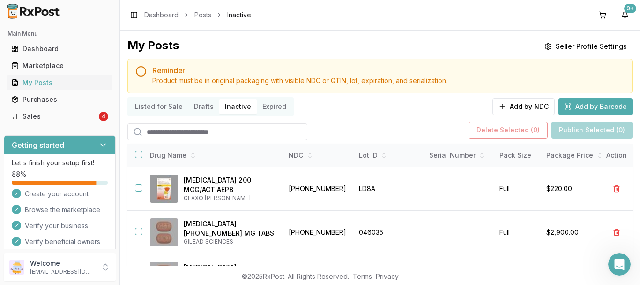
click at [194, 109] on button "Drafts" at bounding box center [203, 106] width 31 height 15
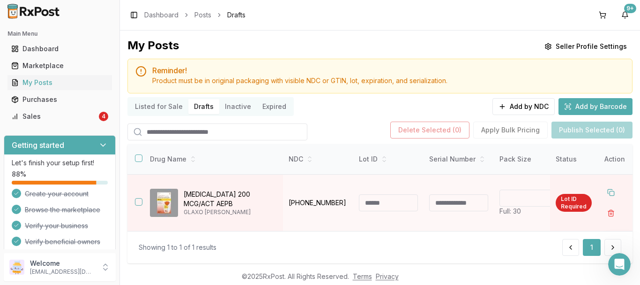
click at [157, 104] on button "Listed for Sale" at bounding box center [158, 106] width 59 height 15
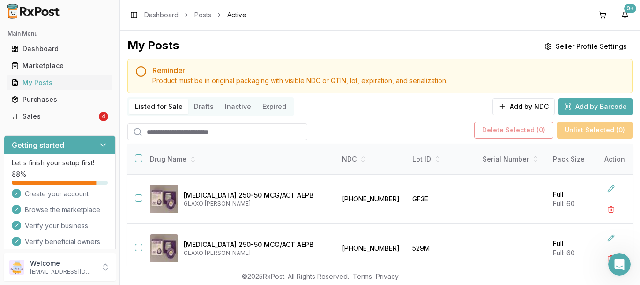
click at [213, 103] on button "Drafts" at bounding box center [203, 106] width 31 height 15
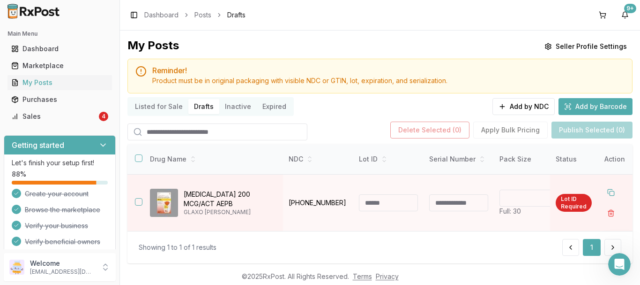
click at [227, 103] on button "Inactive" at bounding box center [238, 106] width 38 height 15
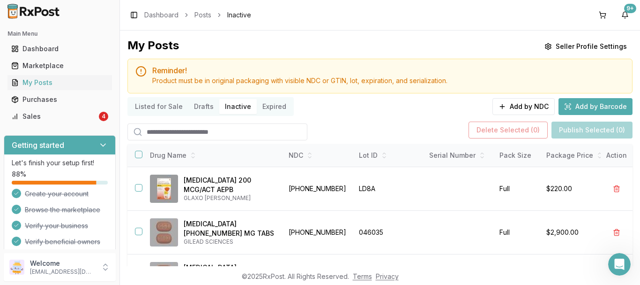
click at [263, 102] on button "Expired" at bounding box center [274, 106] width 35 height 15
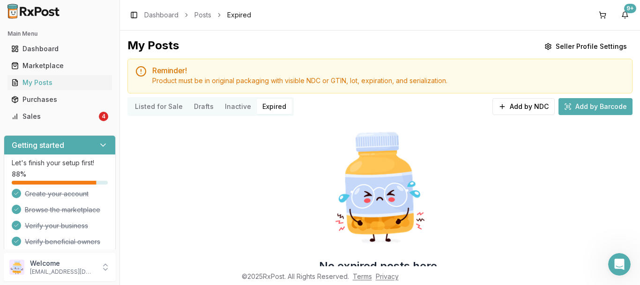
click at [165, 107] on button "Listed for Sale" at bounding box center [158, 106] width 59 height 15
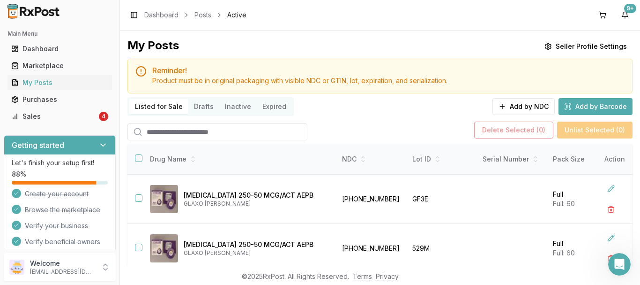
click at [335, 121] on div "Delete Selected ( 0 ) Unlist Selected ( 0 )" at bounding box center [380, 130] width 505 height 21
click at [58, 51] on div "Dashboard" at bounding box center [59, 48] width 97 height 9
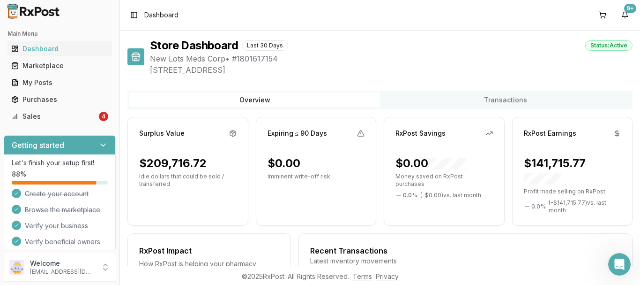
click at [488, 94] on button "Transactions" at bounding box center [505, 99] width 251 height 15
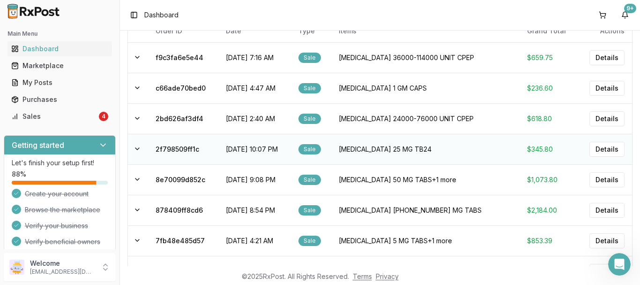
click at [321, 149] on div "Sale" at bounding box center [310, 149] width 23 height 10
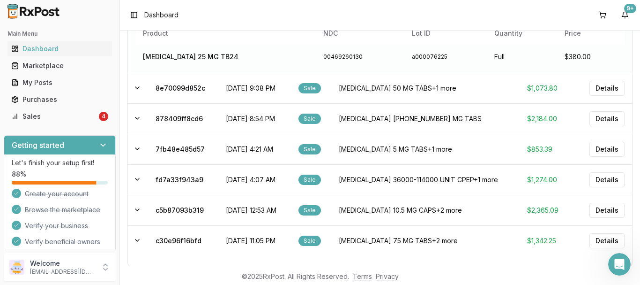
scroll to position [227, 0]
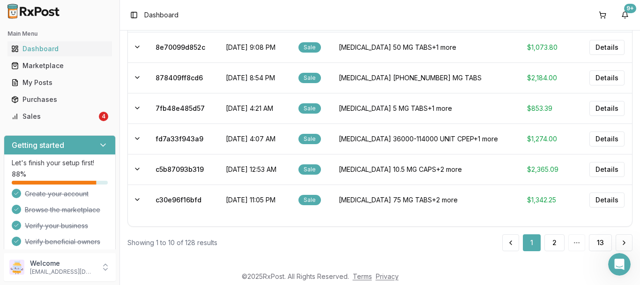
click at [67, 128] on div "Main Menu Dashboard Marketplace My Posts Purchases Sales 4 Getting started Let'…" at bounding box center [60, 136] width 120 height 226
click at [84, 68] on div "Marketplace" at bounding box center [59, 65] width 97 height 9
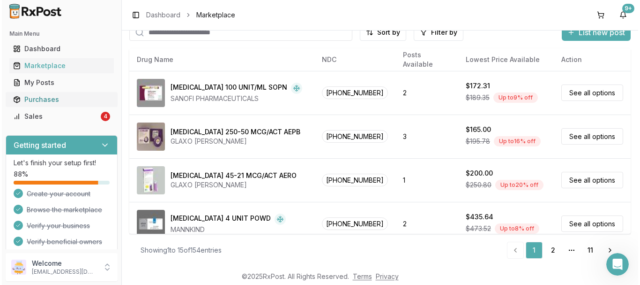
scroll to position [37, 0]
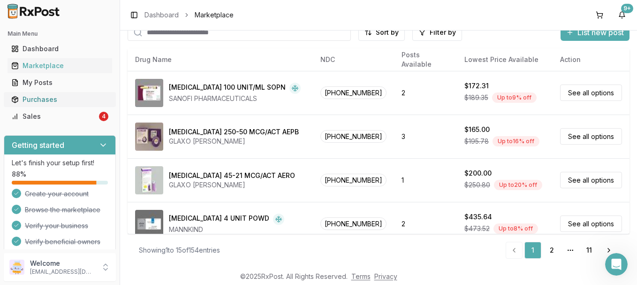
click at [76, 102] on div "Purchases" at bounding box center [59, 99] width 97 height 9
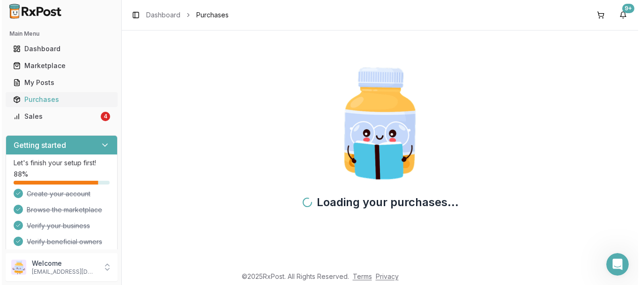
scroll to position [5, 0]
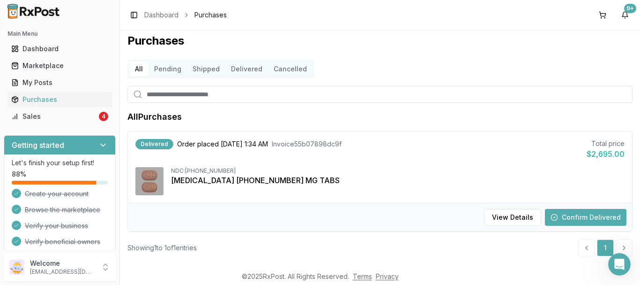
click at [168, 71] on button "Pending" at bounding box center [168, 68] width 38 height 15
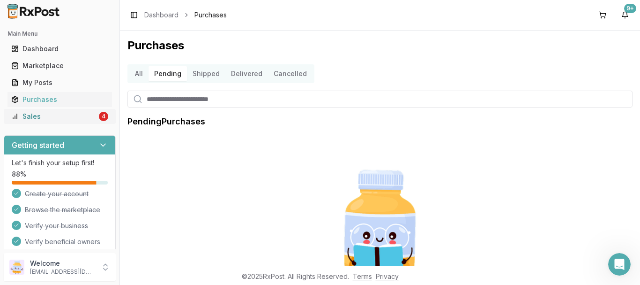
click at [34, 112] on div "Sales" at bounding box center [54, 116] width 86 height 9
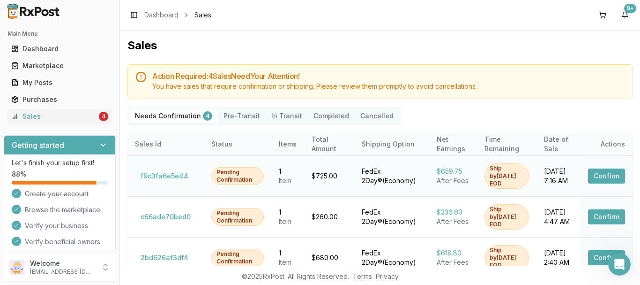
drag, startPoint x: 553, startPoint y: 182, endPoint x: 521, endPoint y: 177, distance: 32.8
click at [537, 177] on td "[DATE] 7:16 AM" at bounding box center [559, 175] width 44 height 41
click at [552, 183] on div "[DATE] 7:16 AM" at bounding box center [558, 175] width 29 height 19
click at [542, 185] on td "[DATE] 7:16 AM" at bounding box center [559, 175] width 44 height 41
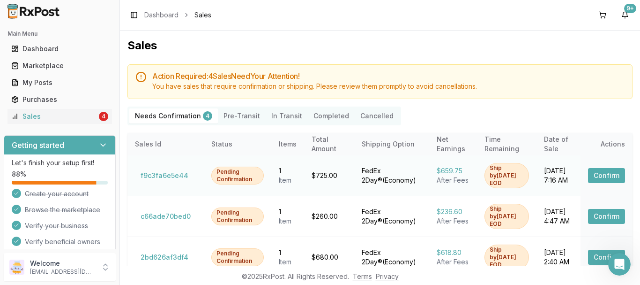
click at [542, 185] on td "[DATE] 7:16 AM" at bounding box center [559, 175] width 44 height 41
click at [626, 16] on button "9+" at bounding box center [625, 15] width 15 height 15
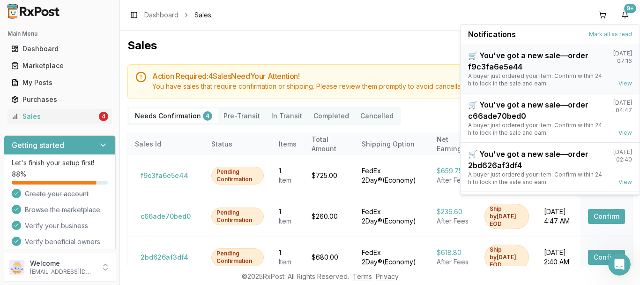
click at [550, 69] on div "🛒 You've got a new sale—order f9c3fa6e5e44" at bounding box center [537, 61] width 138 height 23
click at [529, 64] on div "🛒 You've got a new sale—order f9c3fa6e5e44" at bounding box center [537, 61] width 138 height 23
click at [504, 35] on span "Notifications" at bounding box center [492, 34] width 48 height 11
click at [511, 68] on div "🛒 You've got a new sale—order f9c3fa6e5e44" at bounding box center [537, 61] width 138 height 23
click at [553, 81] on div "A buyer just ordered your item. Confirm within 24 h to lock in the sale and ear…" at bounding box center [537, 79] width 138 height 15
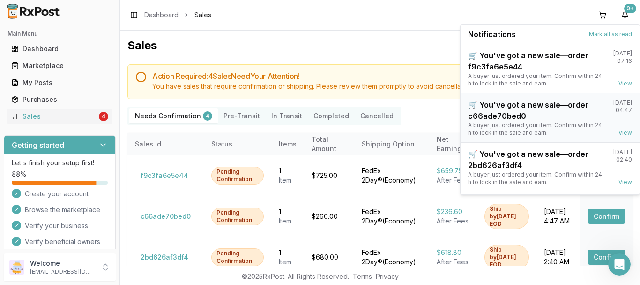
click at [545, 115] on div "🛒 You've got a new sale—order c66ade70bed0" at bounding box center [537, 110] width 138 height 23
click at [532, 162] on div "🛒 You've got a new sale—order 2bd626af3df4" at bounding box center [537, 159] width 138 height 23
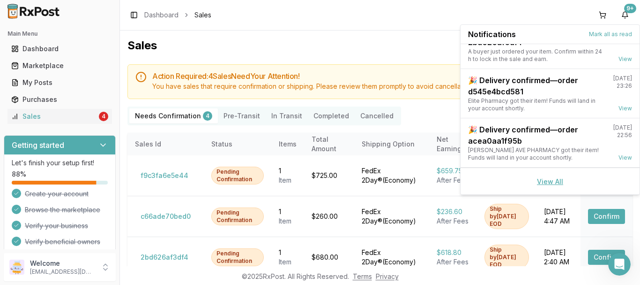
click at [545, 181] on link "View All" at bounding box center [550, 181] width 26 height 8
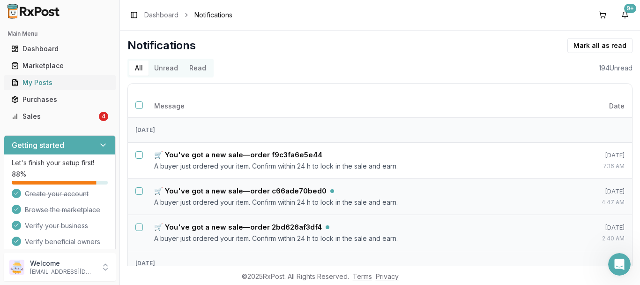
click at [55, 84] on div "My Posts" at bounding box center [59, 82] width 97 height 9
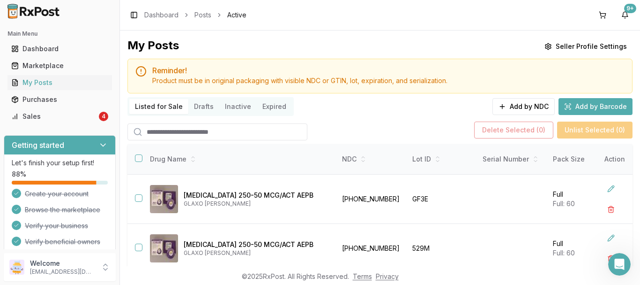
click at [207, 114] on div "Listed for Sale Drafts Inactive Expired" at bounding box center [211, 106] width 166 height 19
click at [206, 111] on button "Drafts" at bounding box center [203, 106] width 31 height 15
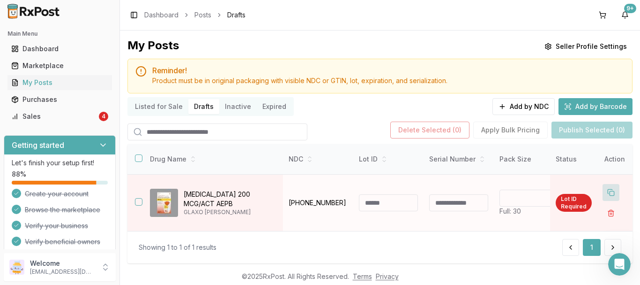
click at [614, 190] on button at bounding box center [611, 192] width 17 height 17
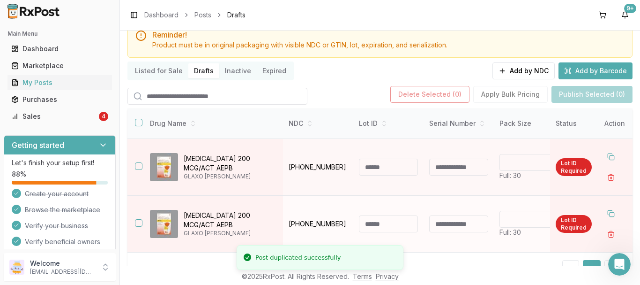
scroll to position [26, 0]
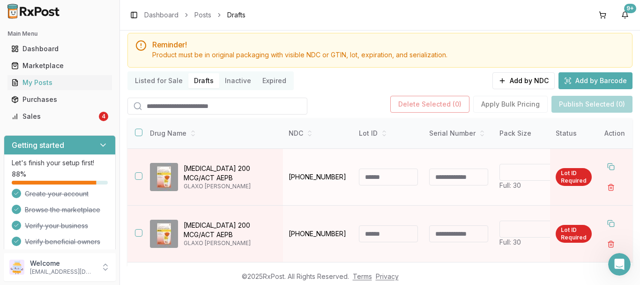
click at [142, 176] on button "button" at bounding box center [139, 176] width 8 height 8
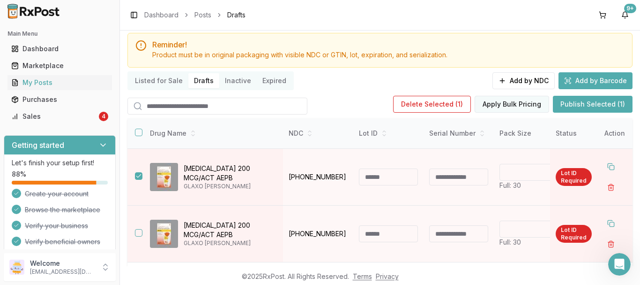
click at [492, 107] on button "Apply Bulk Pricing" at bounding box center [512, 104] width 75 height 17
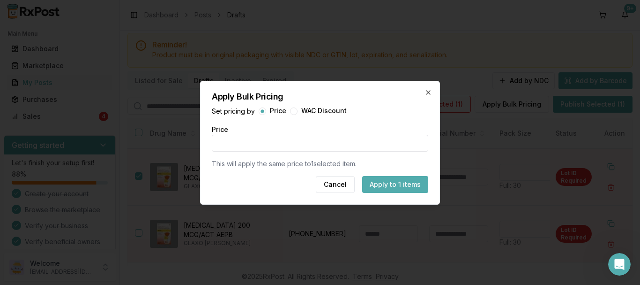
click at [294, 112] on button "button" at bounding box center [294, 111] width 8 height 8
type input "*"
click at [428, 90] on icon "button" at bounding box center [429, 93] width 8 height 8
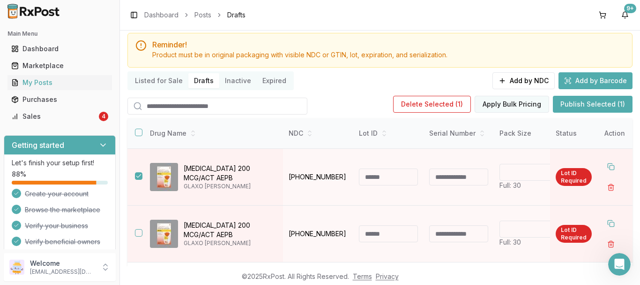
click at [523, 107] on button "Apply Bulk Pricing" at bounding box center [512, 104] width 75 height 17
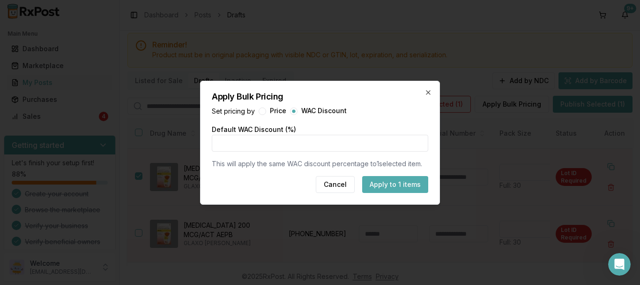
click at [391, 179] on button "Apply to 1 items" at bounding box center [395, 184] width 66 height 17
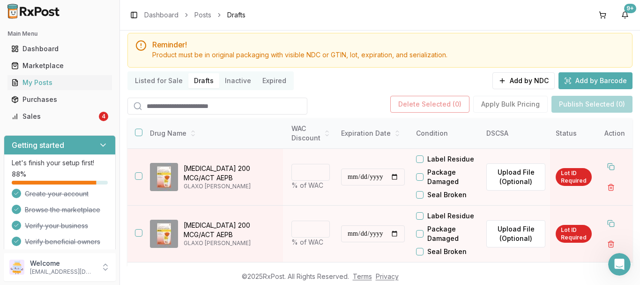
scroll to position [0, 357]
click at [438, 84] on div "Listed for Sale Drafts Inactive Expired Add by NDC Add by Barcode" at bounding box center [380, 80] width 505 height 19
click at [136, 173] on button "button" at bounding box center [139, 176] width 8 height 8
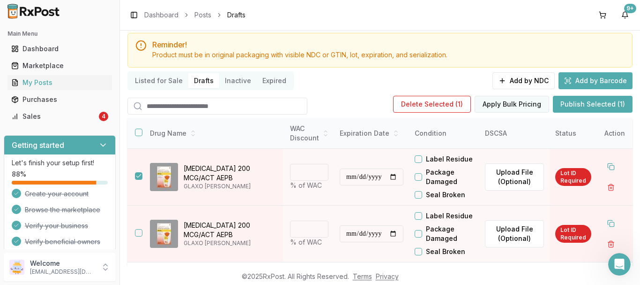
click at [484, 106] on button "Apply Bulk Pricing" at bounding box center [512, 104] width 75 height 17
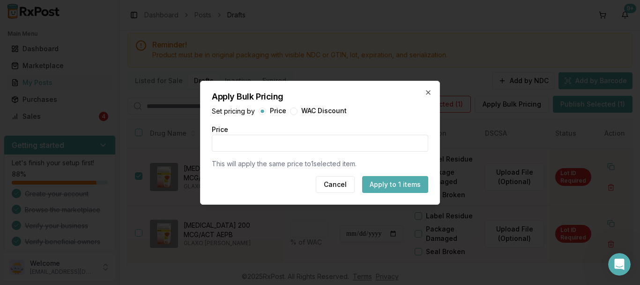
click at [380, 186] on button "Apply to 1 items" at bounding box center [395, 184] width 66 height 17
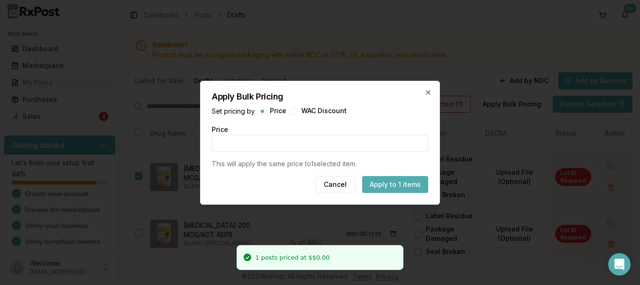
type input "****"
type input "*"
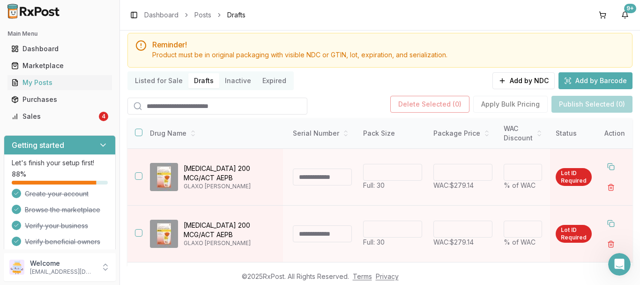
scroll to position [0, 137]
click at [56, 98] on div "Purchases" at bounding box center [59, 99] width 97 height 9
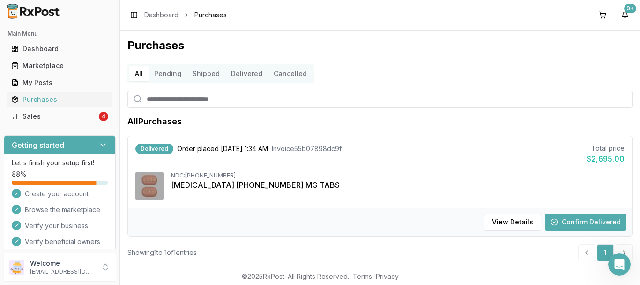
click at [225, 100] on input "search" at bounding box center [380, 98] width 505 height 17
click at [93, 119] on div "Sales" at bounding box center [54, 116] width 86 height 9
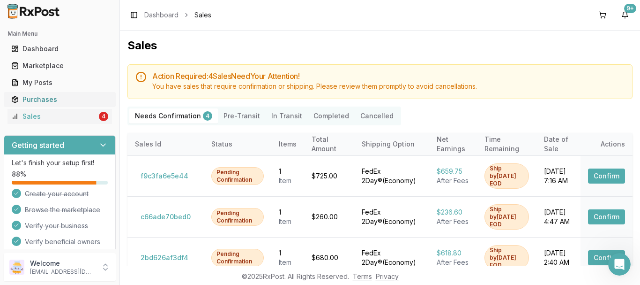
click at [63, 98] on div "Purchases" at bounding box center [59, 99] width 97 height 9
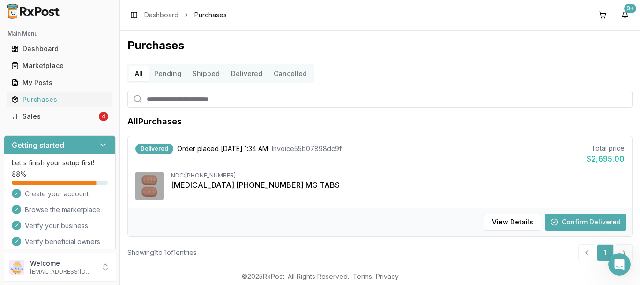
click at [203, 105] on input "search" at bounding box center [380, 98] width 505 height 17
click at [615, 263] on icon "Open Intercom Messenger" at bounding box center [618, 262] width 15 height 15
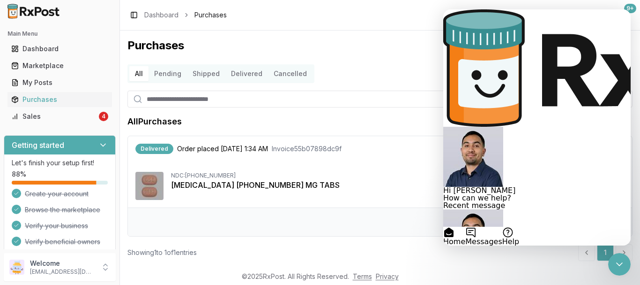
click at [519, 228] on button "Help" at bounding box center [511, 235] width 17 height 19
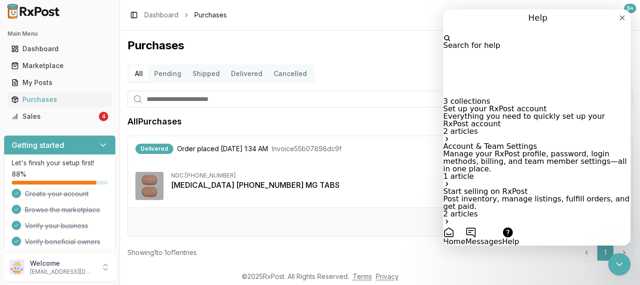
scroll to position [61, 0]
click at [545, 143] on div "Account & Team Settings Manage your RxPost profile, password, login methods, bi…" at bounding box center [537, 165] width 188 height 45
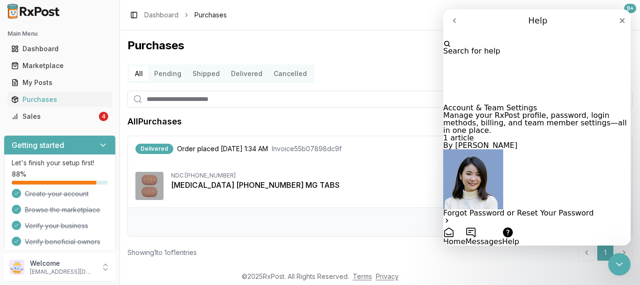
click at [522, 209] on p "Forgot Password or Reset Your Password" at bounding box center [537, 213] width 188 height 8
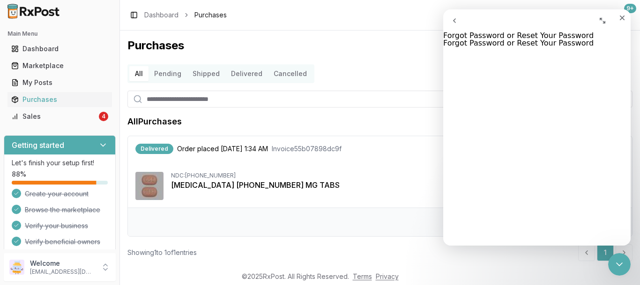
click at [388, 207] on div "Delivered Order placed 05/29/2025 1:34 AM Invoice 55b07898dc9f Total price $2,6…" at bounding box center [380, 171] width 504 height 71
click at [620, 25] on div "Close" at bounding box center [622, 17] width 17 height 17
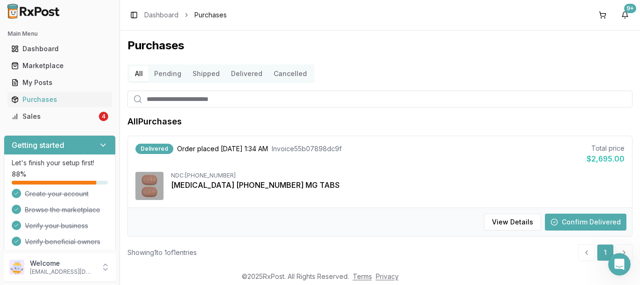
click at [223, 106] on input "search" at bounding box center [380, 98] width 505 height 17
type input "*"
click at [205, 109] on div "Purchases All Pending Shipped Delivered Cancelled * All Purchases Delivered Ord…" at bounding box center [380, 147] width 520 height 235
click at [210, 96] on input "*" at bounding box center [380, 98] width 505 height 17
type input "***"
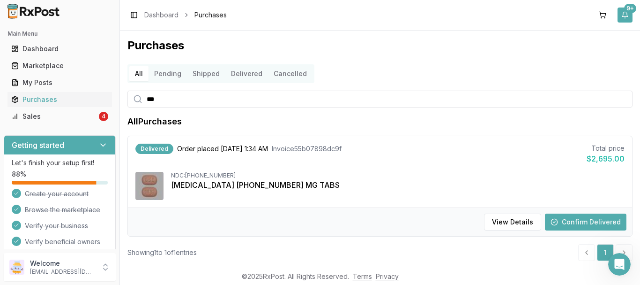
click at [621, 14] on button "9+" at bounding box center [625, 15] width 15 height 15
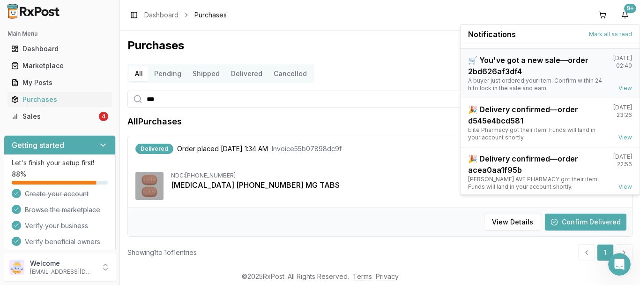
scroll to position [123, 0]
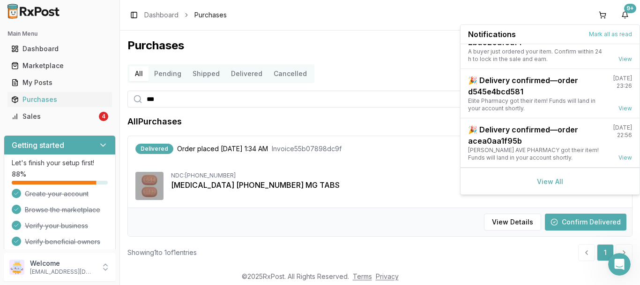
click at [564, 186] on div "View All" at bounding box center [550, 180] width 179 height 27
click at [554, 181] on link "View All" at bounding box center [550, 181] width 26 height 8
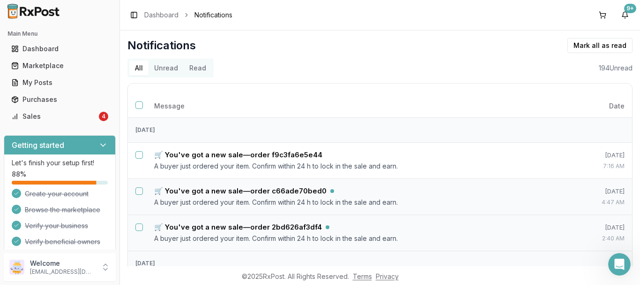
click at [572, 181] on td "9/24/2025 4:47 AM" at bounding box center [602, 196] width 60 height 36
click at [172, 18] on link "Dashboard" at bounding box center [161, 14] width 34 height 9
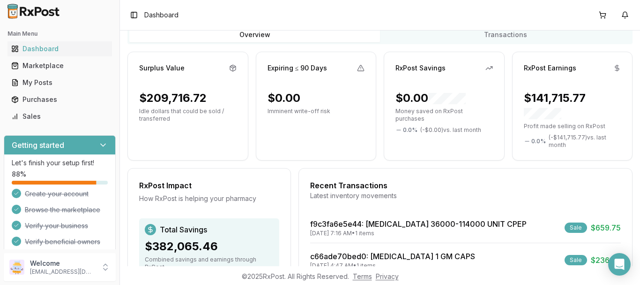
scroll to position [225, 0]
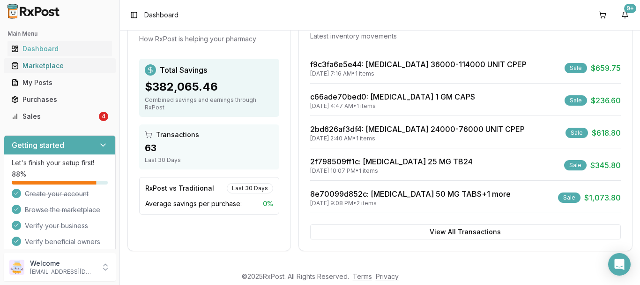
click at [69, 70] on div "Marketplace" at bounding box center [59, 65] width 97 height 9
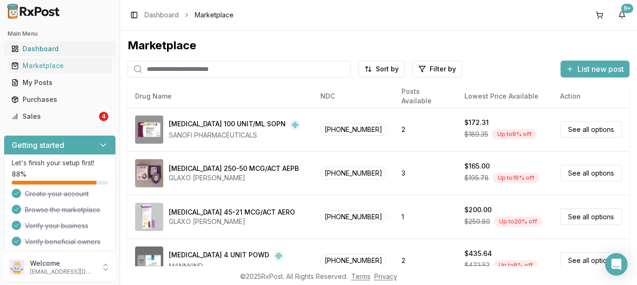
click at [94, 47] on div "Dashboard" at bounding box center [59, 48] width 97 height 9
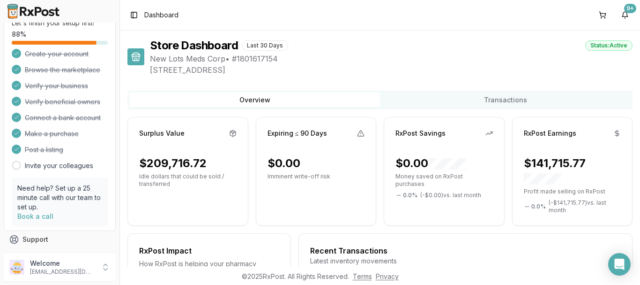
scroll to position [141, 0]
click at [54, 235] on button "Support" at bounding box center [60, 238] width 112 height 17
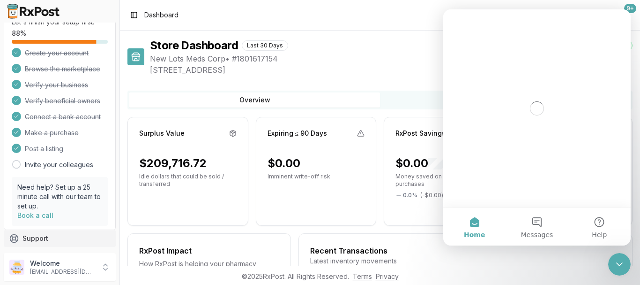
scroll to position [0, 0]
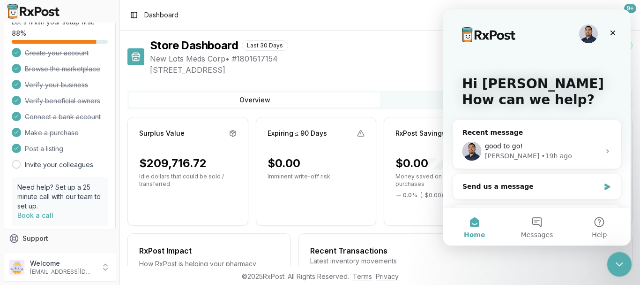
click at [613, 257] on icon "Close Intercom Messenger" at bounding box center [618, 262] width 11 height 11
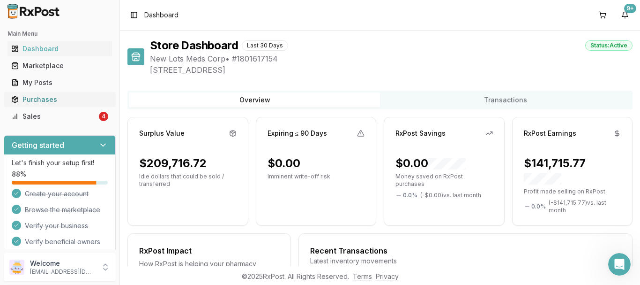
click at [61, 101] on div "Purchases" at bounding box center [59, 99] width 97 height 9
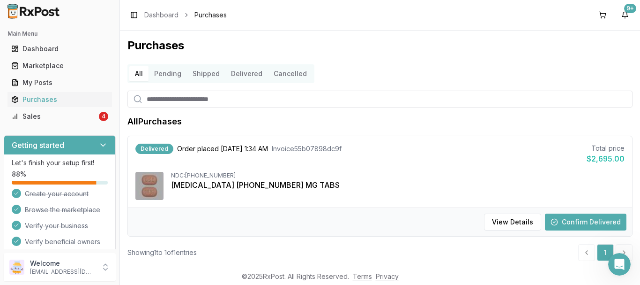
click at [222, 20] on div "Toggle Sidebar Dashboard Purchases" at bounding box center [177, 14] width 99 height 13
click at [166, 67] on button "Pending" at bounding box center [168, 73] width 38 height 15
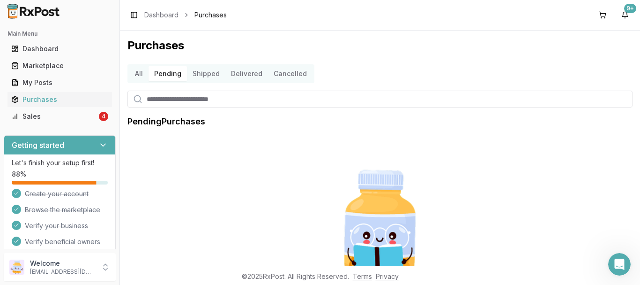
click at [55, 108] on ul "Dashboard Marketplace My Posts Purchases Sales 4" at bounding box center [60, 82] width 112 height 83
click at [58, 114] on div "Sales" at bounding box center [54, 116] width 86 height 9
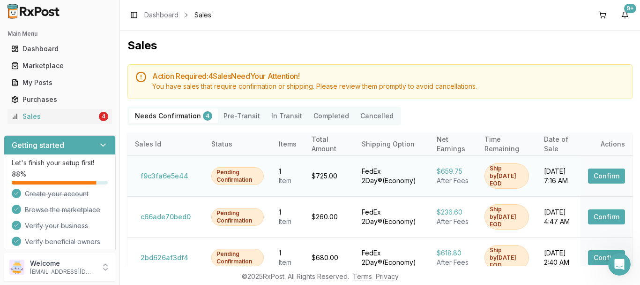
scroll to position [0, 0]
click at [266, 117] on Transit "In Transit" at bounding box center [287, 115] width 42 height 15
click at [281, 117] on Transit "In Transit" at bounding box center [287, 115] width 42 height 15
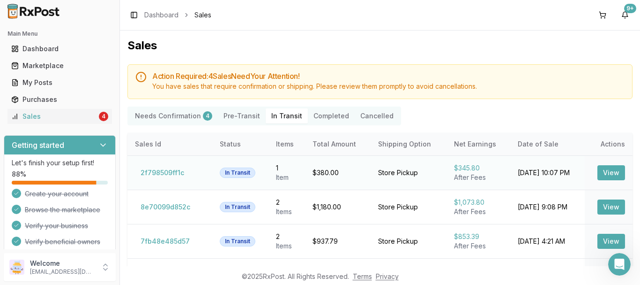
click at [598, 179] on button "View" at bounding box center [612, 172] width 28 height 15
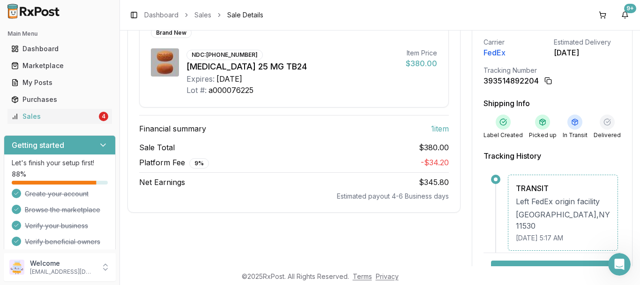
click at [428, 159] on span "- $34.20" at bounding box center [435, 162] width 28 height 9
click at [463, 130] on div "Sale Details 1 item sold 09/23/2025 10:07 PM Brand New NDC: 00469-2601-30 Myrbe…" at bounding box center [380, 146] width 505 height 348
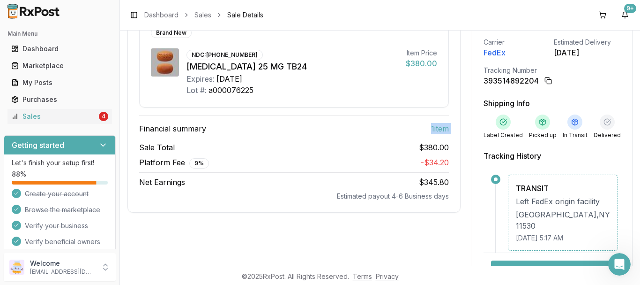
click at [463, 130] on div "Sale Details 1 item sold 09/23/2025 10:07 PM Brand New NDC: 00469-2601-30 Myrbe…" at bounding box center [380, 146] width 505 height 348
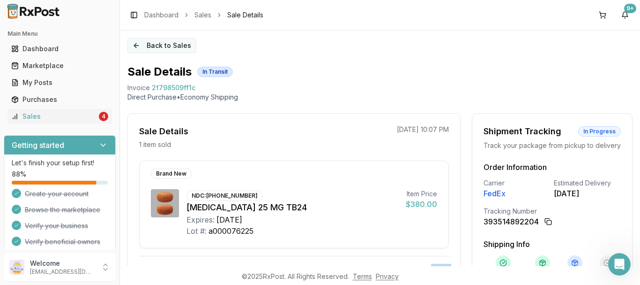
click at [190, 50] on button "Back to Sales" at bounding box center [162, 45] width 69 height 15
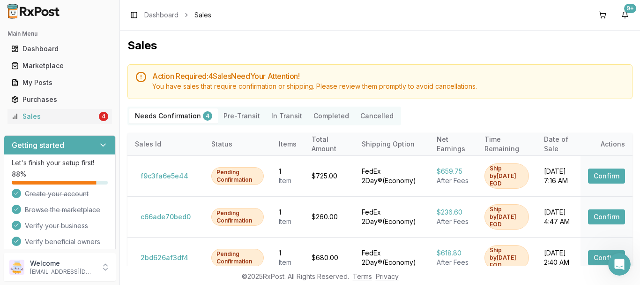
click at [332, 120] on button "Completed" at bounding box center [331, 115] width 47 height 15
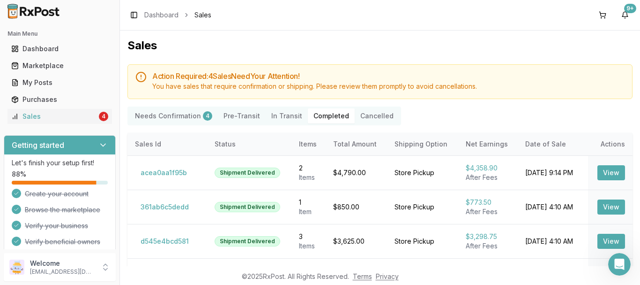
scroll to position [99, 0]
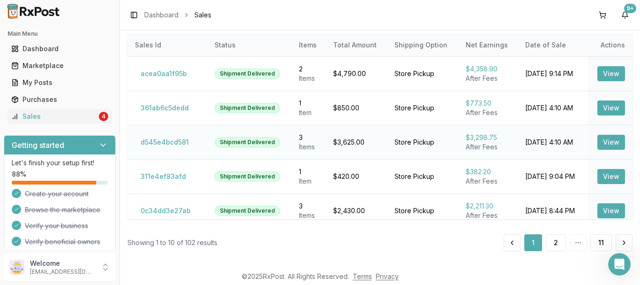
click at [613, 148] on button "View" at bounding box center [612, 142] width 28 height 15
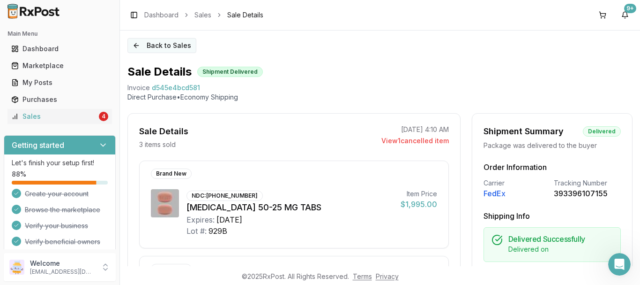
click at [144, 47] on button "Back to Sales" at bounding box center [162, 45] width 69 height 15
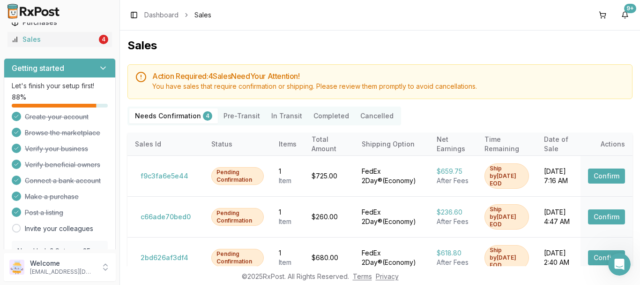
scroll to position [159, 0]
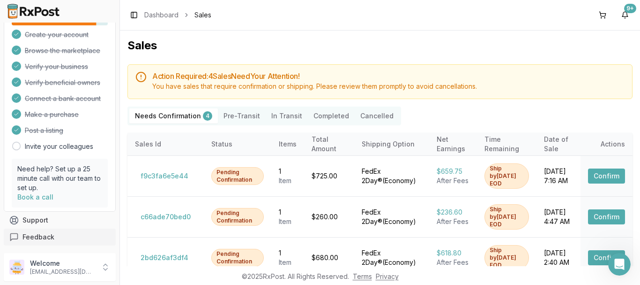
click at [53, 232] on button "Feedback" at bounding box center [60, 236] width 112 height 17
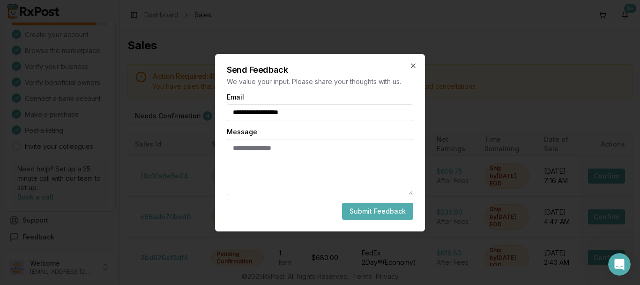
click at [265, 170] on textarea "Message" at bounding box center [320, 167] width 187 height 56
click at [413, 71] on h2 "Send Feedback" at bounding box center [320, 70] width 187 height 8
click at [413, 70] on div "**********" at bounding box center [320, 142] width 210 height 177
click at [413, 67] on icon "button" at bounding box center [414, 66] width 8 height 8
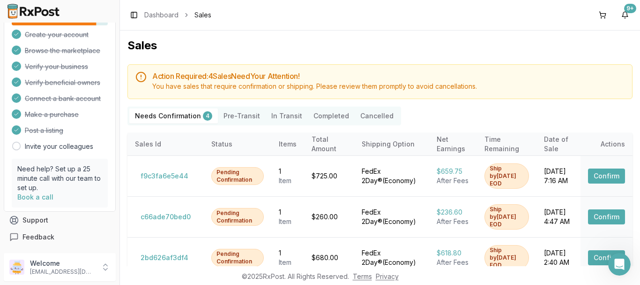
drag, startPoint x: 413, startPoint y: 67, endPoint x: 380, endPoint y: 59, distance: 34.2
click at [380, 59] on div "Sales Action Required: 4 Sale s Need Your Attention! You have sales that requir…" at bounding box center [380, 147] width 520 height 235
click at [202, 14] on span "Sales" at bounding box center [203, 14] width 17 height 9
click at [157, 15] on link "Dashboard" at bounding box center [161, 14] width 34 height 9
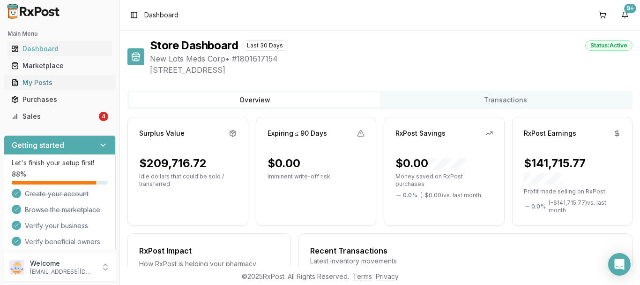
click at [76, 82] on div "My Posts" at bounding box center [59, 82] width 97 height 9
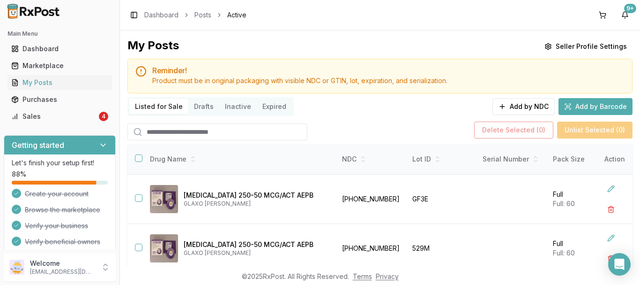
click at [199, 104] on button "Drafts" at bounding box center [203, 106] width 31 height 15
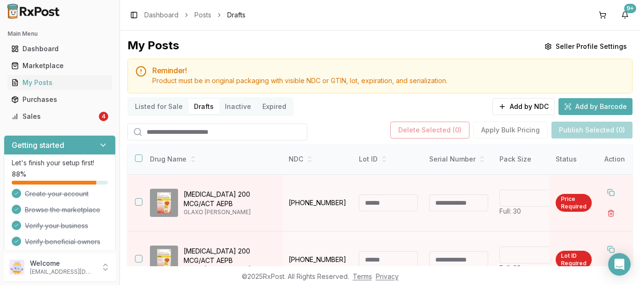
click at [199, 104] on button "Drafts" at bounding box center [203, 106] width 31 height 15
click at [607, 212] on button "button" at bounding box center [611, 212] width 17 height 17
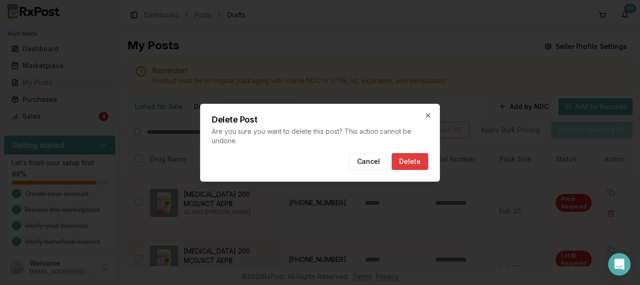
click at [411, 157] on button "Delete" at bounding box center [410, 161] width 37 height 17
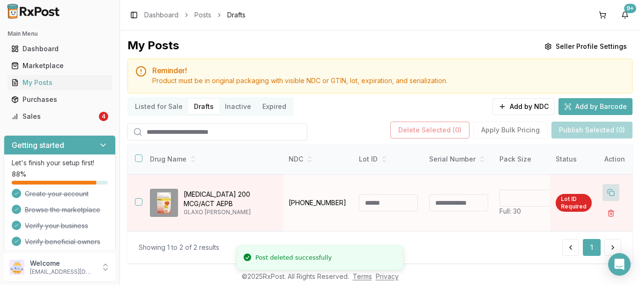
click at [607, 194] on button at bounding box center [611, 192] width 17 height 17
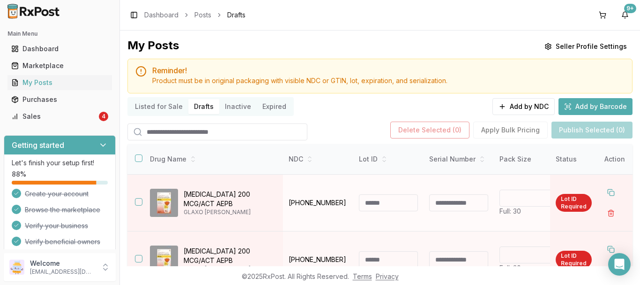
click at [139, 204] on button "button" at bounding box center [139, 202] width 8 height 8
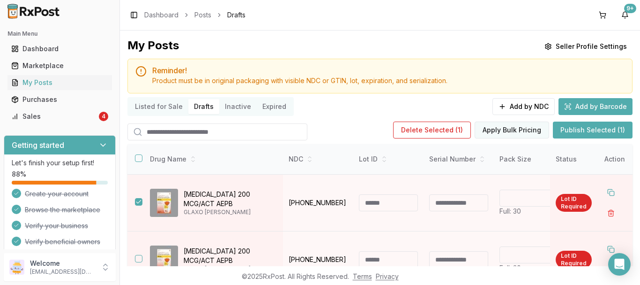
click at [492, 125] on button "Apply Bulk Pricing" at bounding box center [512, 129] width 75 height 17
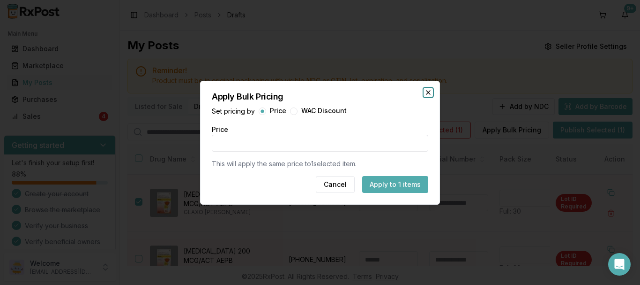
click at [429, 92] on icon "button" at bounding box center [429, 92] width 4 height 4
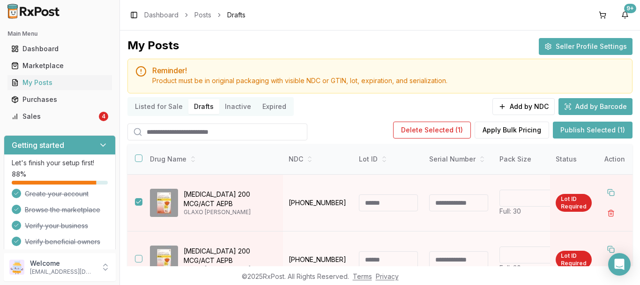
click at [566, 49] on button "Seller Profile Settings" at bounding box center [586, 46] width 94 height 17
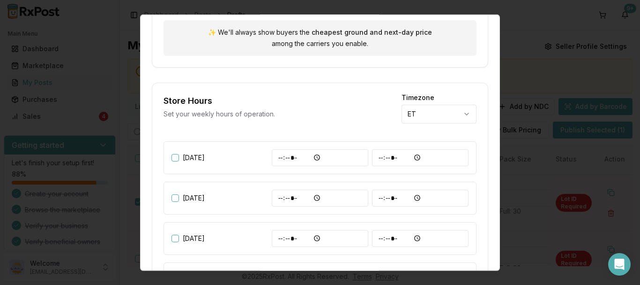
scroll to position [188, 0]
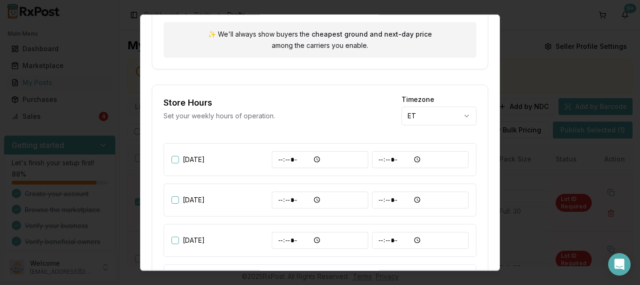
click at [420, 124] on body "**********" at bounding box center [320, 142] width 640 height 285
click at [361, 113] on div "**********" at bounding box center [320, 110] width 313 height 29
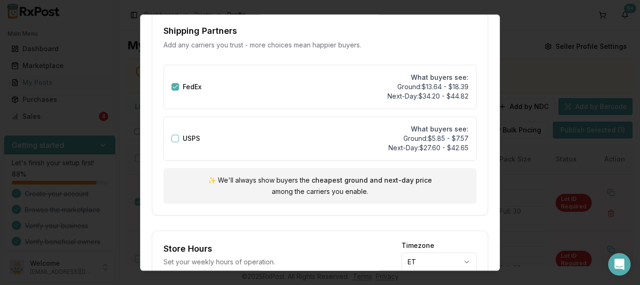
scroll to position [0, 0]
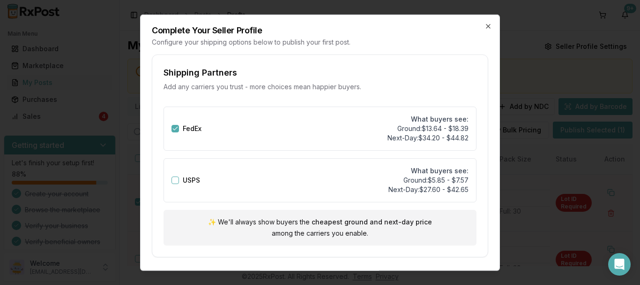
click at [489, 28] on div "**********" at bounding box center [320, 142] width 360 height 256
click at [487, 28] on icon "button" at bounding box center [489, 26] width 8 height 8
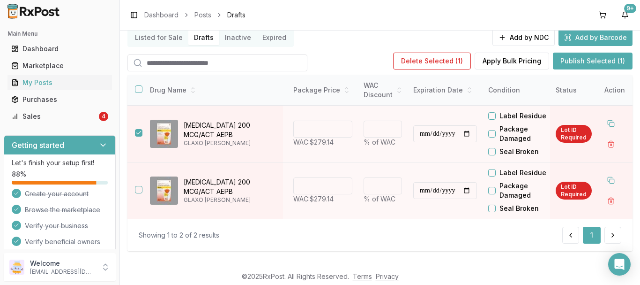
scroll to position [0, 285]
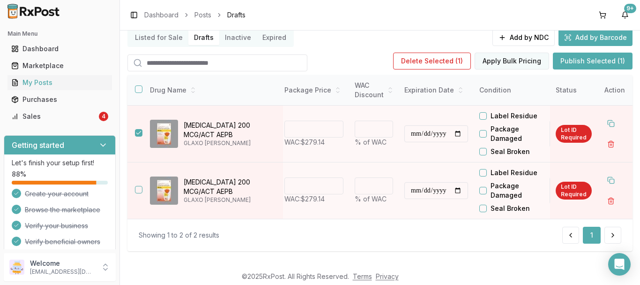
click at [523, 60] on button "Apply Bulk Pricing" at bounding box center [512, 61] width 75 height 17
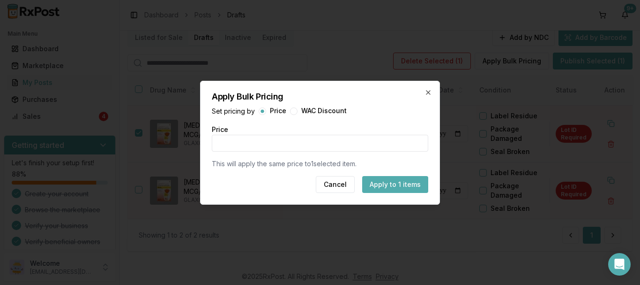
click at [381, 180] on button "Apply to 1 items" at bounding box center [395, 184] width 66 height 17
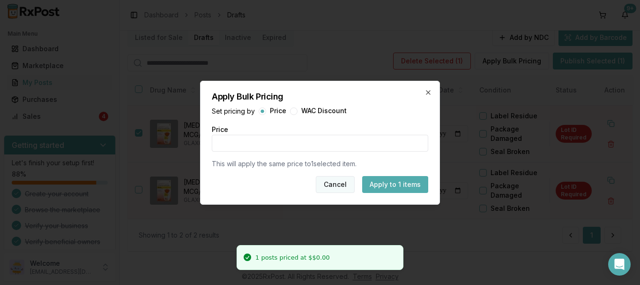
type input "****"
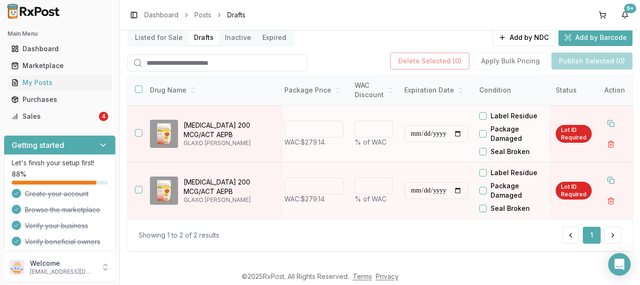
click at [382, 127] on input "*" at bounding box center [374, 128] width 38 height 17
type input "*"
click at [382, 123] on input "*" at bounding box center [374, 128] width 38 height 17
click at [511, 133] on label "Package Damaged" at bounding box center [517, 133] width 53 height 19
click at [487, 133] on button "Package Damaged" at bounding box center [484, 134] width 8 height 8
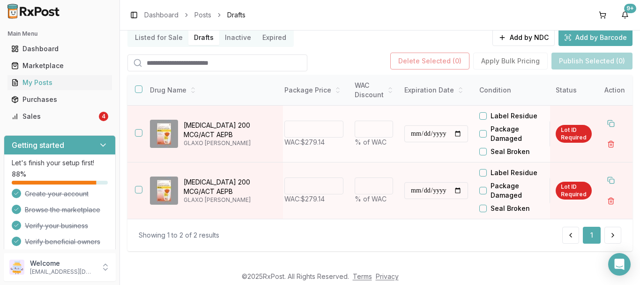
type input "******"
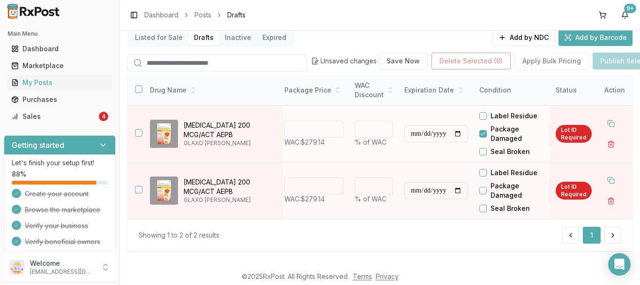
click at [487, 130] on button "Package Damaged" at bounding box center [484, 134] width 8 height 8
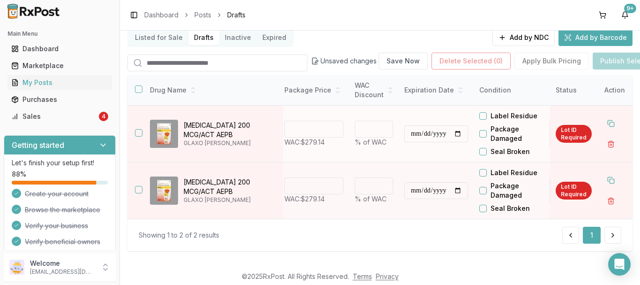
click at [487, 130] on button "Package Damaged" at bounding box center [484, 134] width 8 height 8
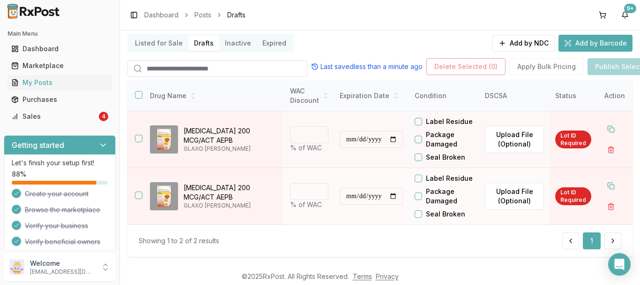
scroll to position [76, 0]
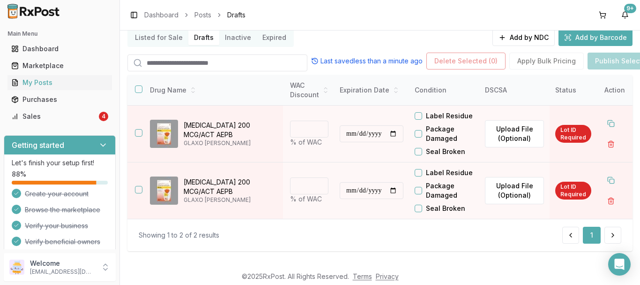
click at [334, 218] on div "Showing 1 to 2 of 2 results 1" at bounding box center [380, 234] width 505 height 32
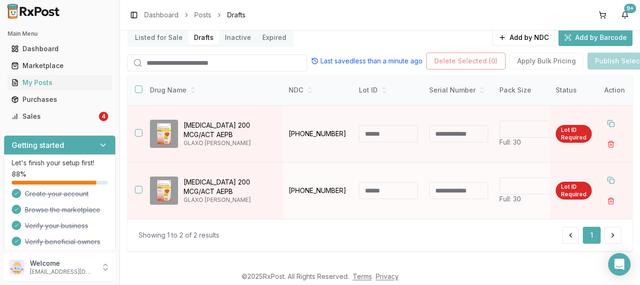
scroll to position [0, 0]
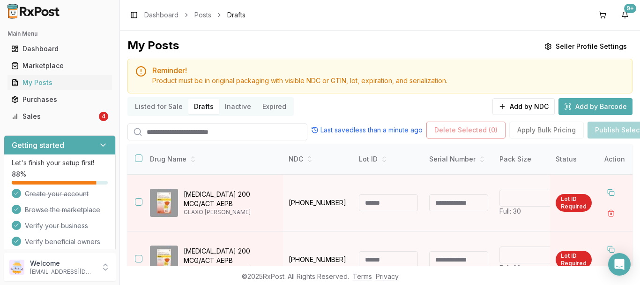
click at [273, 106] on button "Expired" at bounding box center [274, 106] width 35 height 15
click at [274, 106] on button "Expired" at bounding box center [274, 106] width 35 height 15
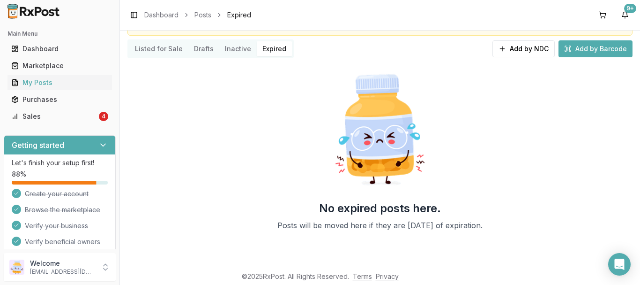
scroll to position [64, 0]
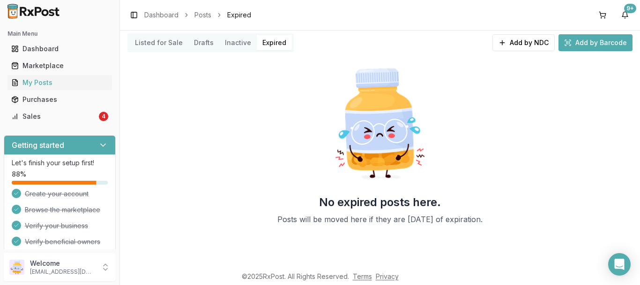
click at [202, 42] on button "Drafts" at bounding box center [203, 42] width 31 height 15
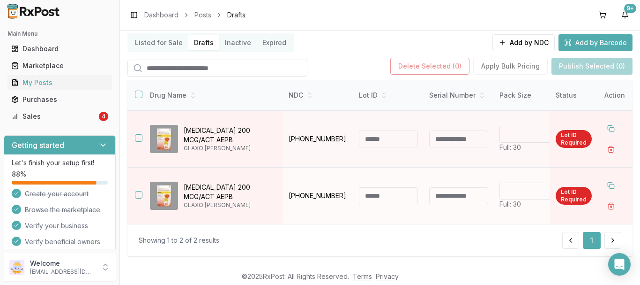
click at [369, 200] on input at bounding box center [388, 195] width 59 height 17
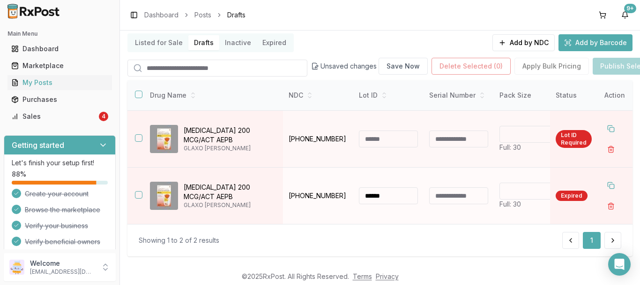
type input "******"
click at [448, 195] on input at bounding box center [458, 195] width 59 height 17
type input "*****"
click at [475, 232] on div "Showing 1 to 2 of 2 results 1" at bounding box center [380, 240] width 505 height 32
click at [477, 229] on div "Showing 1 to 2 of 2 results 1" at bounding box center [380, 240] width 505 height 32
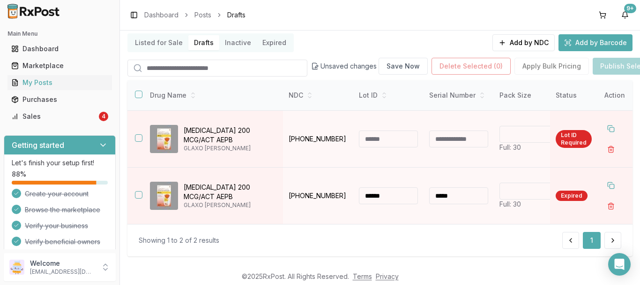
click at [480, 228] on div "Showing 1 to 2 of 2 results 1" at bounding box center [380, 240] width 505 height 32
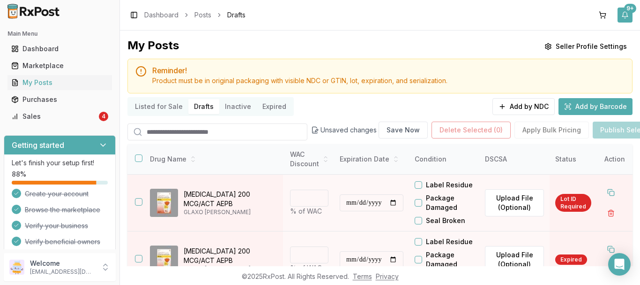
click at [627, 13] on button "9+" at bounding box center [625, 15] width 15 height 15
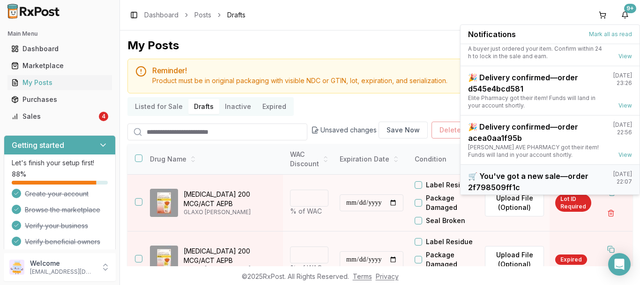
scroll to position [123, 0]
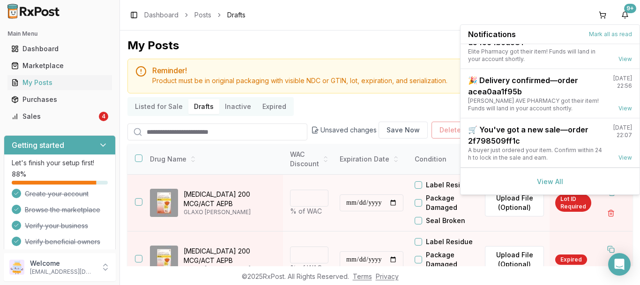
click at [338, 13] on div "Toggle Sidebar Dashboard Posts Drafts 9+" at bounding box center [380, 15] width 520 height 30
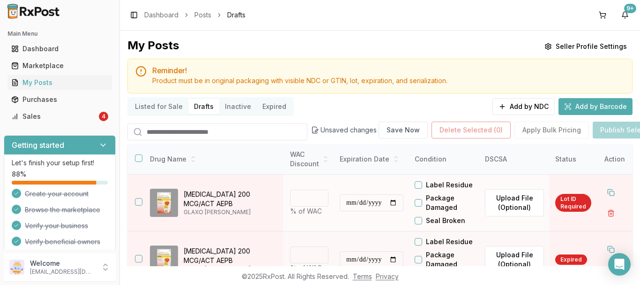
click at [142, 202] on button "button" at bounding box center [139, 202] width 8 height 8
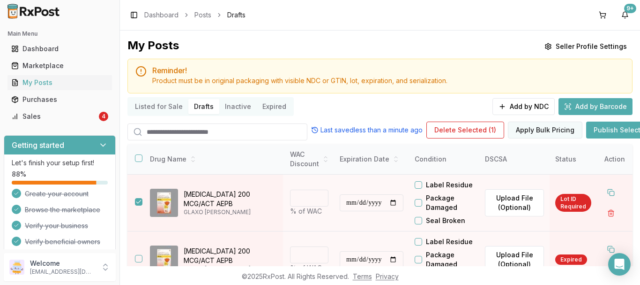
click at [560, 127] on button "Apply Bulk Pricing" at bounding box center [545, 129] width 75 height 17
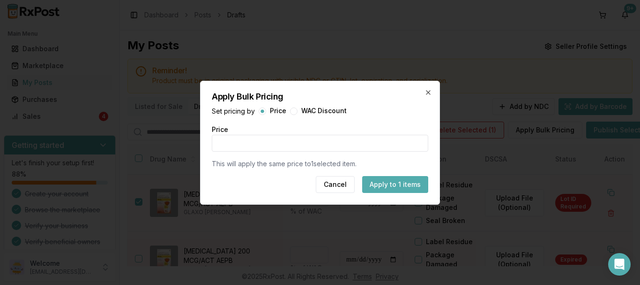
click at [293, 111] on button "button" at bounding box center [294, 111] width 8 height 8
type input "*"
click at [340, 186] on button "Cancel" at bounding box center [335, 184] width 39 height 17
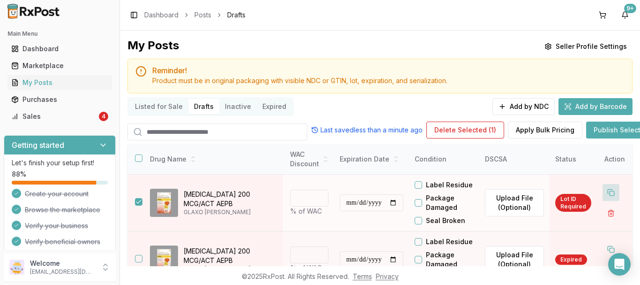
click at [610, 193] on button at bounding box center [611, 192] width 17 height 17
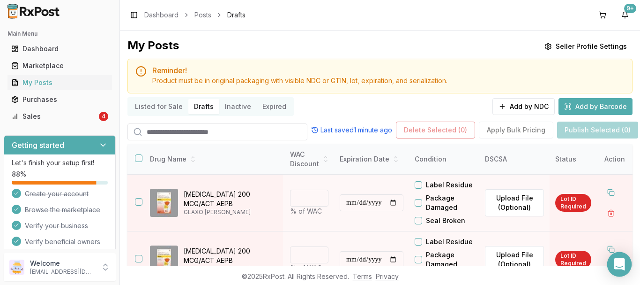
click at [614, 263] on div "Open Intercom Messenger" at bounding box center [620, 264] width 25 height 25
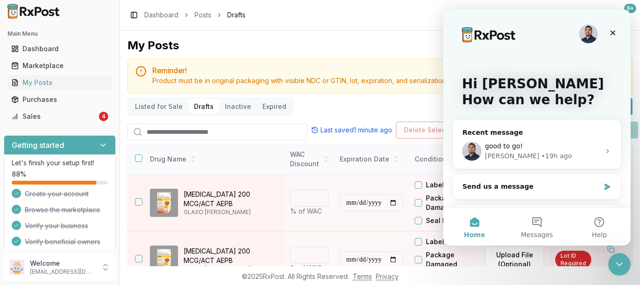
scroll to position [0, 0]
click at [599, 222] on button "Help" at bounding box center [600, 227] width 62 height 38
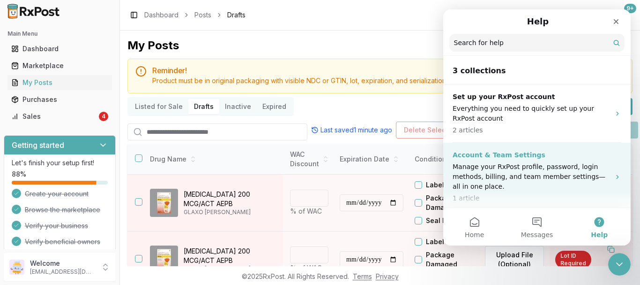
click at [590, 172] on p "Manage your RxPost profile, password, login methods, billing, and team member s…" at bounding box center [532, 177] width 158 height 30
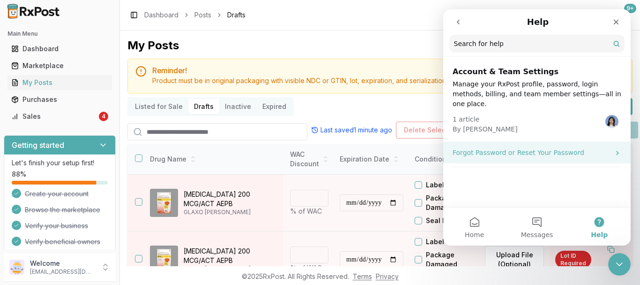
click at [564, 148] on p "Forgot Password or Reset Your Password" at bounding box center [532, 153] width 158 height 10
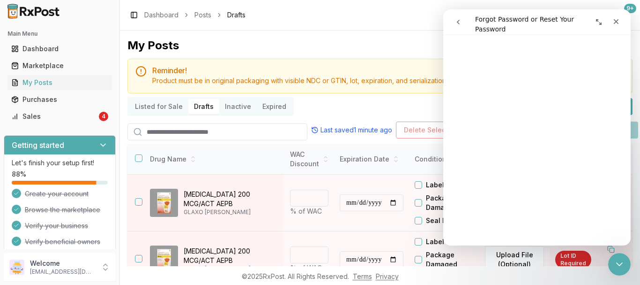
scroll to position [229, 0]
click at [457, 23] on icon "go back" at bounding box center [459, 22] width 8 height 8
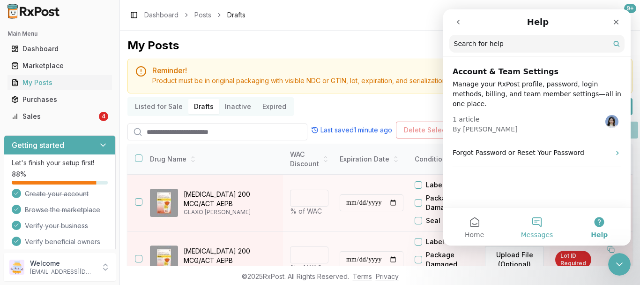
click at [530, 218] on button "Messages" at bounding box center [537, 227] width 62 height 38
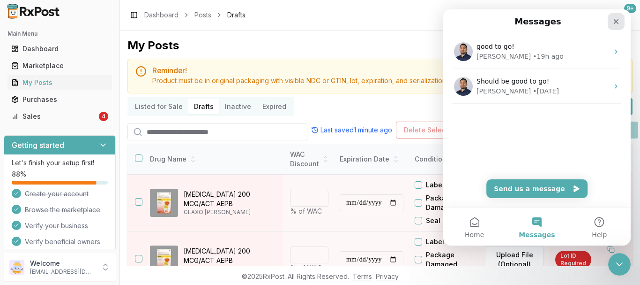
click at [612, 23] on div "Close" at bounding box center [616, 21] width 17 height 17
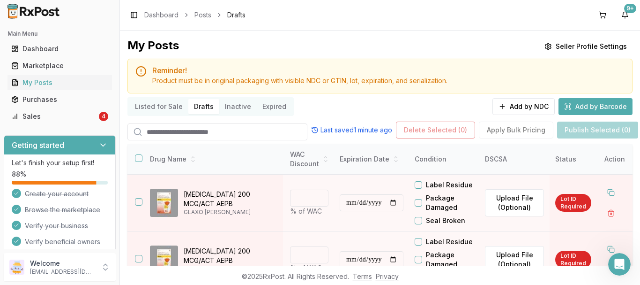
scroll to position [0, 0]
click at [629, 15] on button "9+" at bounding box center [625, 15] width 15 height 15
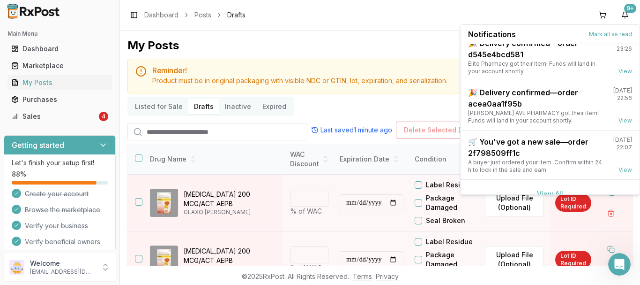
scroll to position [113, 0]
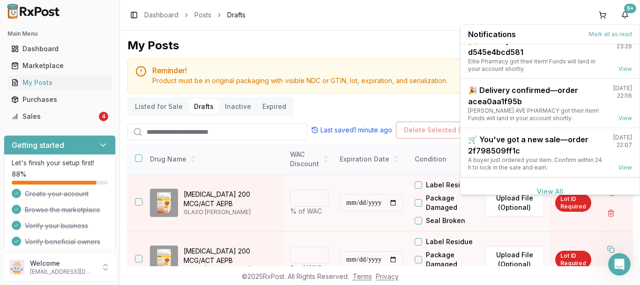
click at [582, 184] on div "View All" at bounding box center [550, 190] width 179 height 27
click at [553, 185] on div "View All" at bounding box center [550, 190] width 179 height 27
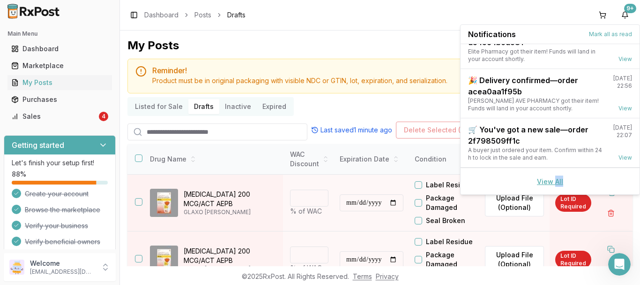
drag, startPoint x: 553, startPoint y: 185, endPoint x: 559, endPoint y: 180, distance: 8.3
click at [559, 180] on div "View All" at bounding box center [550, 180] width 179 height 27
click at [559, 180] on link "View All" at bounding box center [550, 181] width 26 height 8
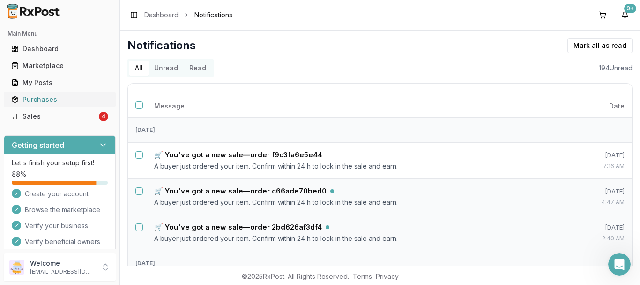
click at [37, 97] on div "Purchases" at bounding box center [59, 99] width 97 height 9
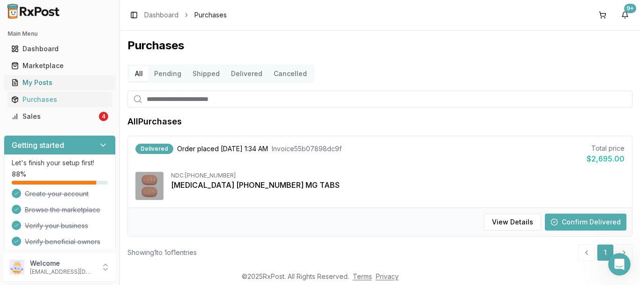
click at [42, 84] on div "My Posts" at bounding box center [59, 82] width 97 height 9
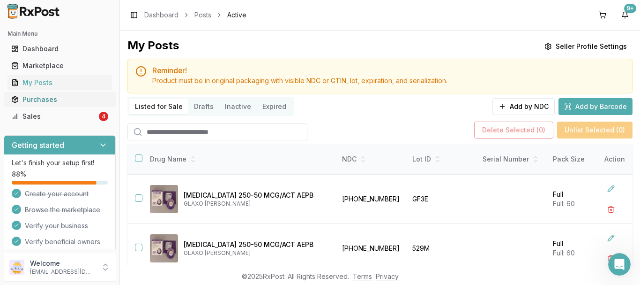
click at [39, 104] on div "Purchases" at bounding box center [59, 99] width 97 height 9
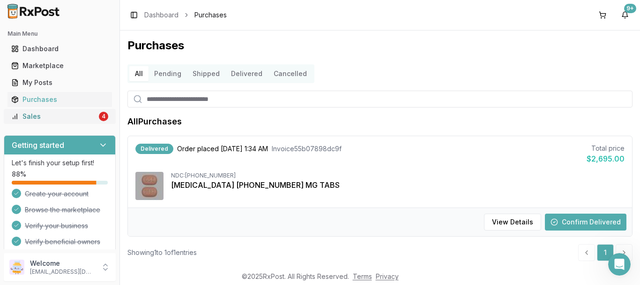
click at [42, 114] on div "Sales" at bounding box center [54, 116] width 86 height 9
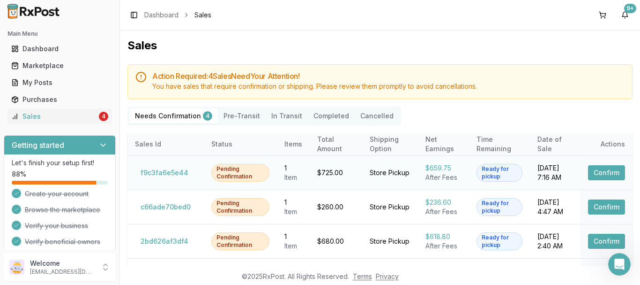
click at [547, 177] on div "[DATE] 7:16 AM" at bounding box center [556, 172] width 36 height 19
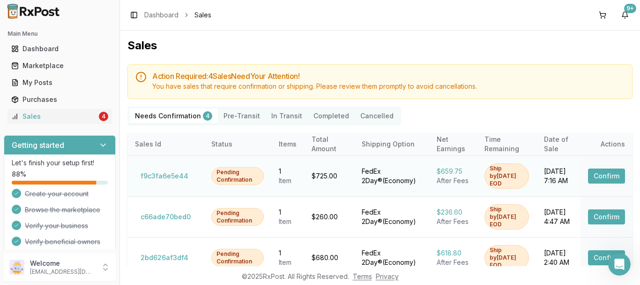
click at [544, 180] on div "[DATE] 7:16 AM" at bounding box center [558, 175] width 29 height 19
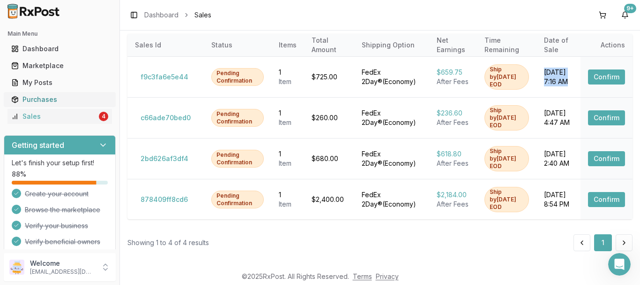
click at [49, 104] on div "Purchases" at bounding box center [59, 99] width 97 height 9
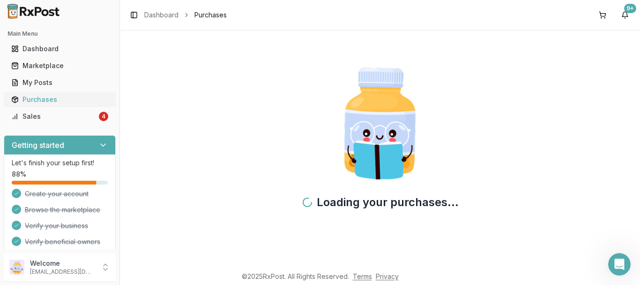
scroll to position [5, 0]
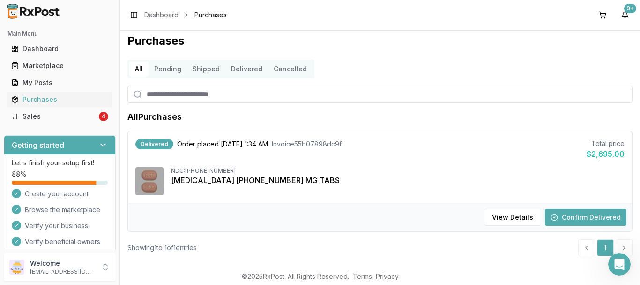
click at [157, 91] on input "search" at bounding box center [380, 94] width 505 height 17
click at [78, 115] on div "Sales" at bounding box center [54, 116] width 86 height 9
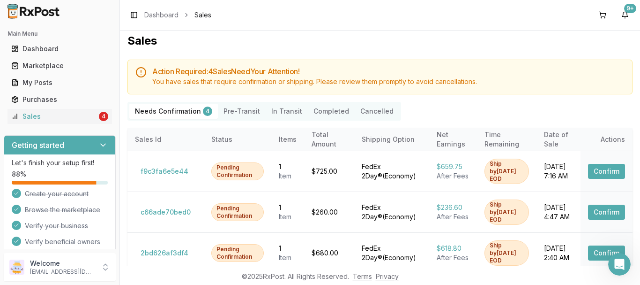
click at [329, 106] on button "Completed" at bounding box center [331, 111] width 47 height 15
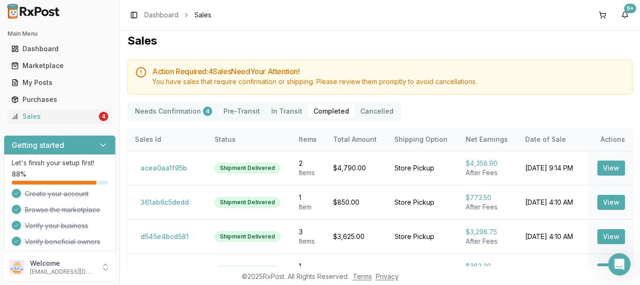
click at [329, 106] on button "Completed" at bounding box center [331, 111] width 47 height 15
click at [608, 163] on td "View" at bounding box center [610, 167] width 45 height 34
click at [608, 163] on button "View" at bounding box center [612, 167] width 28 height 15
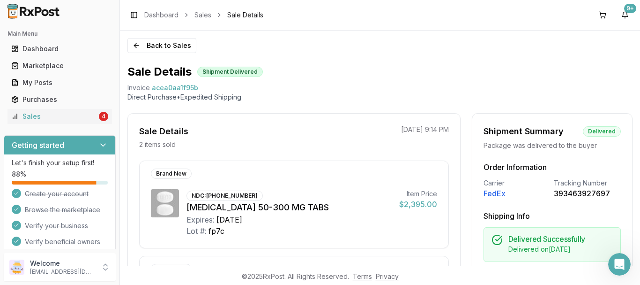
click at [231, 15] on span "Sale Details" at bounding box center [245, 14] width 36 height 9
click at [59, 83] on div "My Posts" at bounding box center [59, 82] width 97 height 9
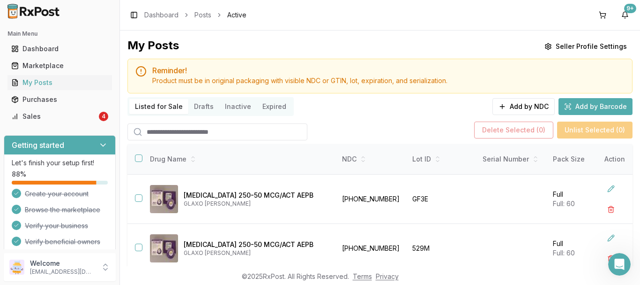
click at [203, 112] on button "Drafts" at bounding box center [203, 106] width 31 height 15
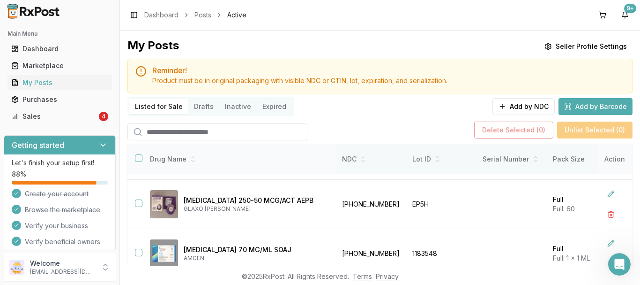
scroll to position [94, 0]
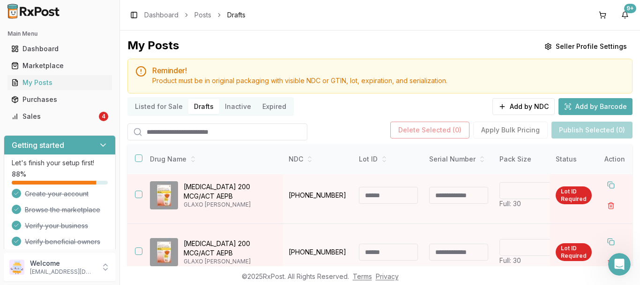
scroll to position [19, 0]
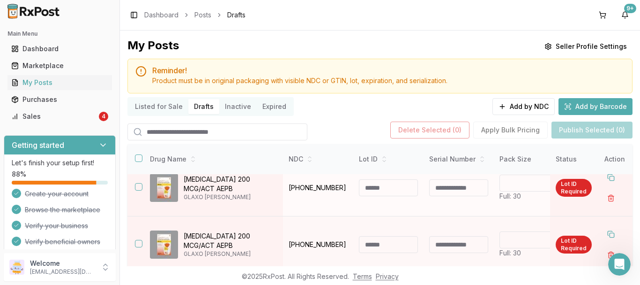
click at [140, 184] on button "button" at bounding box center [139, 187] width 8 height 8
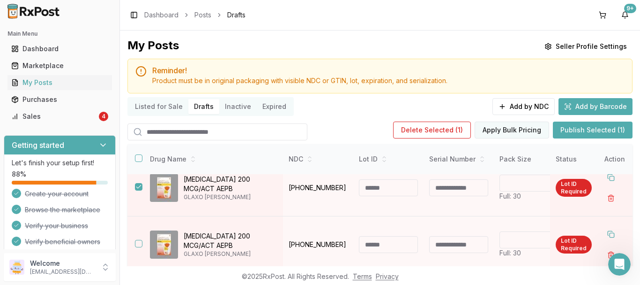
click at [525, 128] on button "Apply Bulk Pricing" at bounding box center [512, 129] width 75 height 17
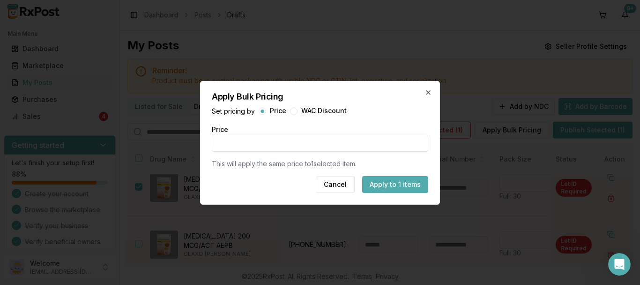
click at [331, 109] on label "WAC Discount" at bounding box center [323, 111] width 45 height 8
click at [294, 109] on button "button" at bounding box center [294, 111] width 8 height 8
type input "*"
type button "bulk-wac"
click at [430, 94] on icon "button" at bounding box center [429, 93] width 8 height 8
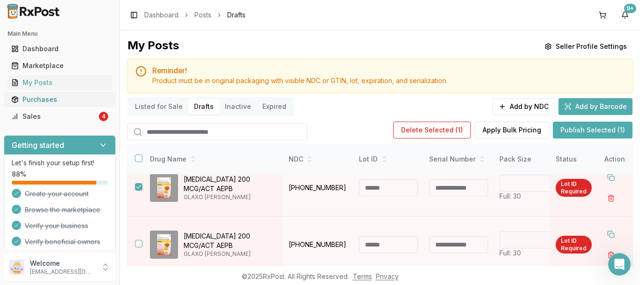
click at [53, 105] on link "Purchases" at bounding box center [60, 99] width 105 height 17
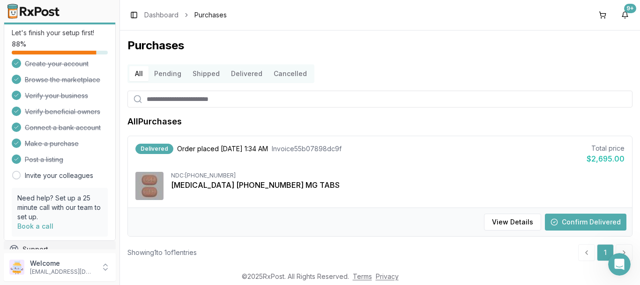
scroll to position [159, 0]
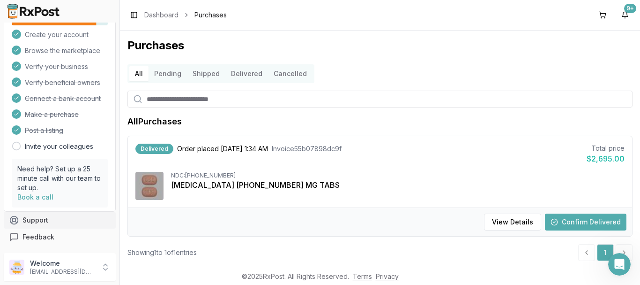
click at [60, 225] on button "Support" at bounding box center [60, 219] width 112 height 17
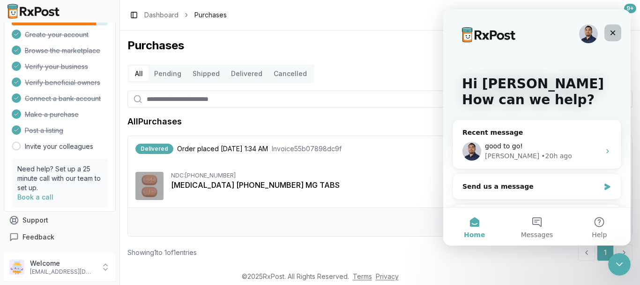
click at [614, 32] on icon "Close" at bounding box center [613, 32] width 5 height 5
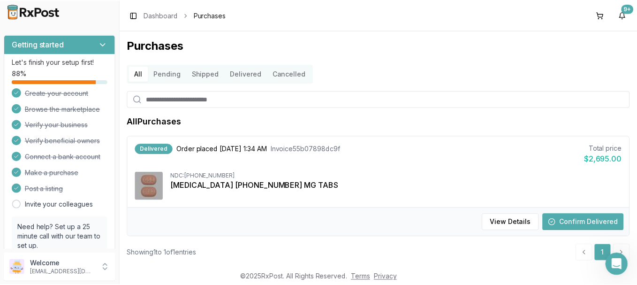
scroll to position [18, 0]
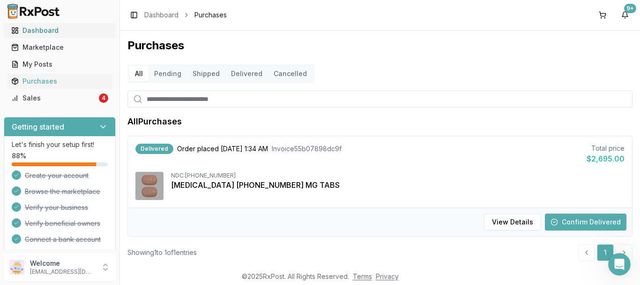
click at [49, 32] on div "Dashboard" at bounding box center [59, 30] width 97 height 9
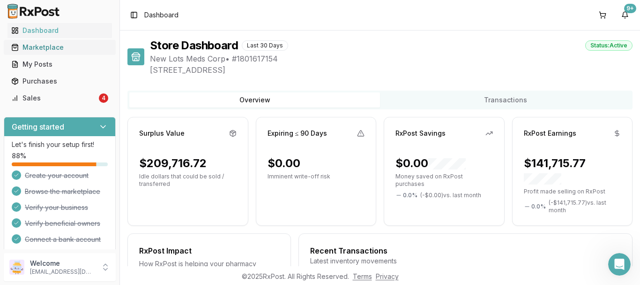
click at [38, 43] on div "Marketplace" at bounding box center [59, 47] width 97 height 9
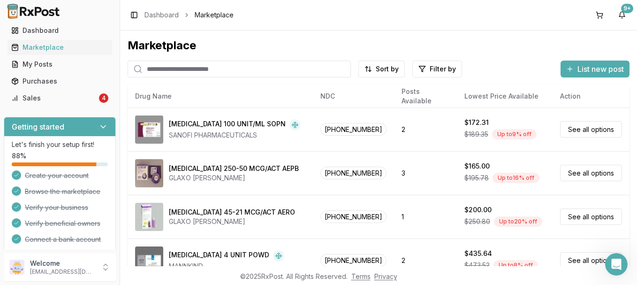
click at [210, 12] on span "Marketplace" at bounding box center [214, 14] width 39 height 9
click at [155, 17] on link "Dashboard" at bounding box center [161, 14] width 34 height 9
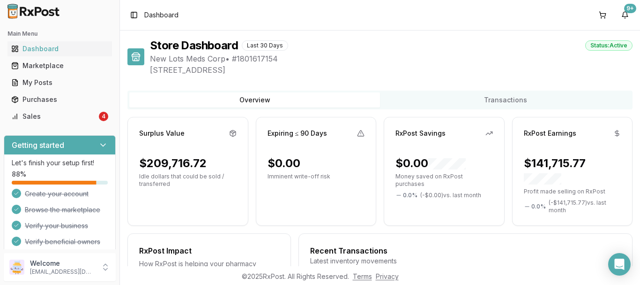
click at [552, 92] on div "Overview Transactions" at bounding box center [380, 99] width 505 height 19
click at [548, 100] on button "Transactions" at bounding box center [505, 99] width 251 height 15
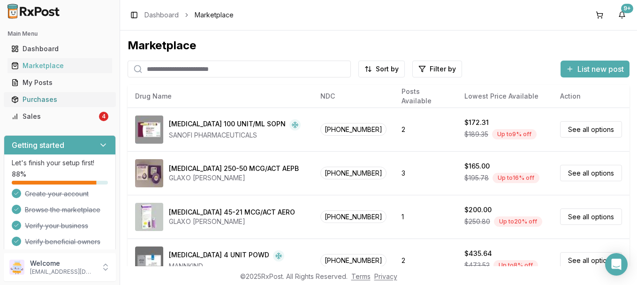
click at [42, 95] on div "Purchases" at bounding box center [59, 99] width 97 height 9
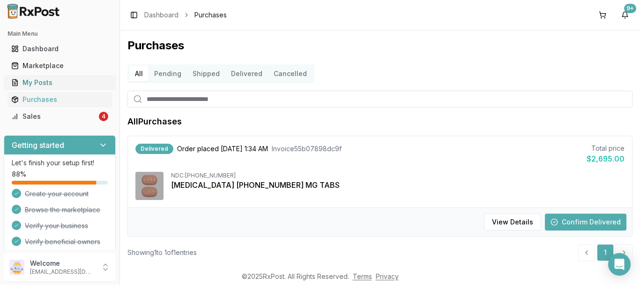
click at [50, 85] on div "My Posts" at bounding box center [59, 82] width 97 height 9
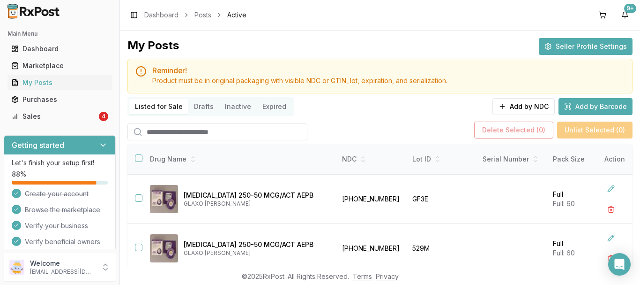
click at [571, 46] on button "Seller Profile Settings" at bounding box center [586, 46] width 94 height 17
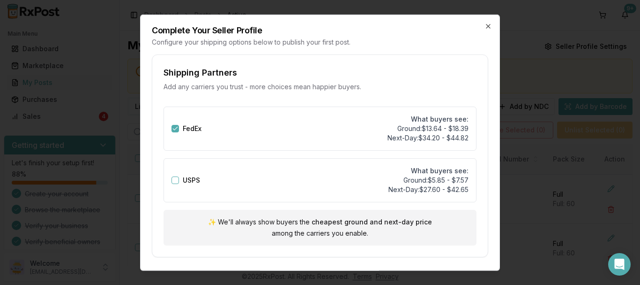
click at [489, 27] on div "**********" at bounding box center [320, 142] width 360 height 256
click at [489, 26] on div "**********" at bounding box center [320, 142] width 360 height 256
click at [480, 26] on h2 "Complete Your Seller Profile" at bounding box center [320, 30] width 337 height 8
click at [488, 24] on icon "button" at bounding box center [489, 26] width 8 height 8
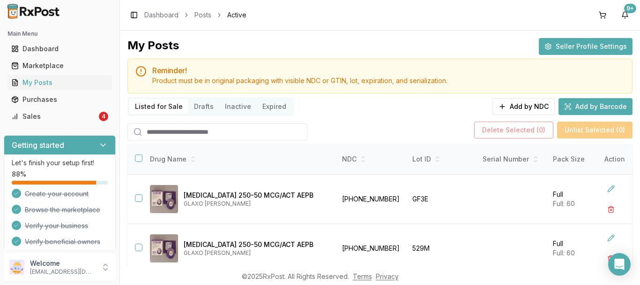
click at [578, 41] on button "Seller Profile Settings" at bounding box center [586, 46] width 94 height 17
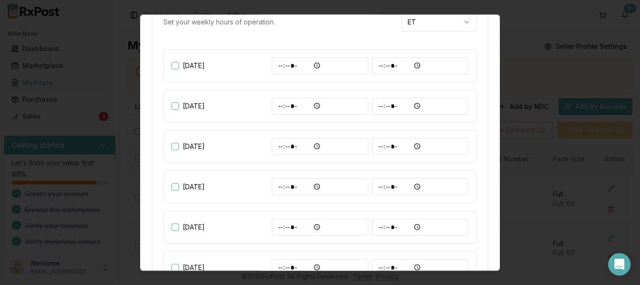
scroll to position [234, 0]
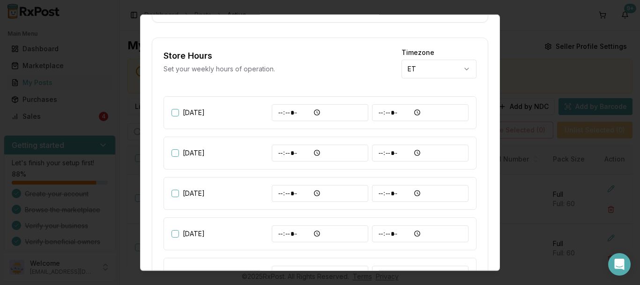
type button "on"
click at [531, 48] on div at bounding box center [320, 142] width 640 height 285
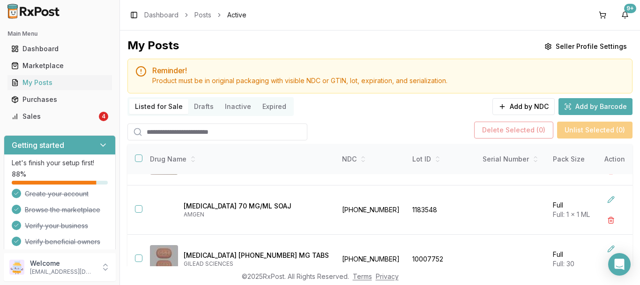
scroll to position [141, 0]
